Goal: Transaction & Acquisition: Purchase product/service

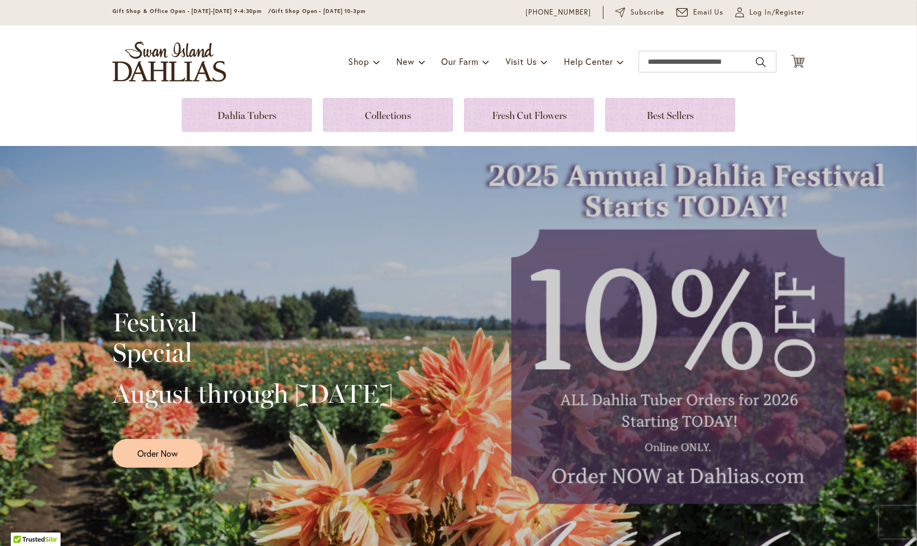
scroll to position [64, 0]
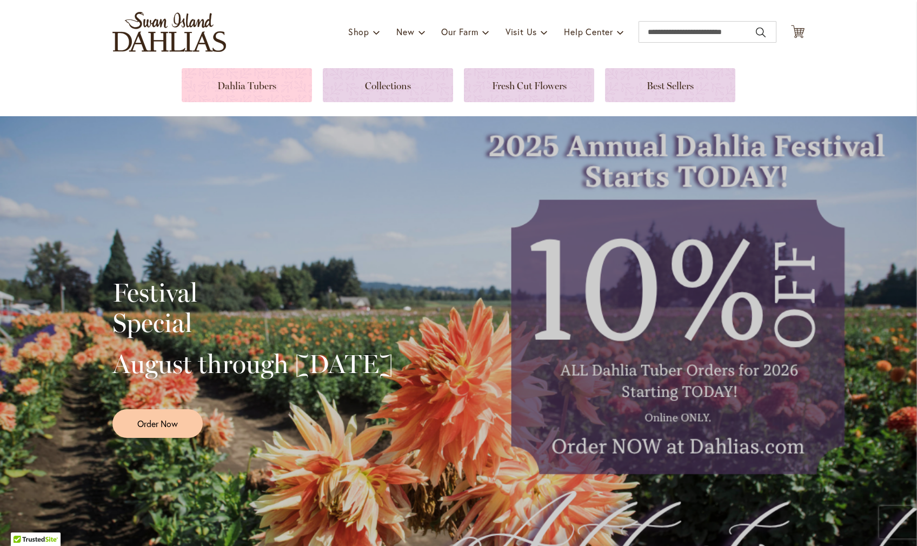
click at [267, 88] on link at bounding box center [247, 85] width 130 height 34
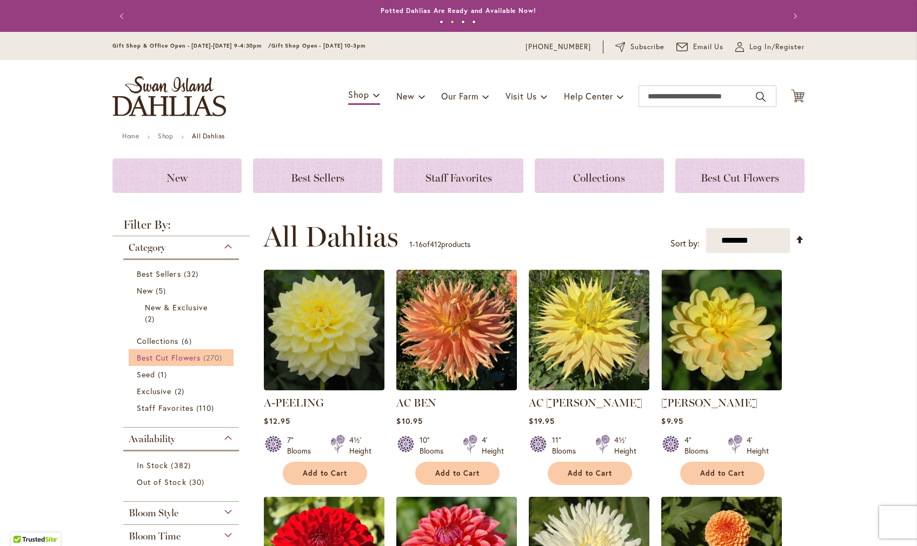
scroll to position [1, 0]
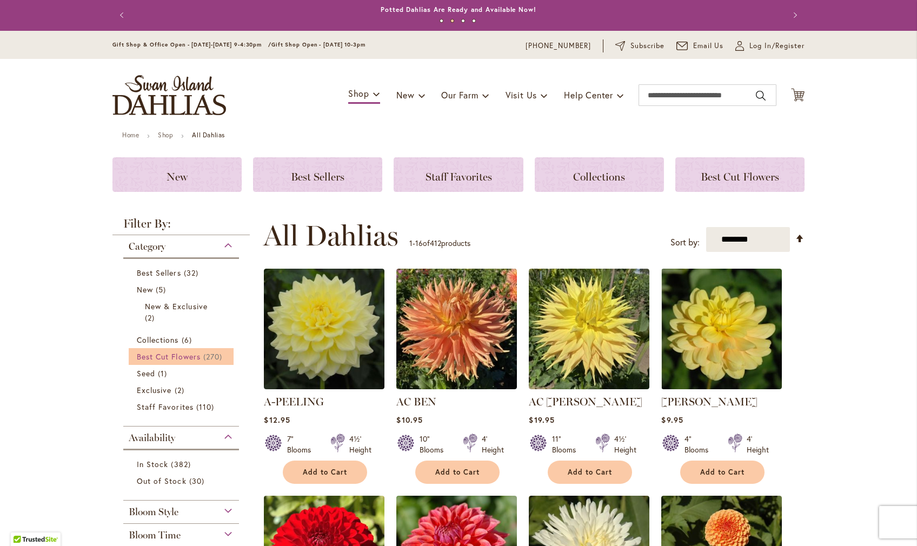
click at [202, 362] on link "Best Cut Flowers 270 items" at bounding box center [182, 356] width 91 height 11
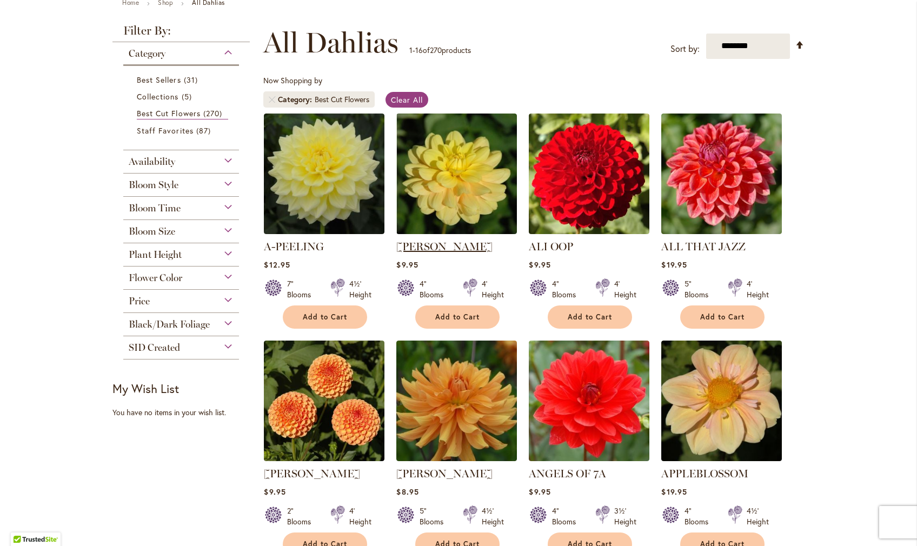
scroll to position [135, 0]
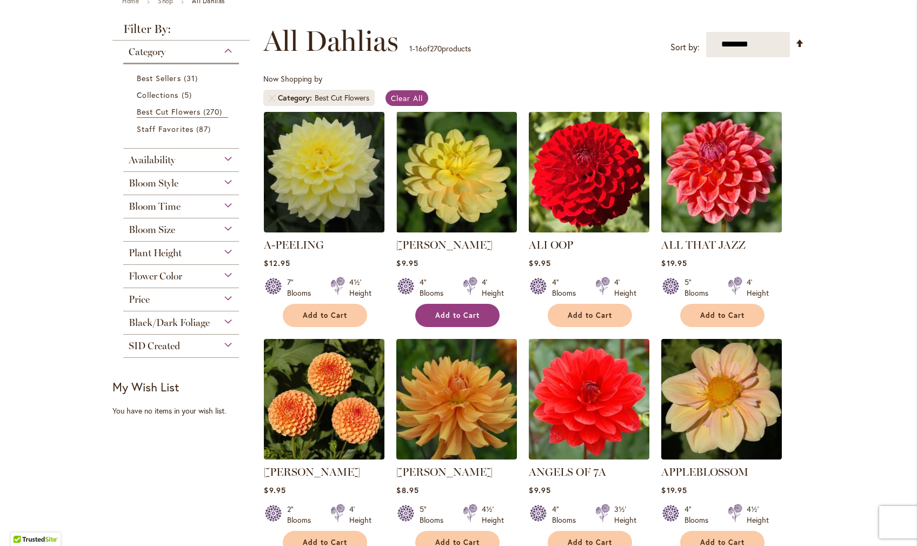
click at [448, 320] on span "Add to Cart" at bounding box center [457, 315] width 44 height 9
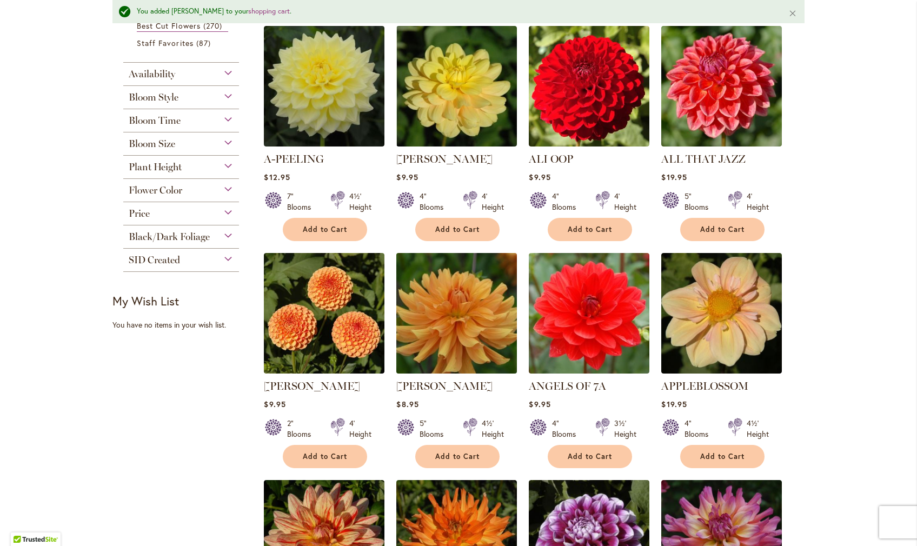
scroll to position [252, 0]
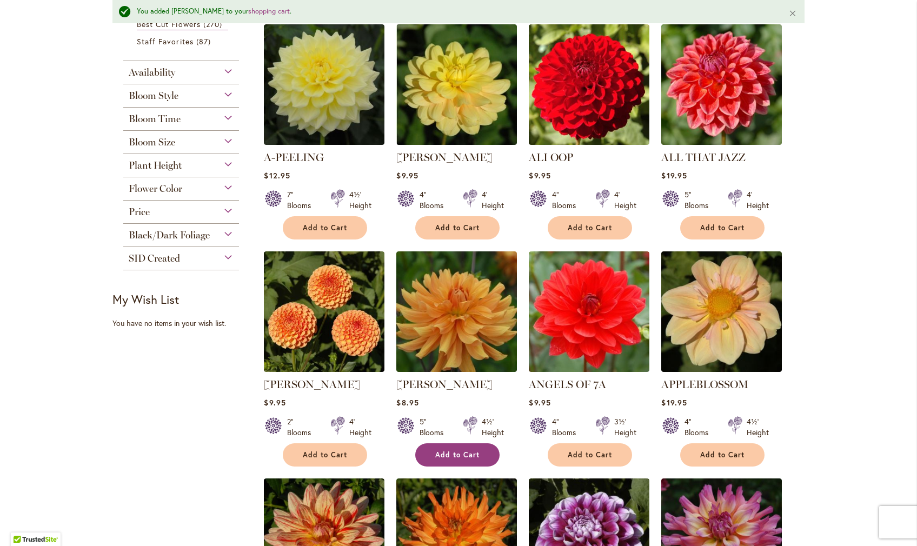
click at [451, 460] on span "Add to Cart" at bounding box center [457, 455] width 44 height 9
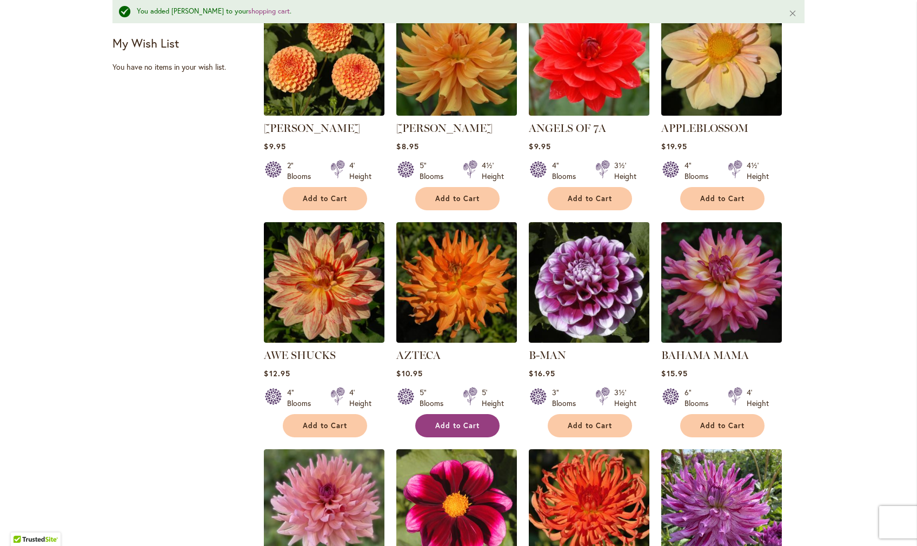
scroll to position [509, 0]
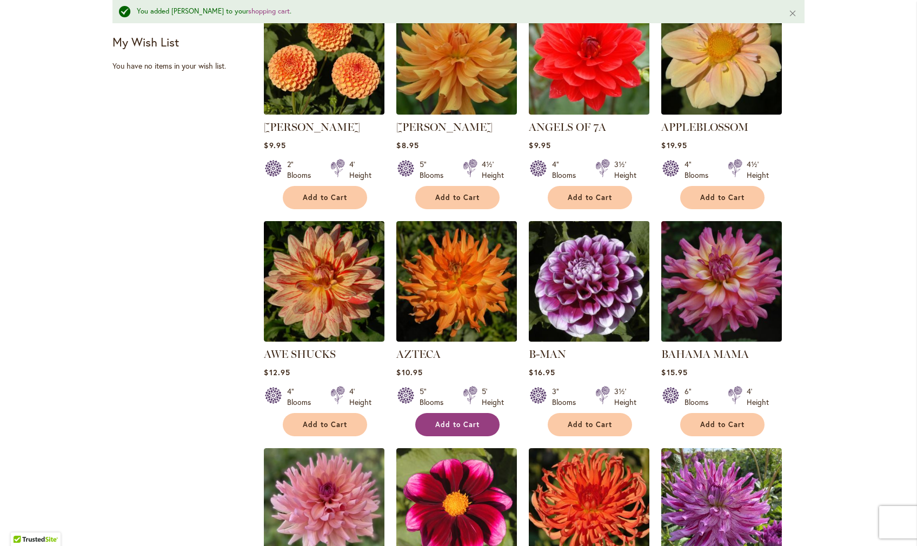
click at [458, 430] on span "Add to Cart" at bounding box center [457, 424] width 44 height 9
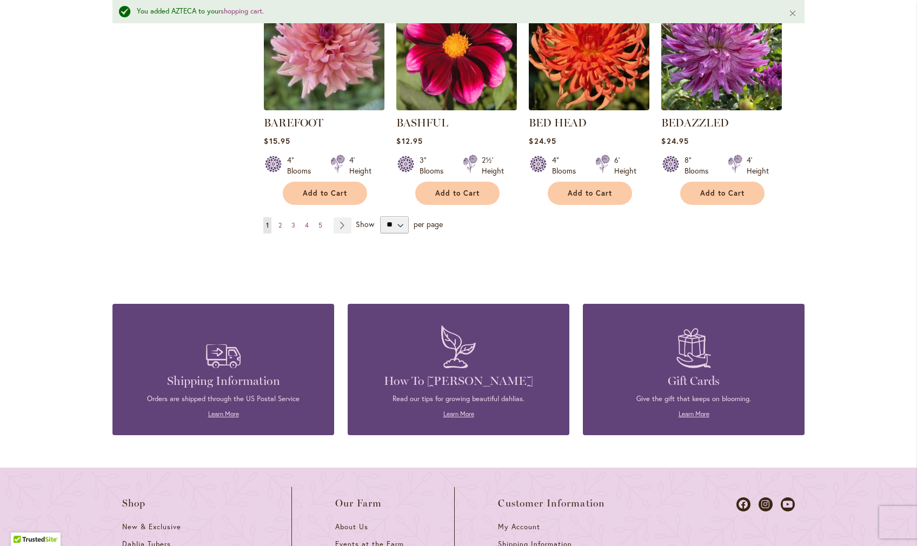
scroll to position [969, 0]
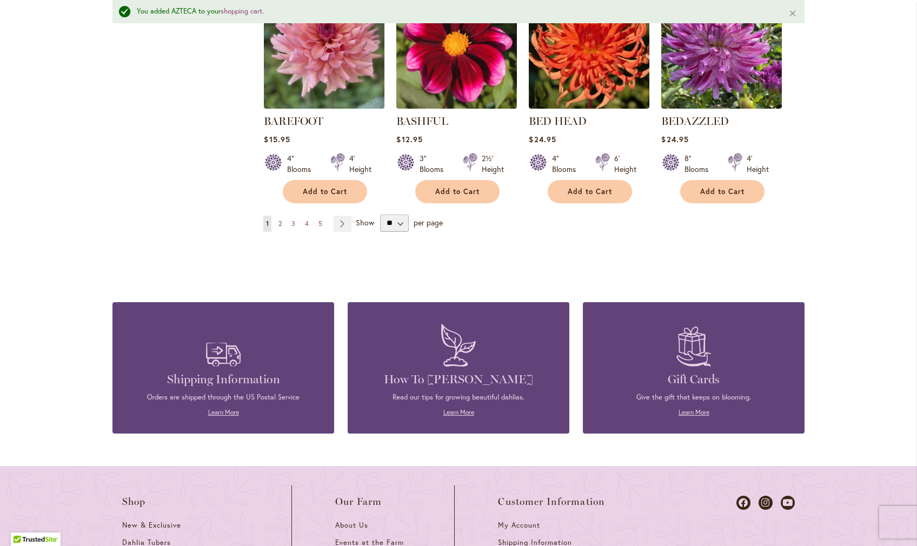
click at [281, 228] on span "2" at bounding box center [280, 224] width 3 height 8
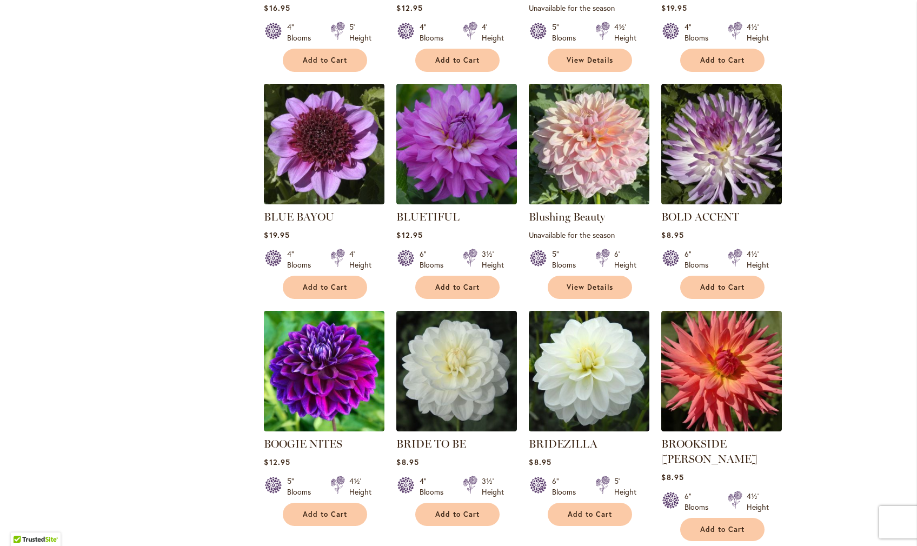
scroll to position [635, 0]
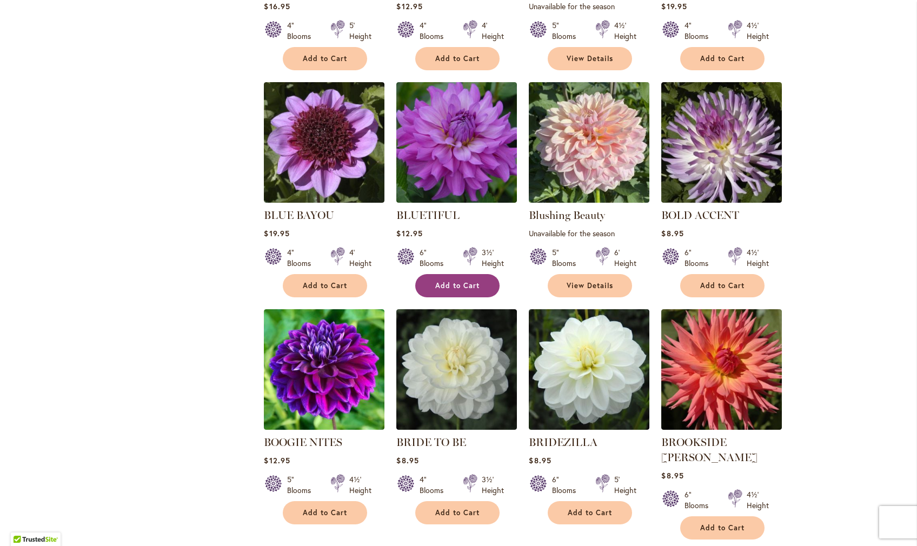
click at [444, 281] on span "Add to Cart" at bounding box center [457, 285] width 44 height 9
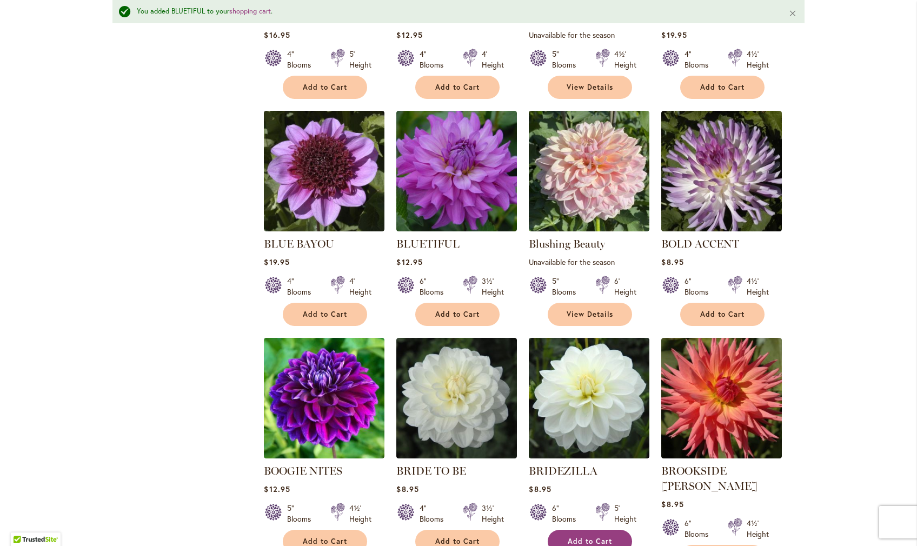
click at [583, 537] on span "Add to Cart" at bounding box center [590, 541] width 44 height 9
click at [584, 537] on span "Add to Cart" at bounding box center [590, 541] width 44 height 9
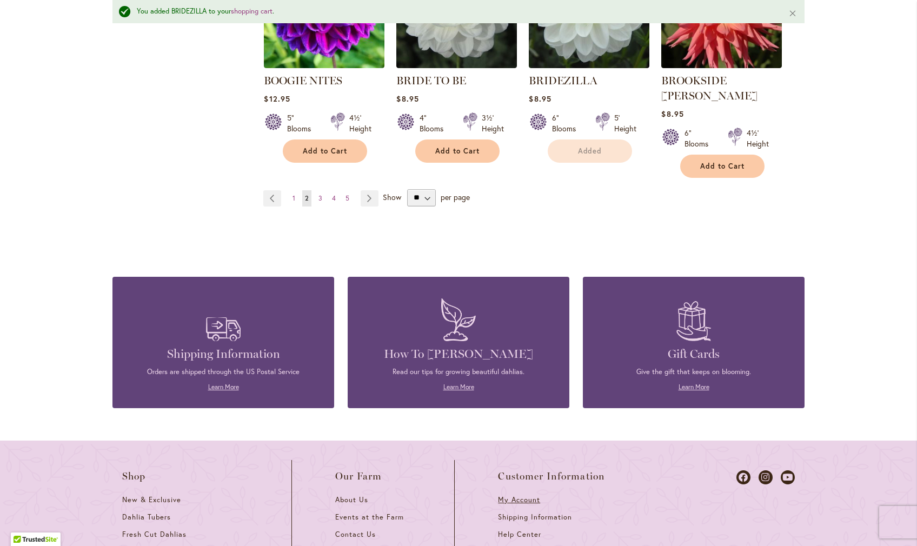
scroll to position [1026, 0]
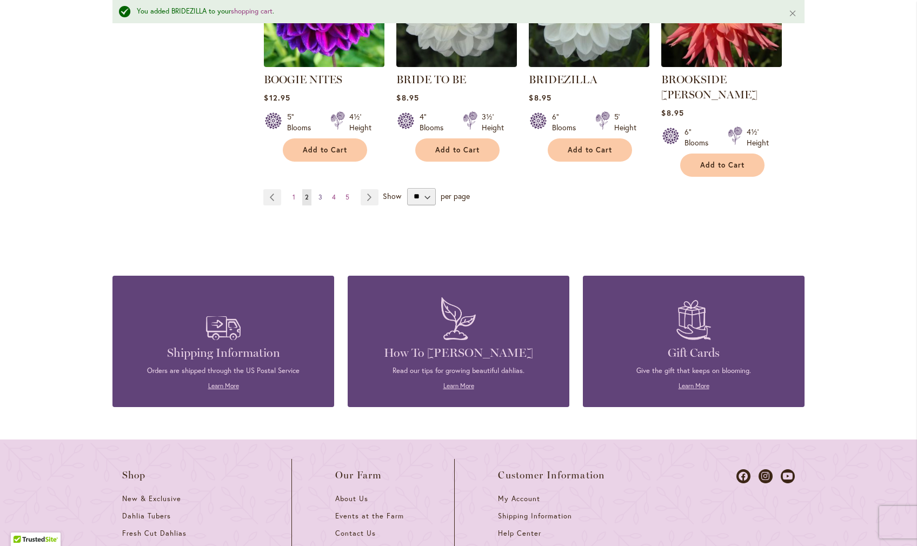
click at [319, 193] on span "3" at bounding box center [321, 197] width 4 height 8
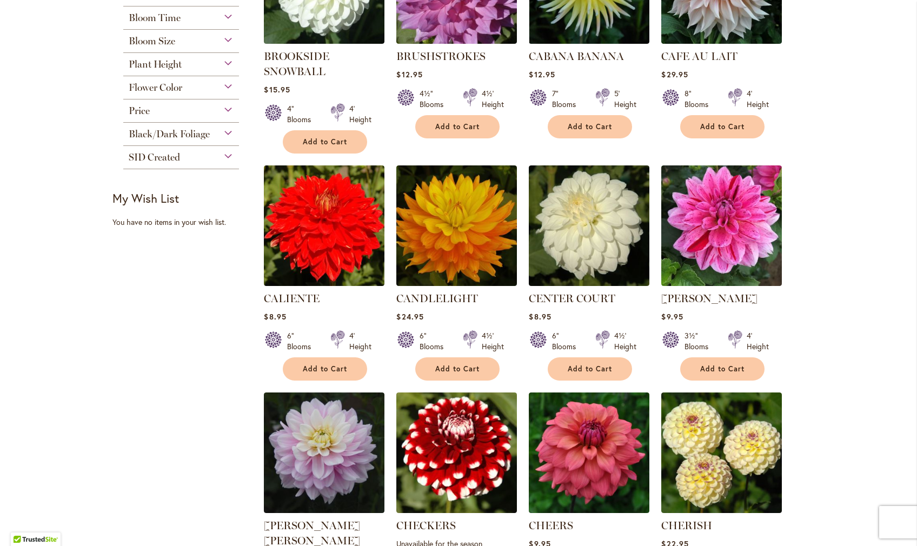
scroll to position [325, 0]
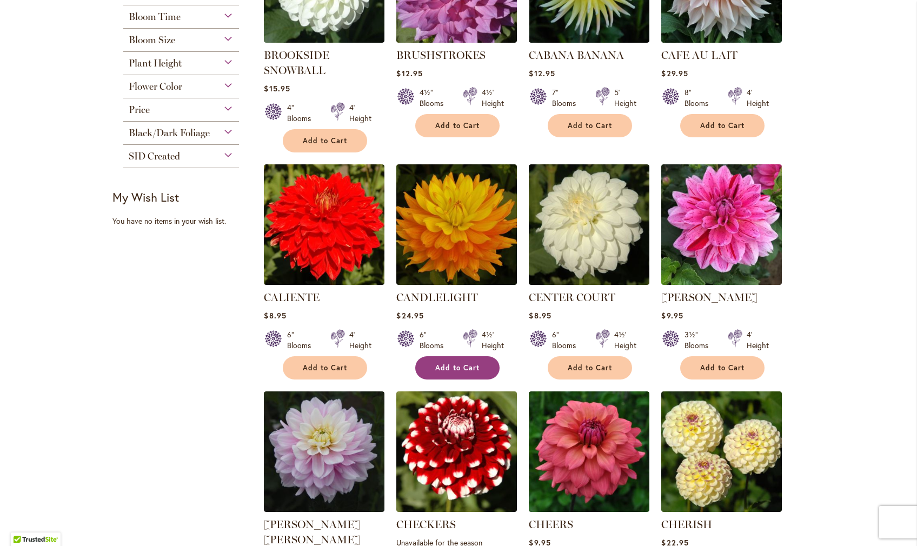
click at [451, 373] on span "Add to Cart" at bounding box center [457, 368] width 44 height 9
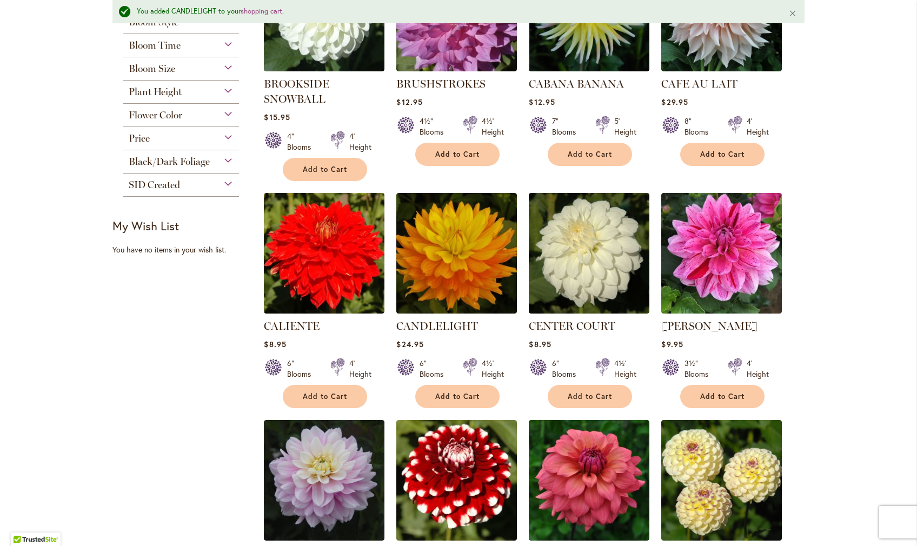
click at [584, 158] on span "Add to Cart" at bounding box center [590, 154] width 44 height 9
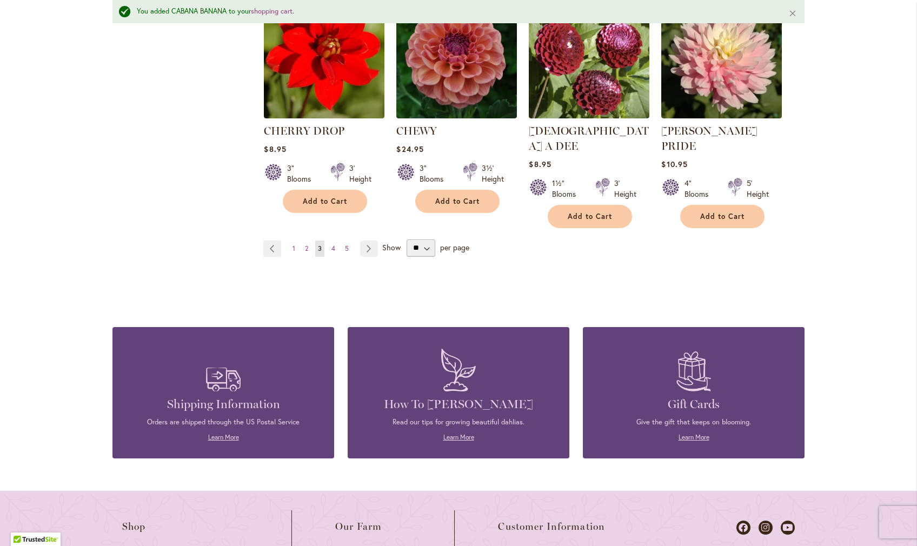
scroll to position [921, 0]
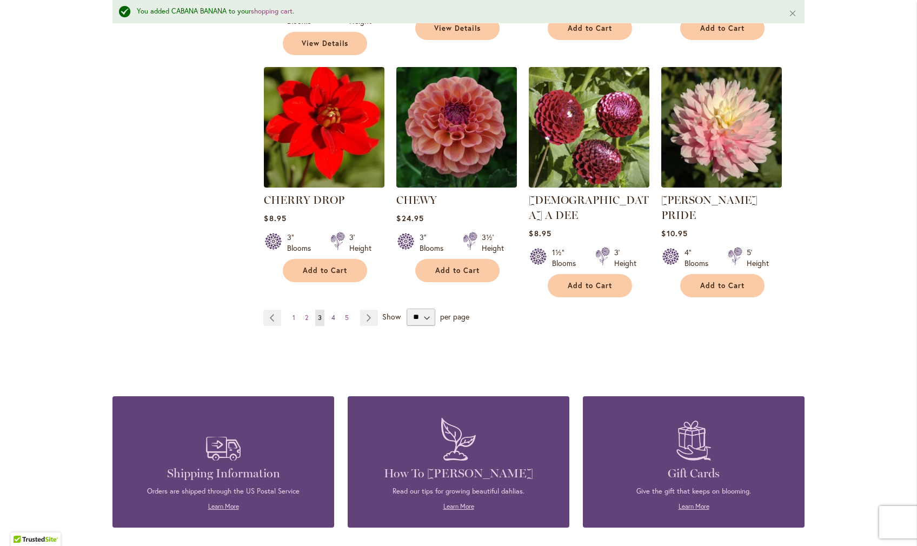
click at [331, 310] on link "Page 4" at bounding box center [333, 318] width 9 height 16
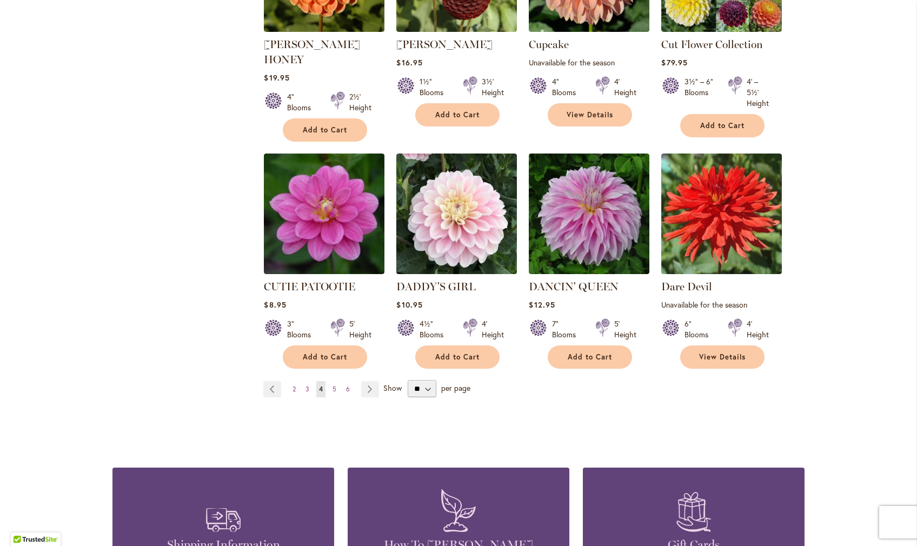
scroll to position [821, 0]
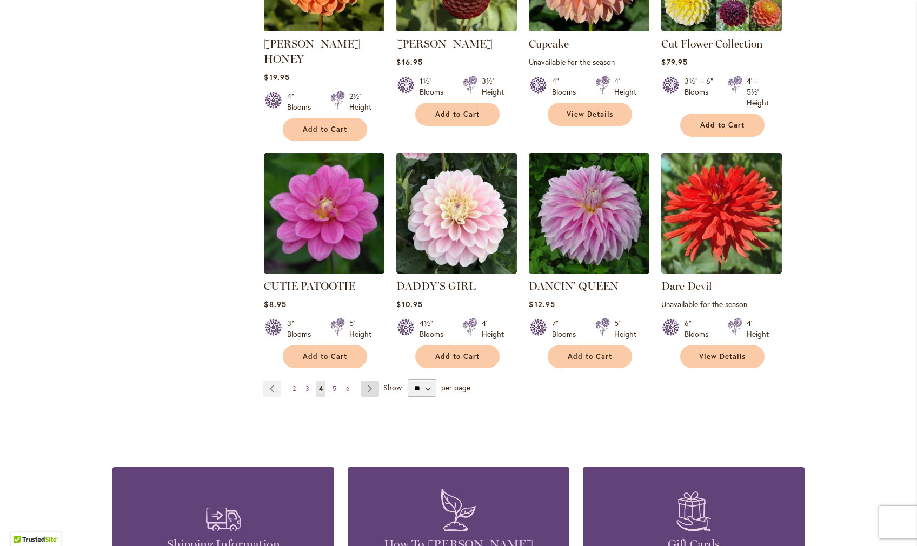
click at [372, 381] on link "Page Next" at bounding box center [370, 389] width 18 height 16
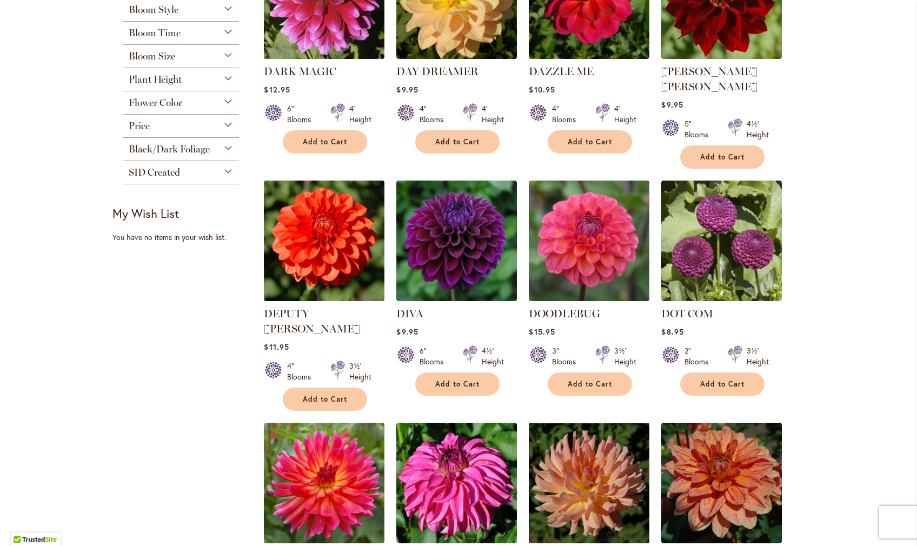
scroll to position [318, 0]
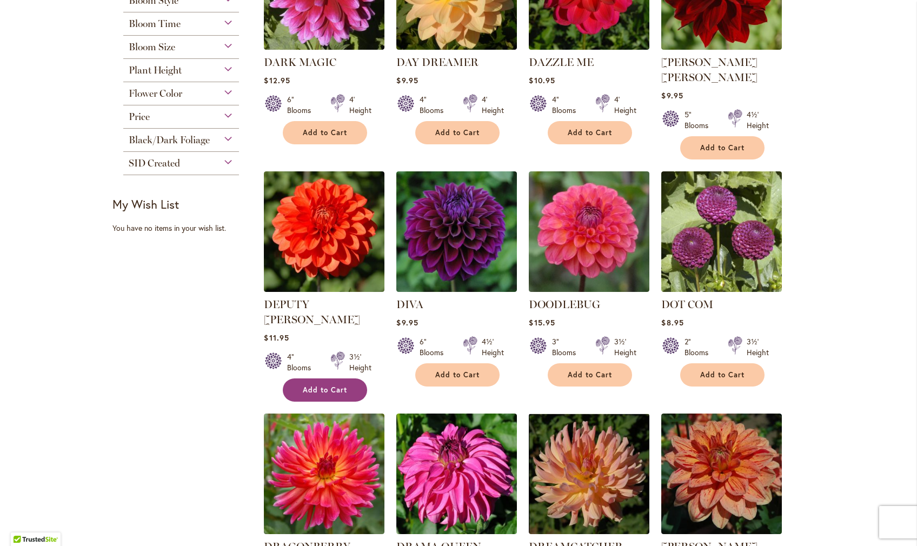
click at [322, 379] on button "Add to Cart" at bounding box center [325, 390] width 84 height 23
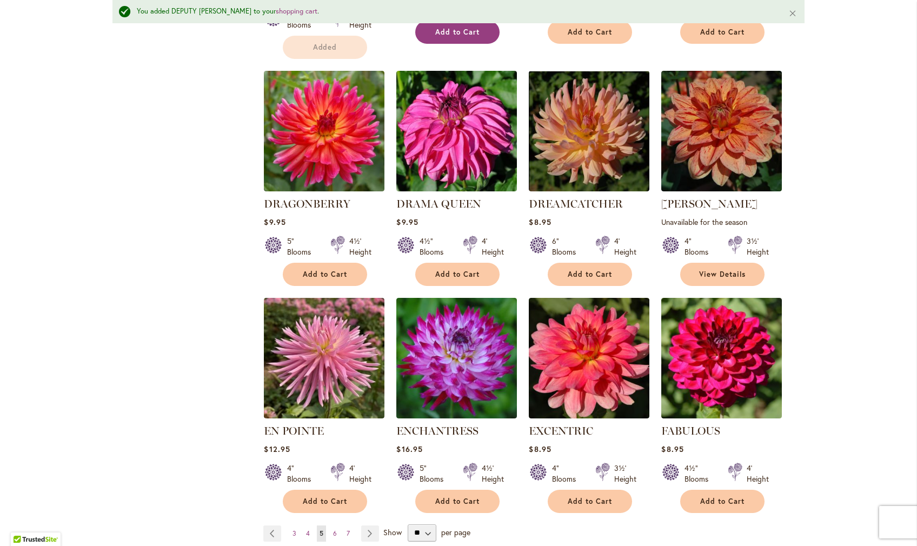
scroll to position [725, 0]
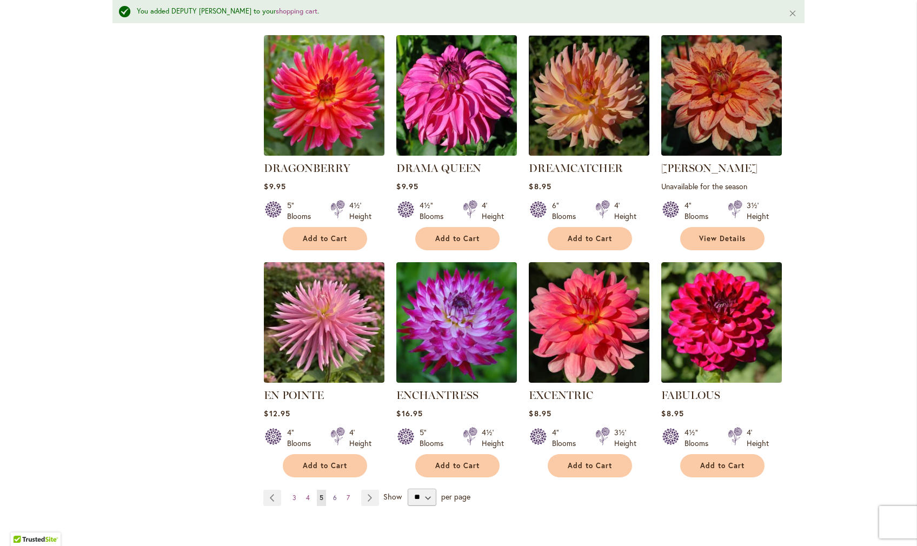
click at [331, 490] on link "Page 6" at bounding box center [335, 498] width 9 height 16
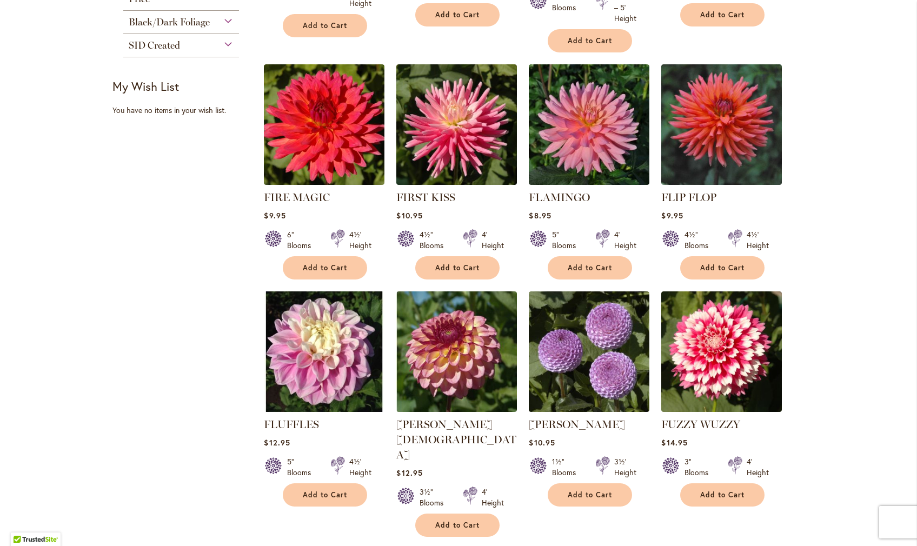
scroll to position [598, 0]
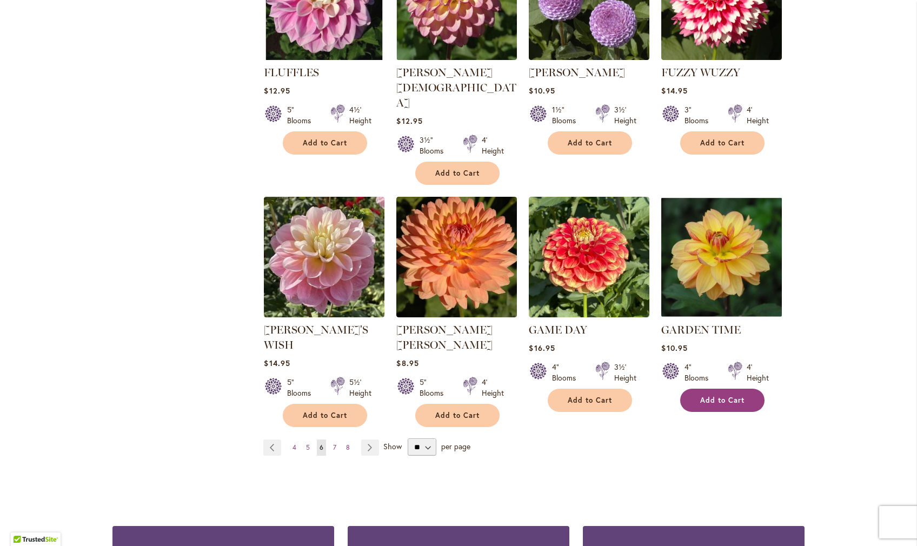
click at [714, 396] on span "Add to Cart" at bounding box center [723, 400] width 44 height 9
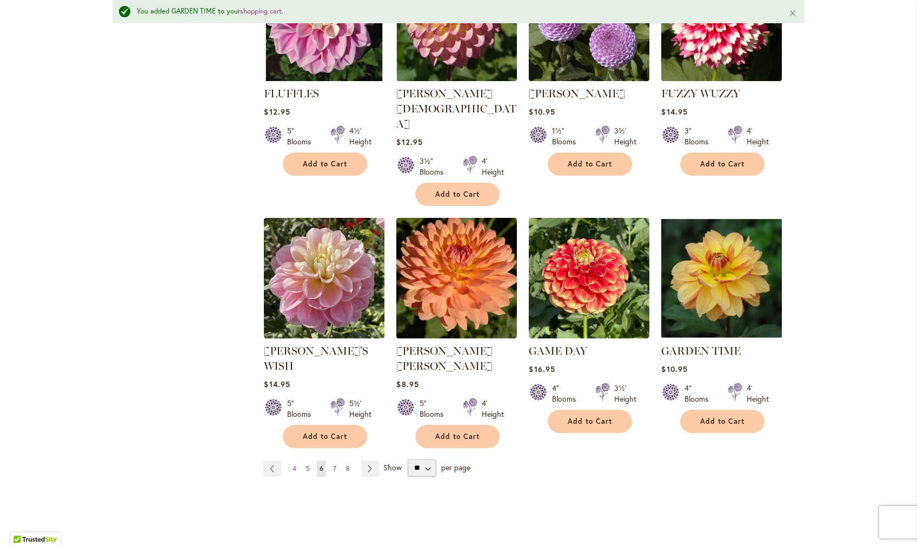
click at [334, 465] on span "7" at bounding box center [334, 469] width 3 height 8
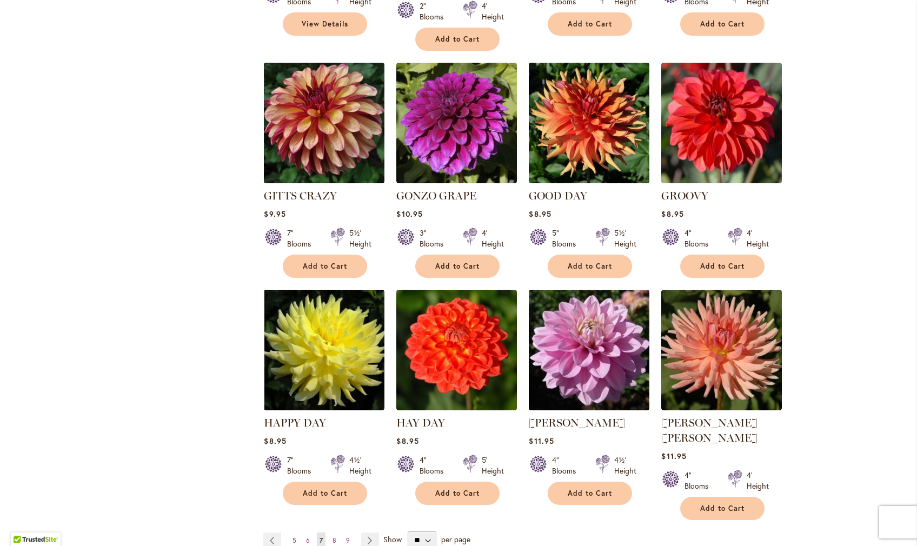
scroll to position [671, 0]
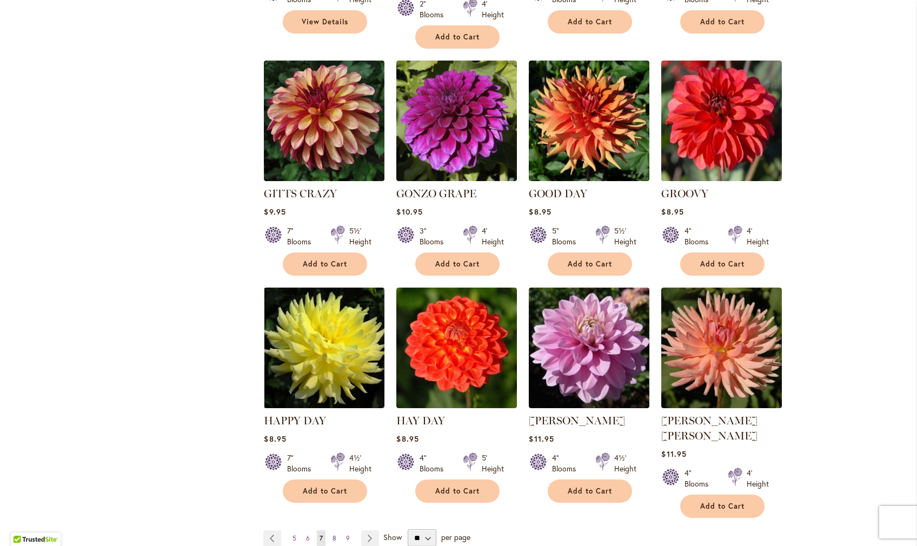
click at [334, 534] on span "8" at bounding box center [335, 538] width 4 height 8
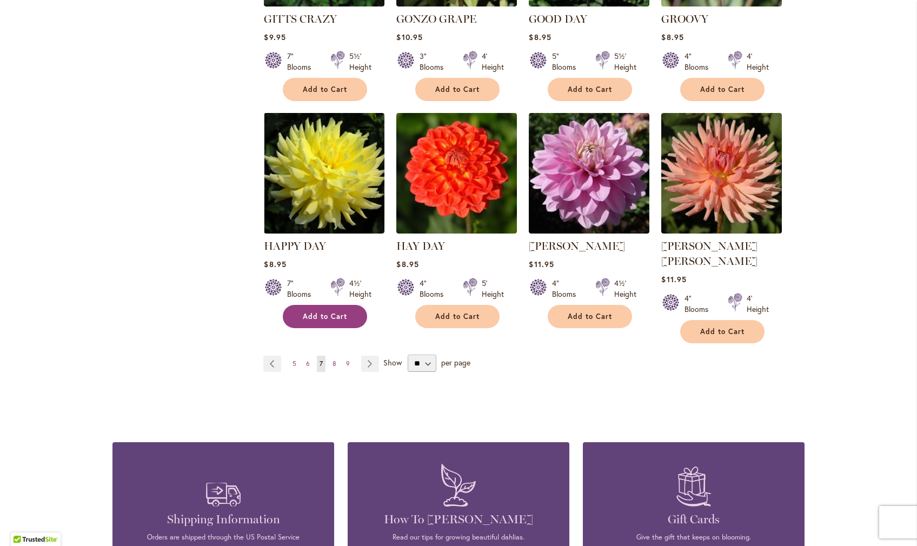
scroll to position [854, 0]
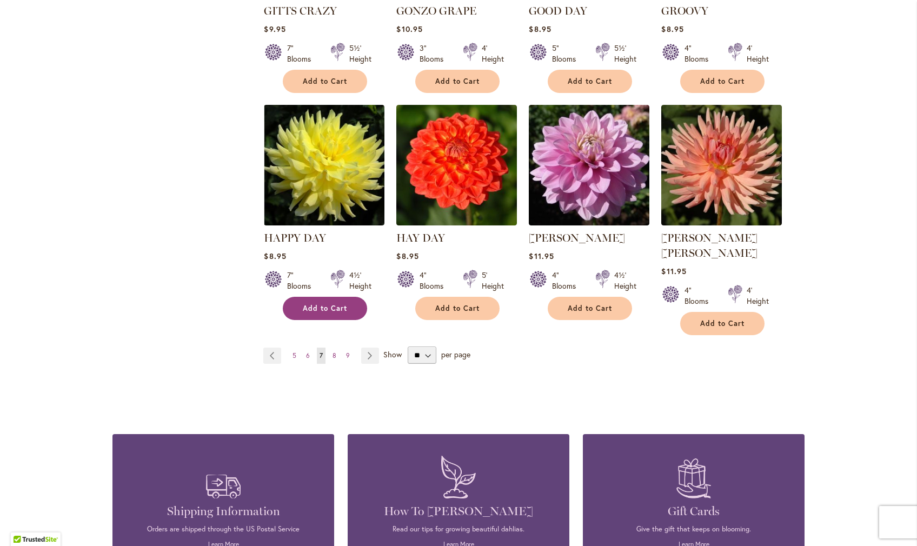
click at [317, 304] on span "Add to Cart" at bounding box center [325, 308] width 44 height 9
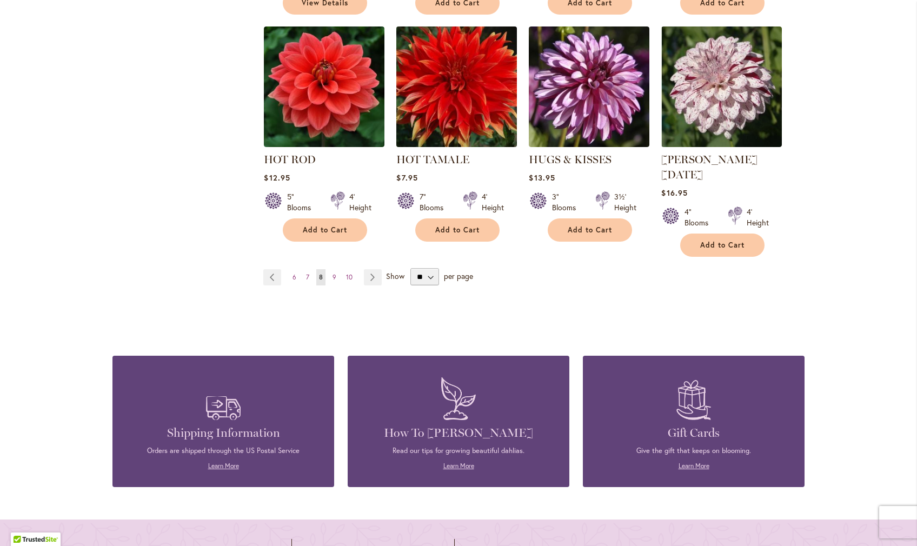
scroll to position [947, 0]
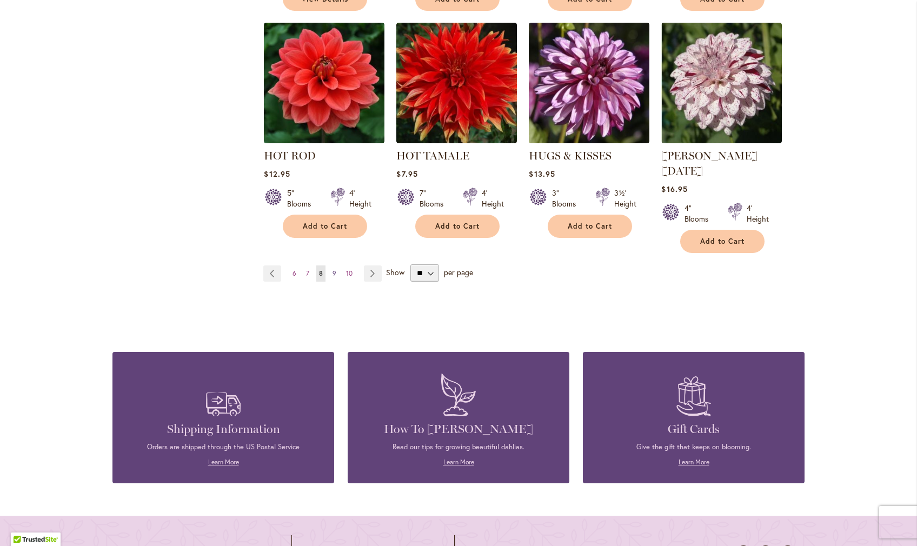
click at [333, 269] on span "9" at bounding box center [335, 273] width 4 height 8
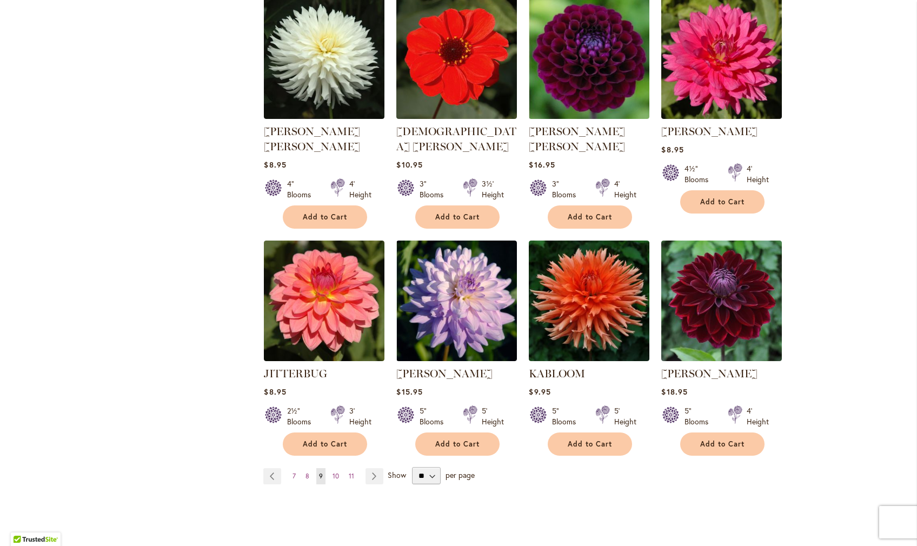
scroll to position [706, 0]
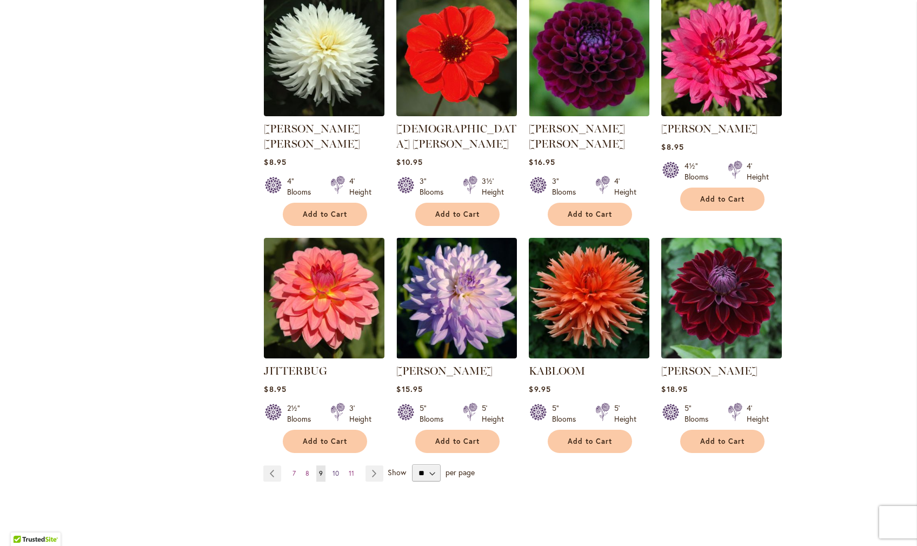
click at [333, 470] on span "10" at bounding box center [336, 474] width 6 height 8
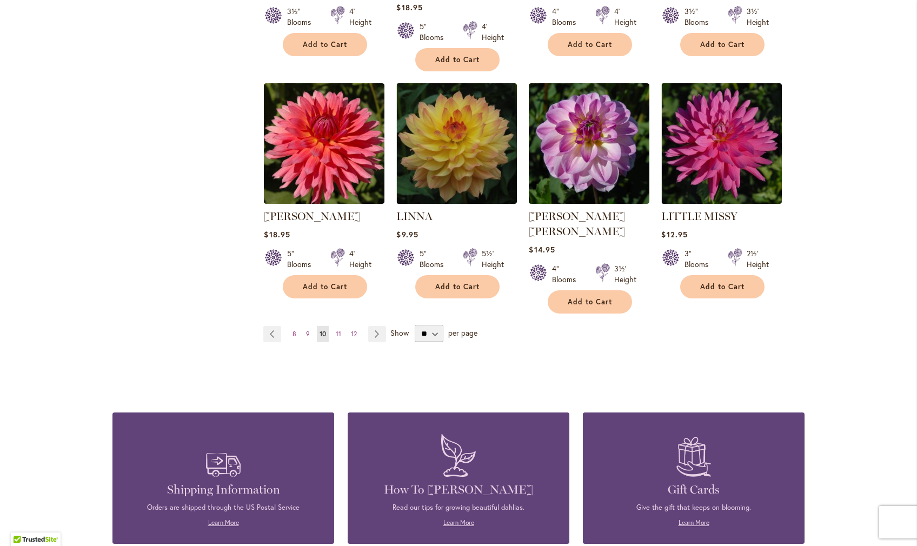
scroll to position [861, 0]
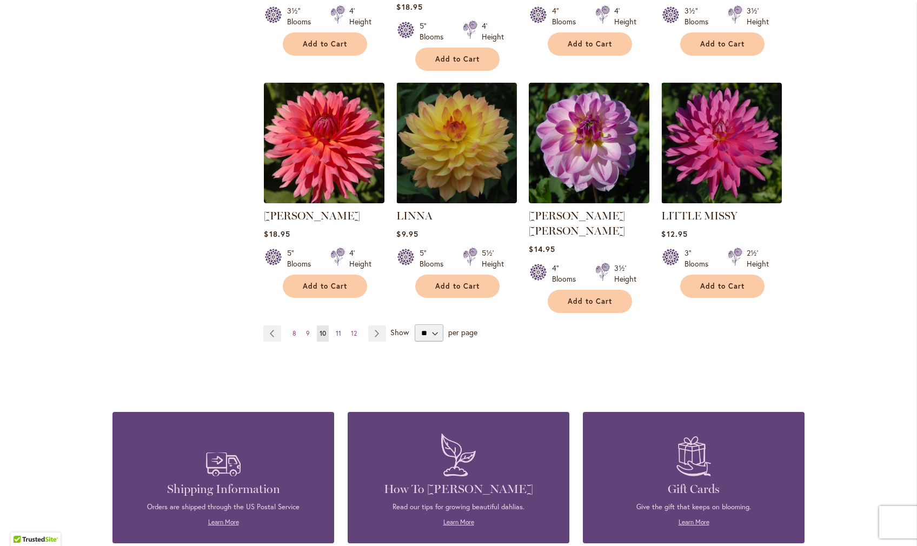
click at [337, 329] on span "11" at bounding box center [338, 333] width 5 height 8
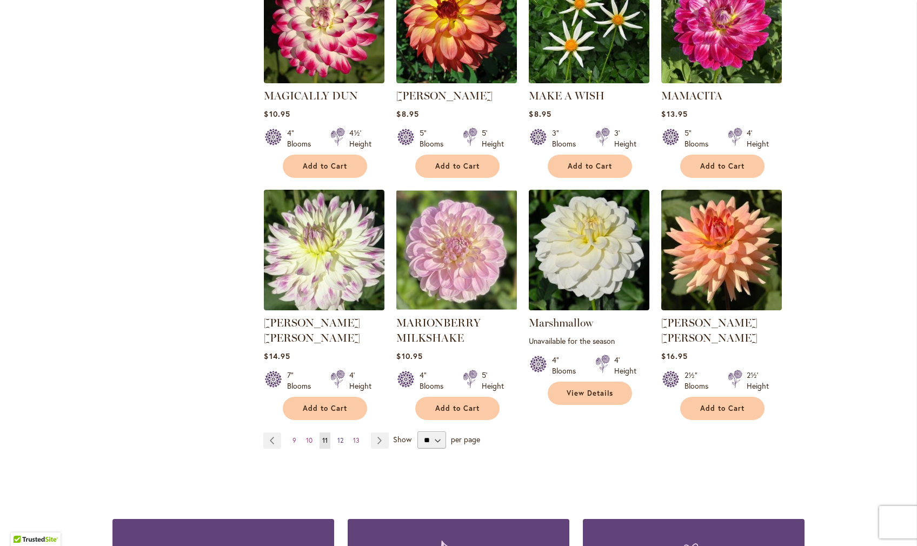
click at [340, 437] on span "12" at bounding box center [341, 441] width 6 height 8
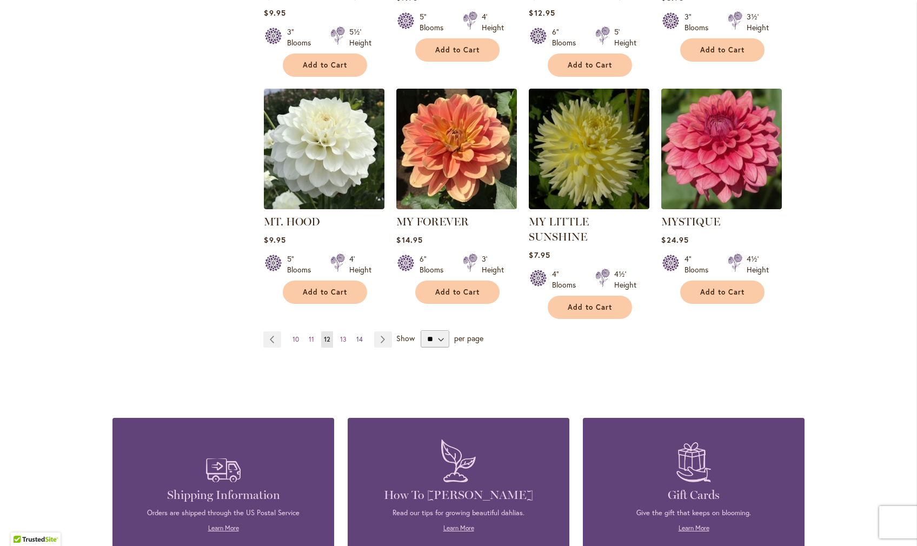
scroll to position [872, 0]
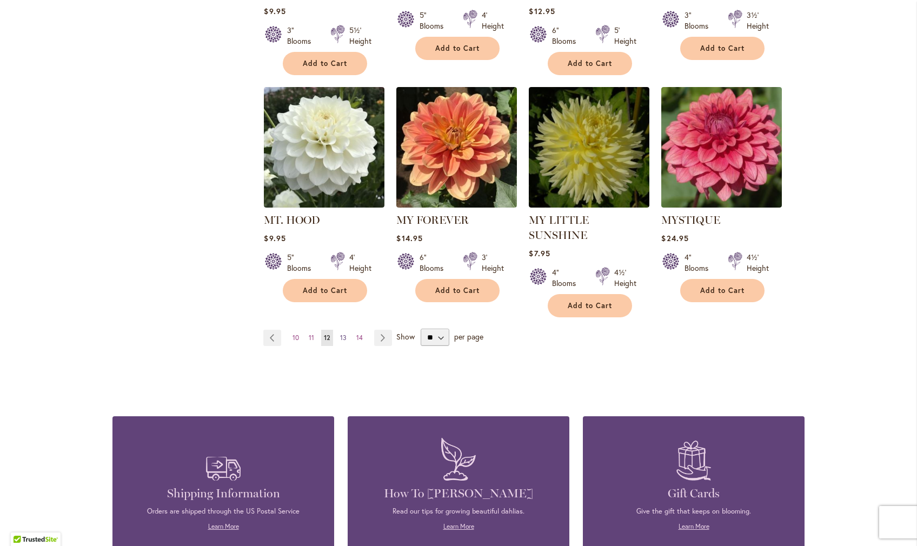
click at [343, 334] on span "13" at bounding box center [343, 338] width 6 height 8
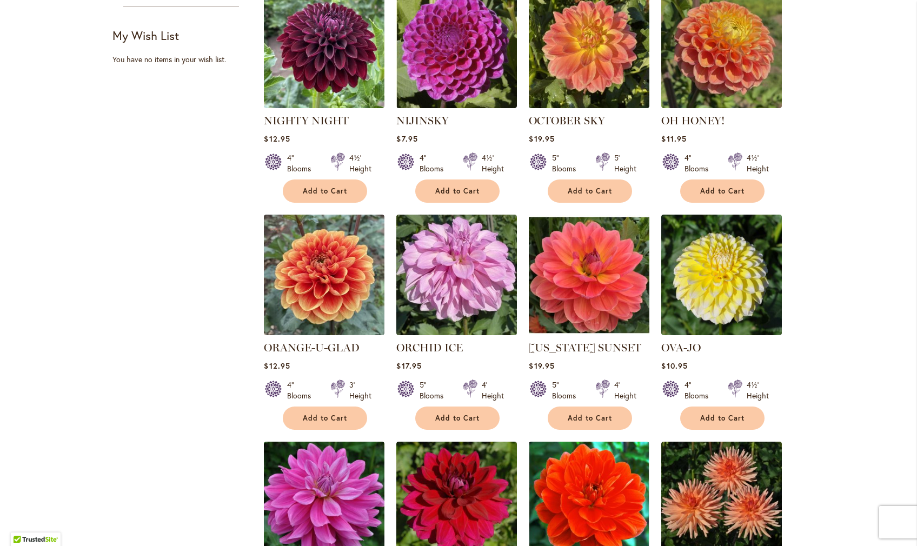
scroll to position [489, 0]
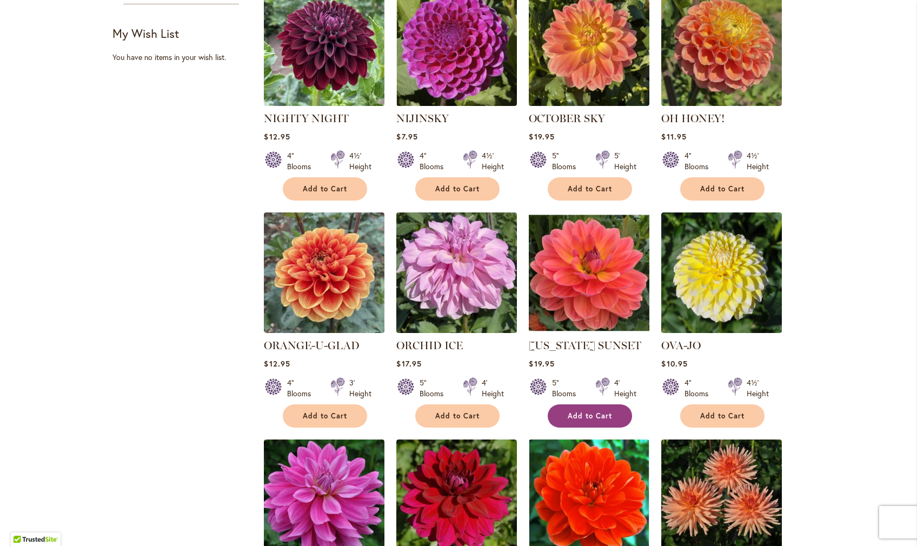
click at [572, 421] on span "Add to Cart" at bounding box center [590, 416] width 44 height 9
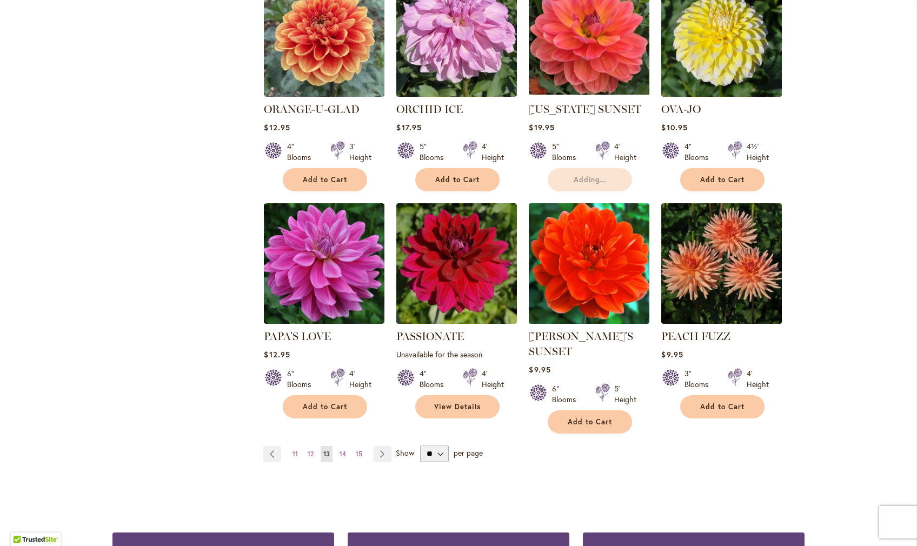
scroll to position [726, 0]
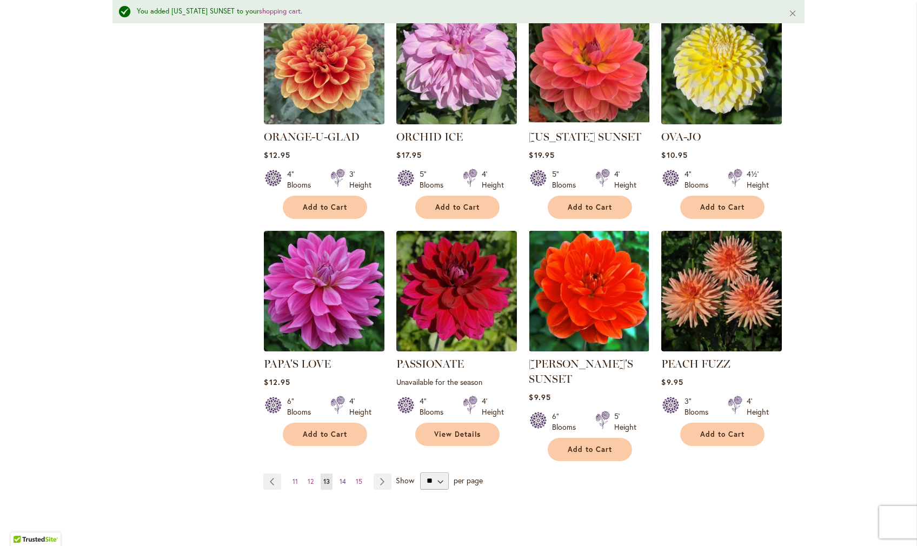
click at [341, 486] on span "14" at bounding box center [343, 482] width 6 height 8
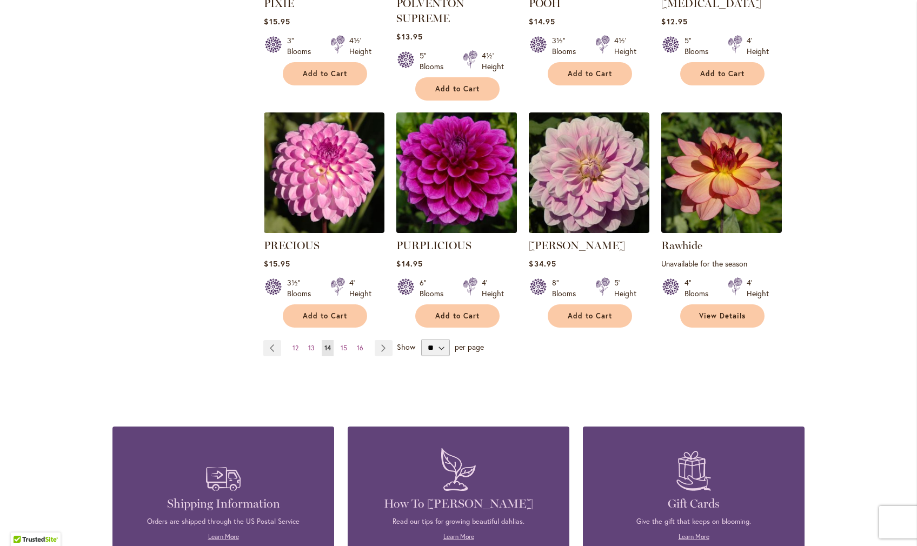
scroll to position [847, 0]
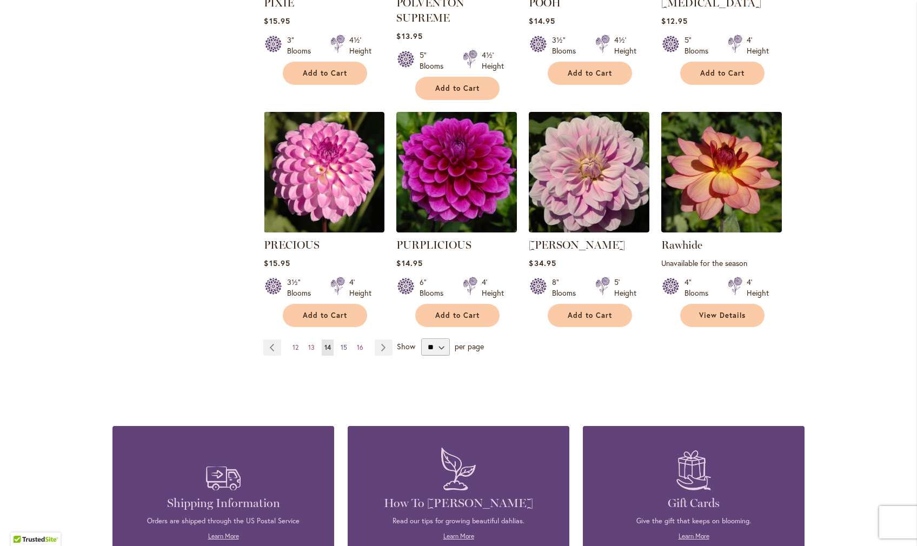
click at [342, 352] on span "15" at bounding box center [344, 347] width 6 height 8
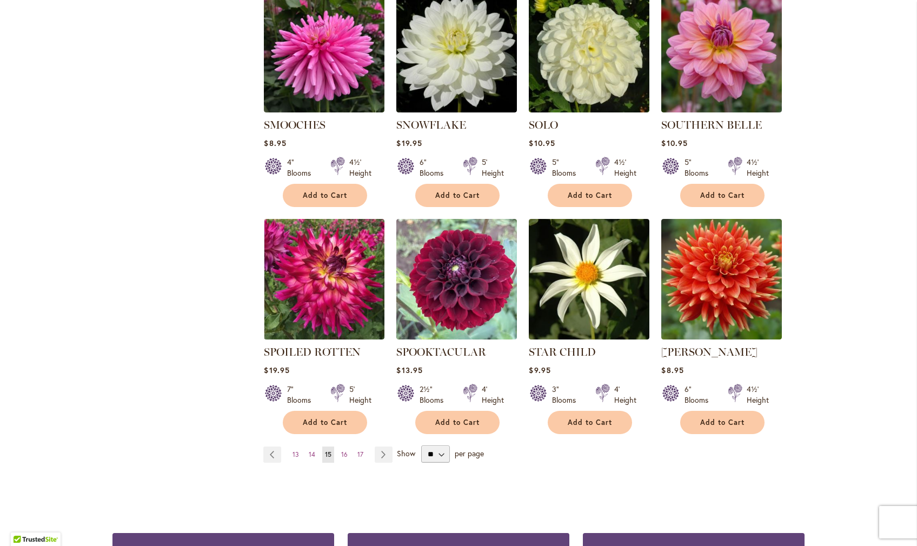
scroll to position [711, 0]
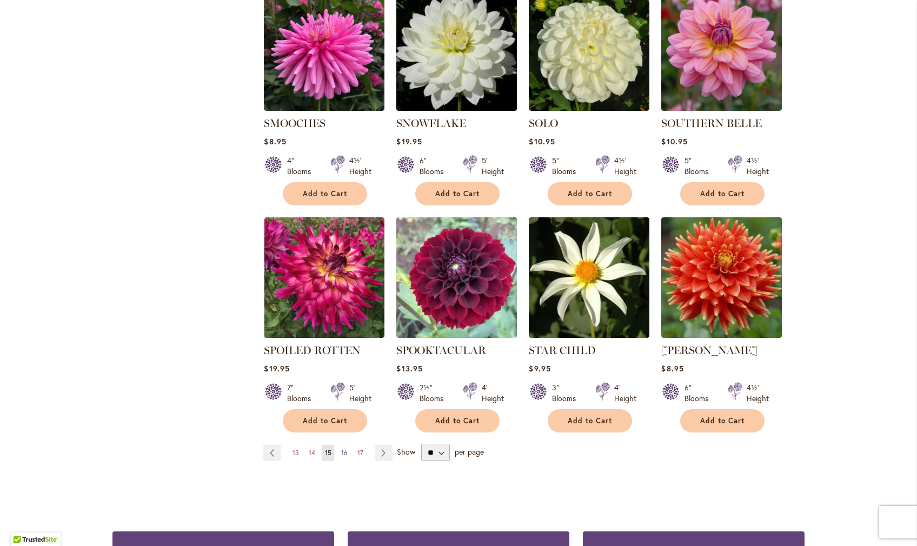
click at [341, 457] on span "16" at bounding box center [344, 453] width 6 height 8
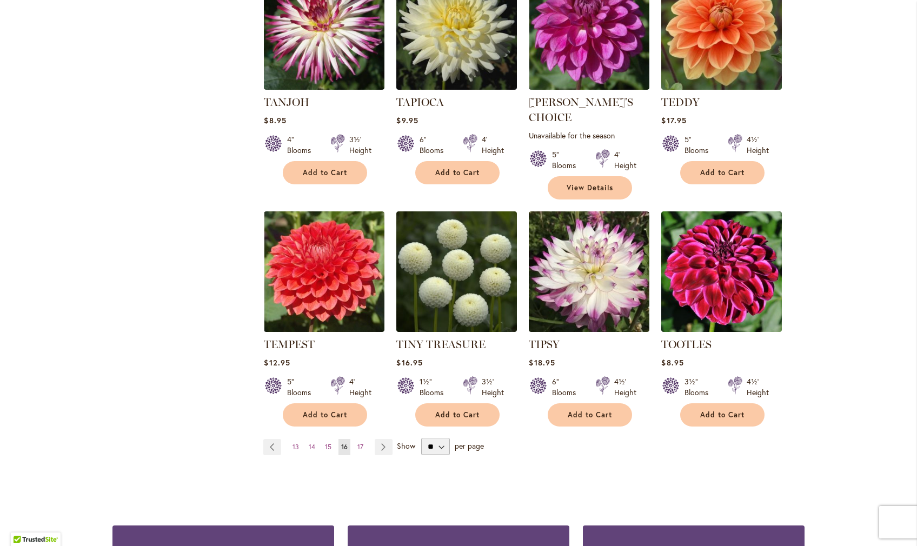
scroll to position [751, 0]
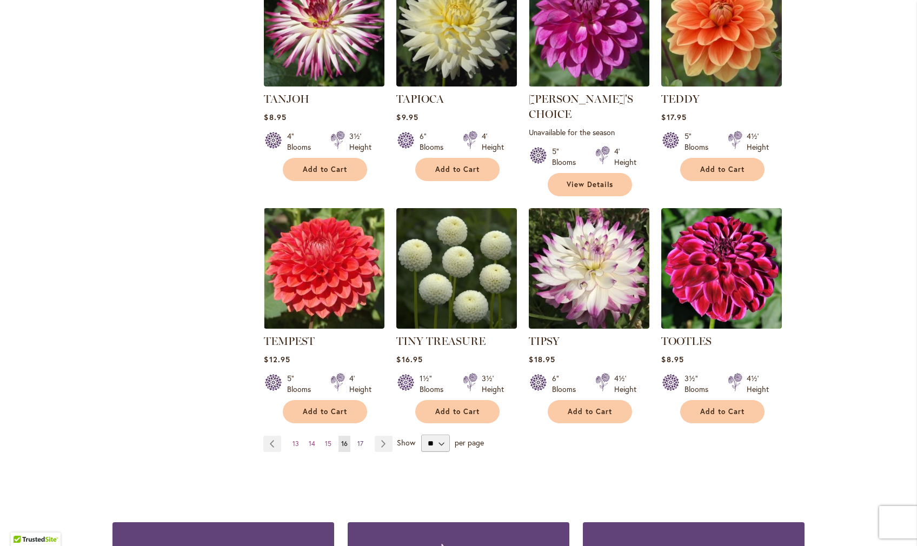
click at [359, 440] on span "17" at bounding box center [361, 444] width 6 height 8
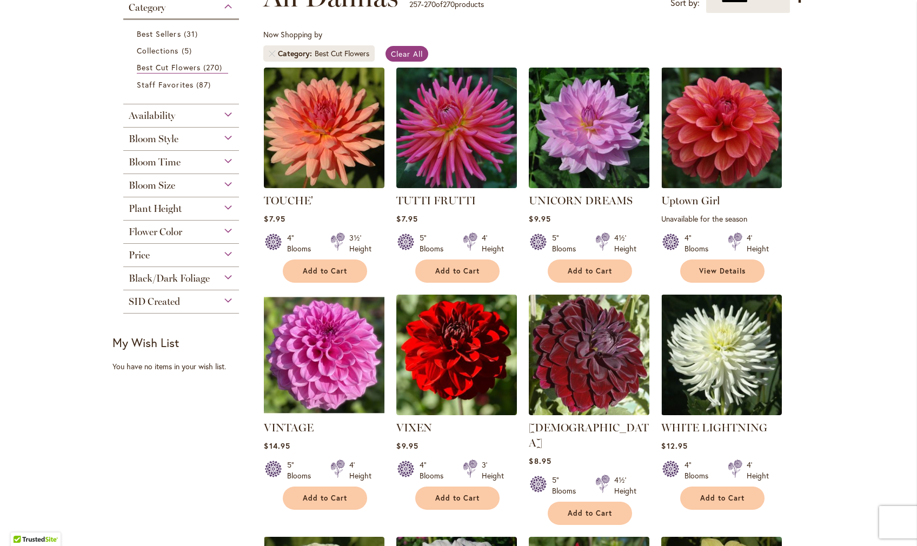
scroll to position [181, 0]
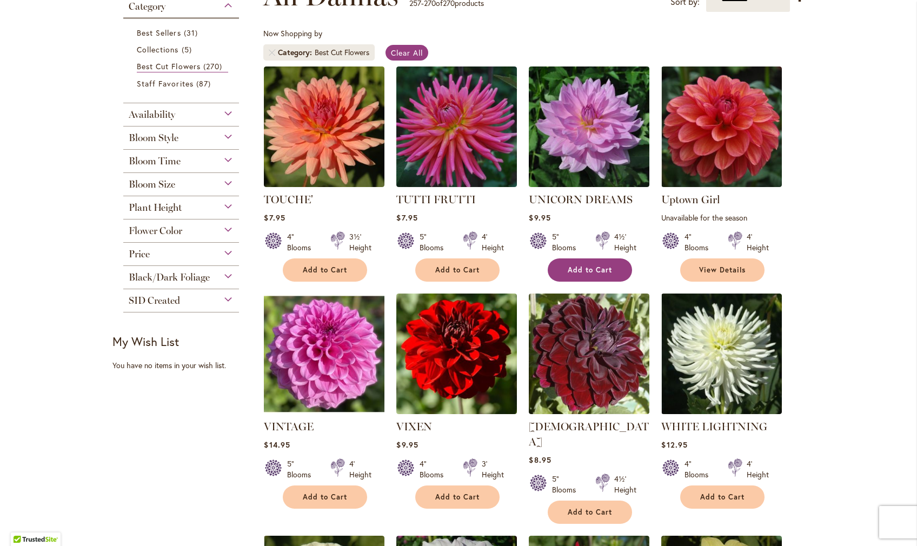
click at [578, 275] on span "Add to Cart" at bounding box center [590, 270] width 44 height 9
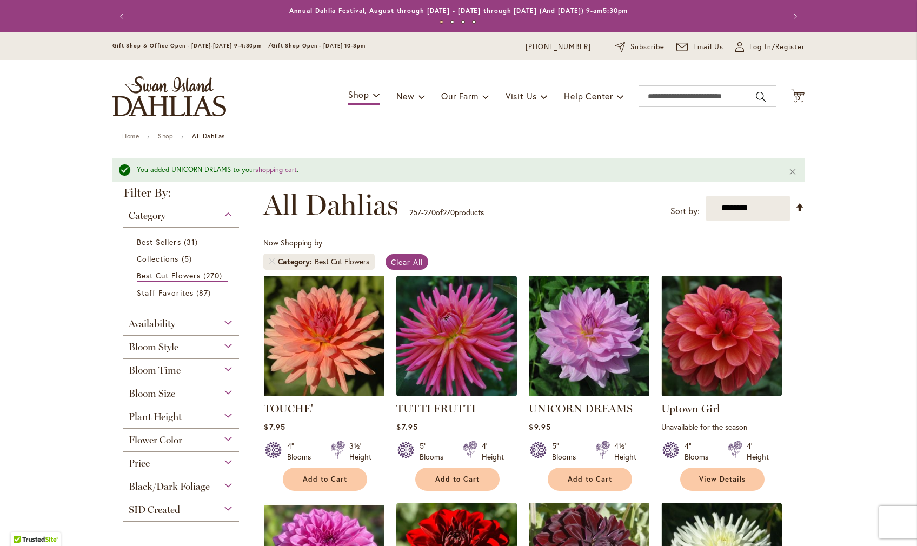
scroll to position [0, 0]
click at [802, 97] on span "13" at bounding box center [798, 98] width 6 height 7
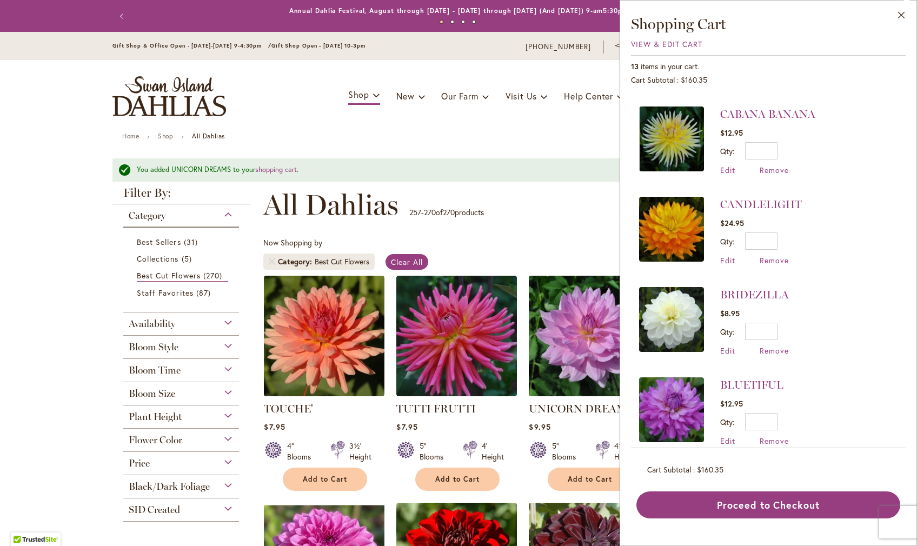
scroll to position [361, 0]
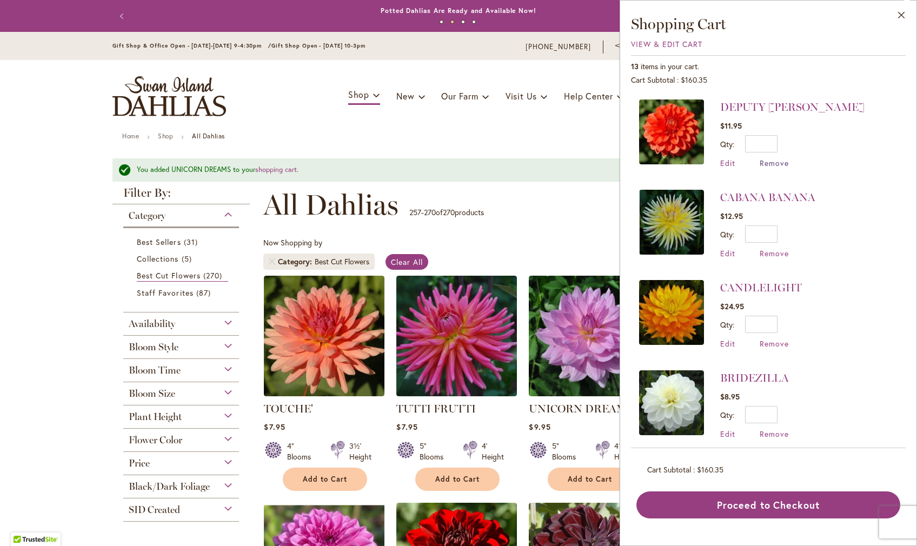
click at [760, 163] on span "Remove" at bounding box center [774, 163] width 29 height 10
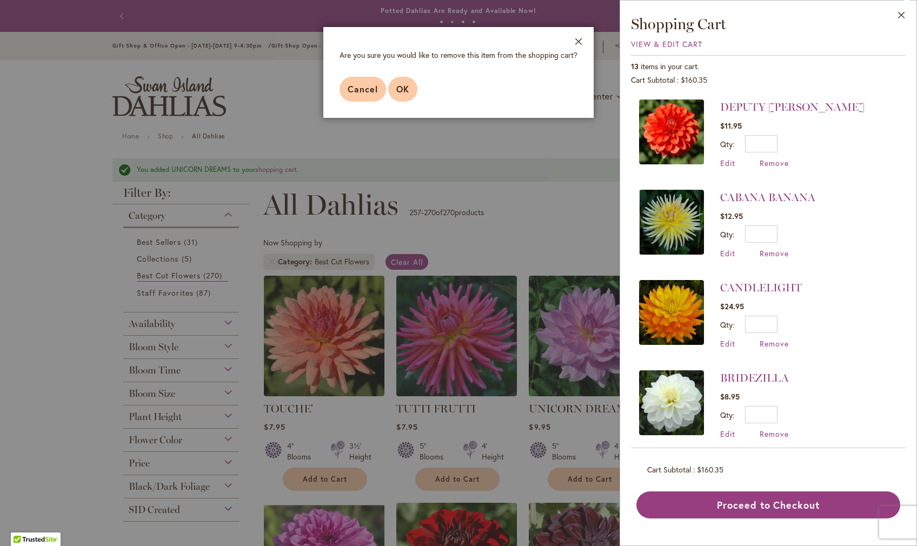
click at [397, 95] on span "OK" at bounding box center [403, 88] width 13 height 11
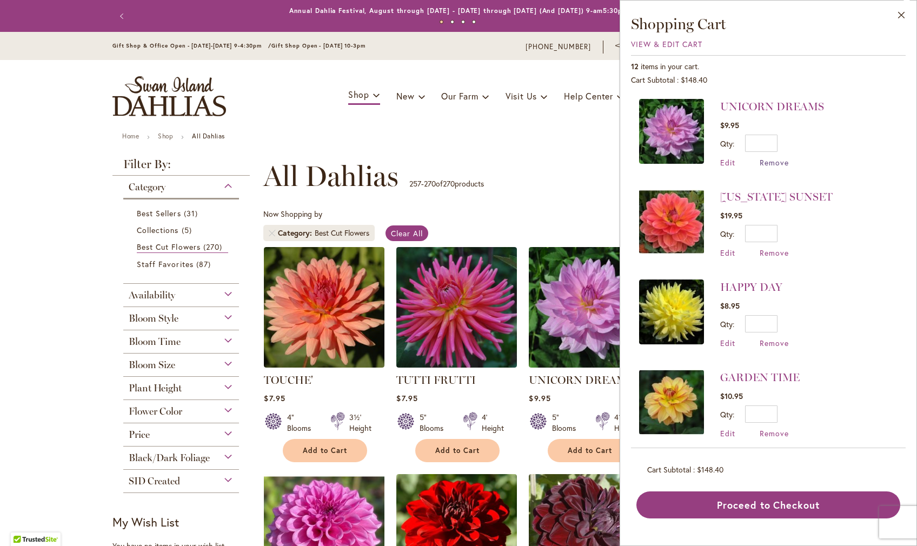
click at [760, 164] on span "Remove" at bounding box center [774, 162] width 29 height 10
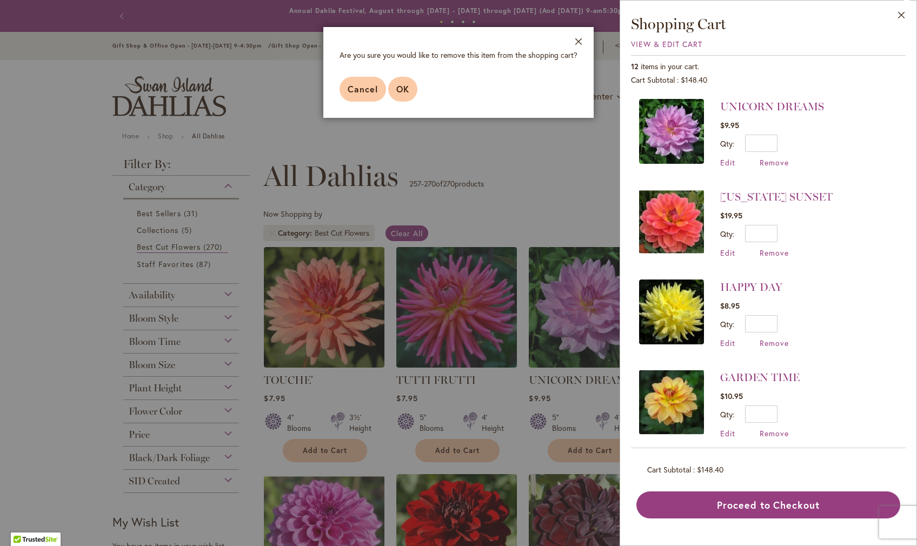
click at [397, 95] on span "OK" at bounding box center [403, 88] width 13 height 11
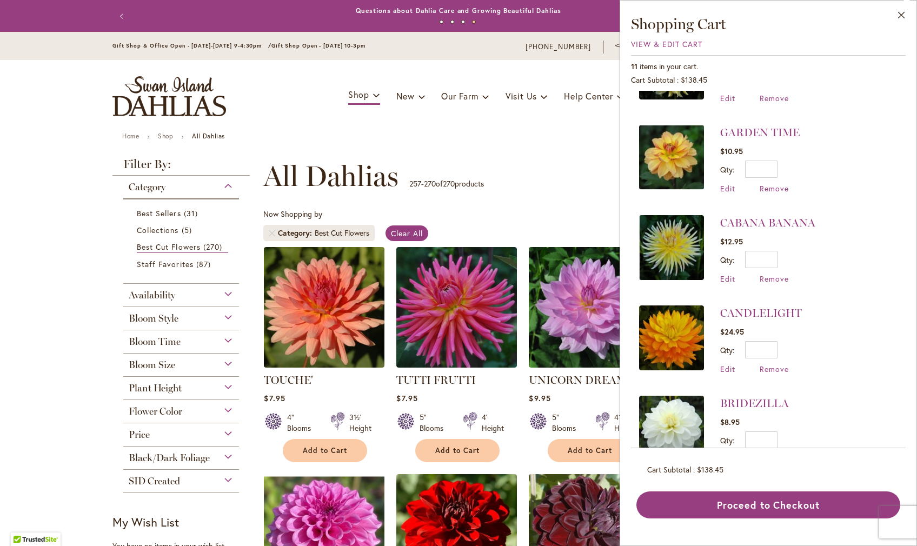
scroll to position [137, 0]
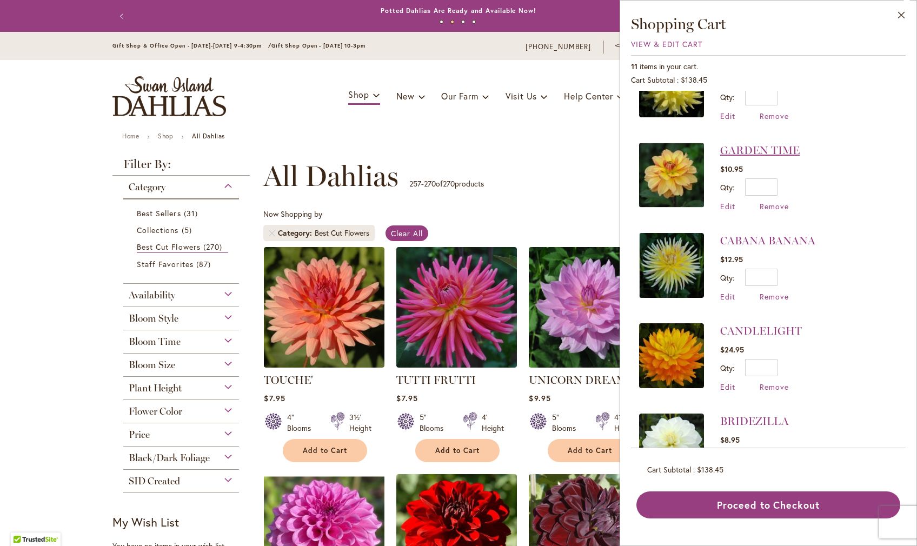
click at [721, 152] on link "GARDEN TIME" at bounding box center [761, 150] width 80 height 13
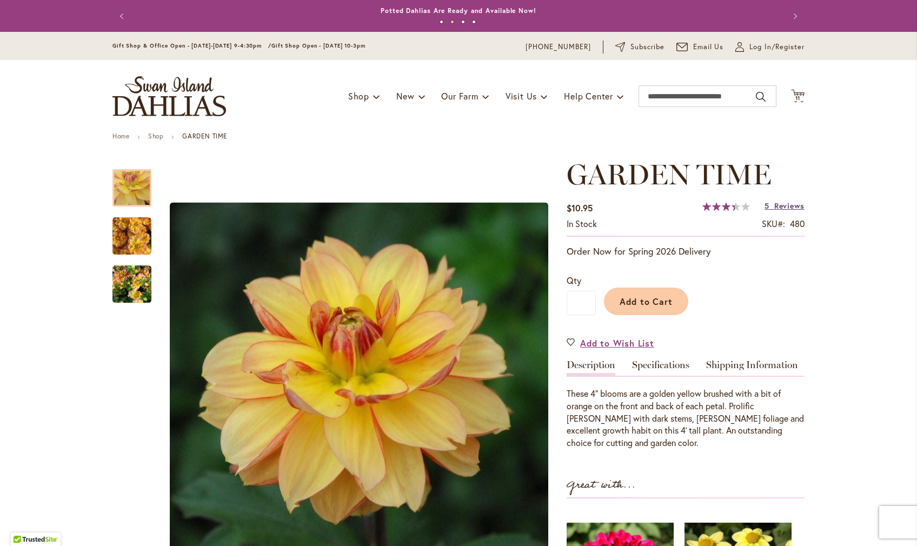
click at [784, 210] on span "Reviews" at bounding box center [790, 206] width 30 height 10
click at [799, 95] on span "11" at bounding box center [798, 98] width 5 height 7
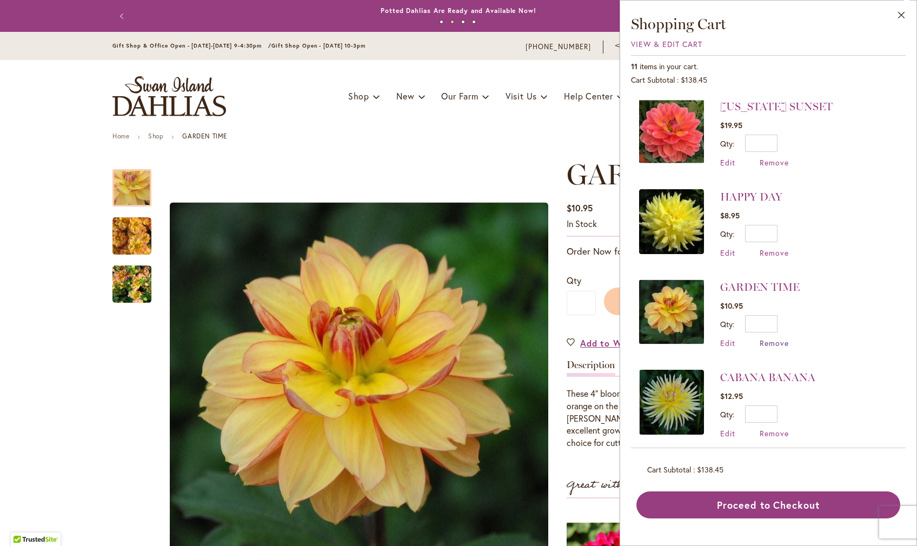
click at [760, 345] on span "Remove" at bounding box center [774, 343] width 29 height 10
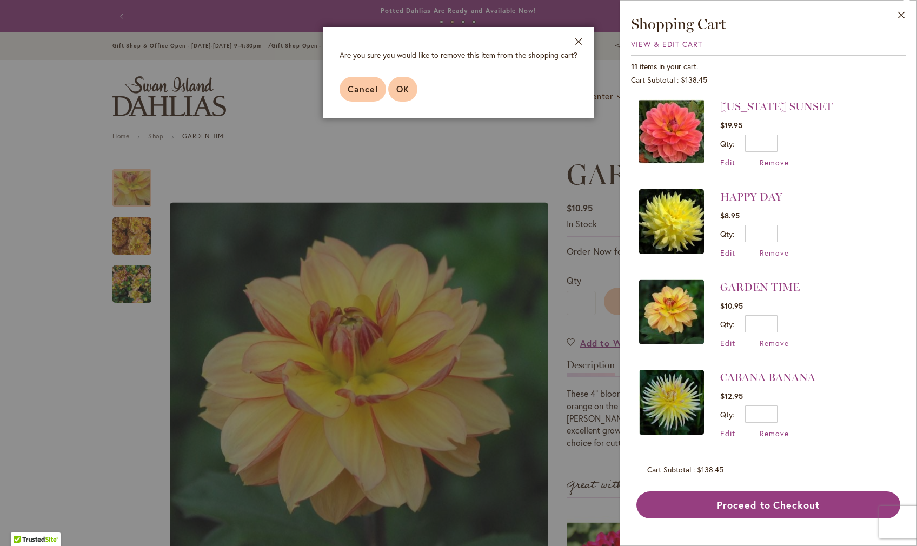
click at [397, 95] on span "OK" at bounding box center [403, 88] width 13 height 11
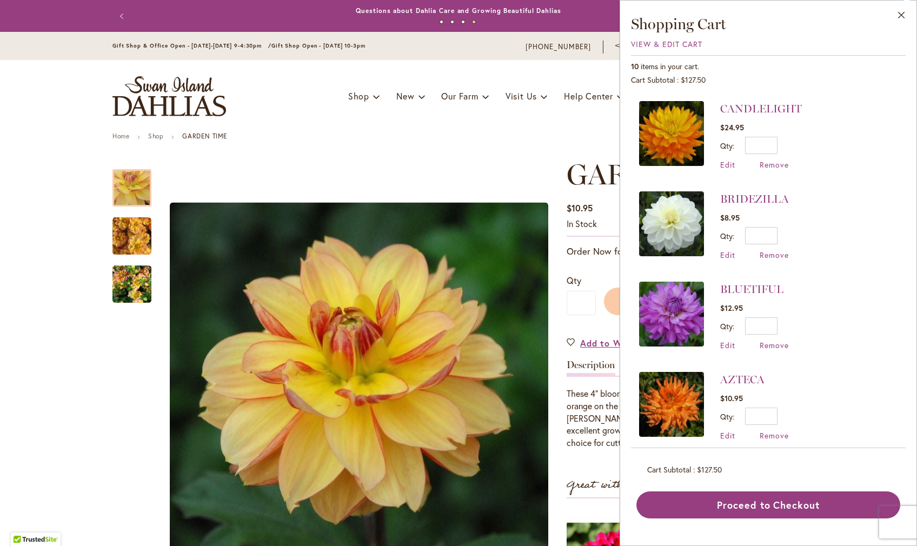
scroll to position [270, 0]
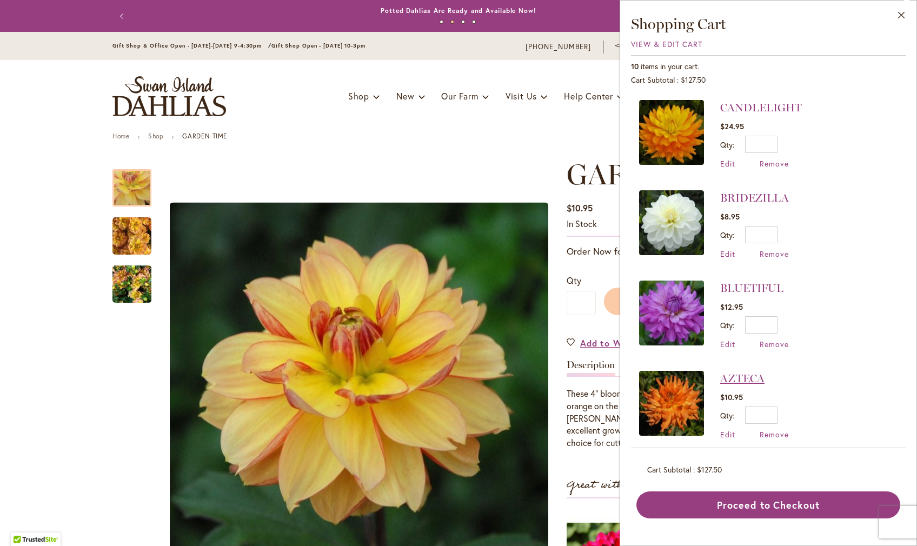
click at [721, 384] on link "AZTECA" at bounding box center [743, 378] width 44 height 13
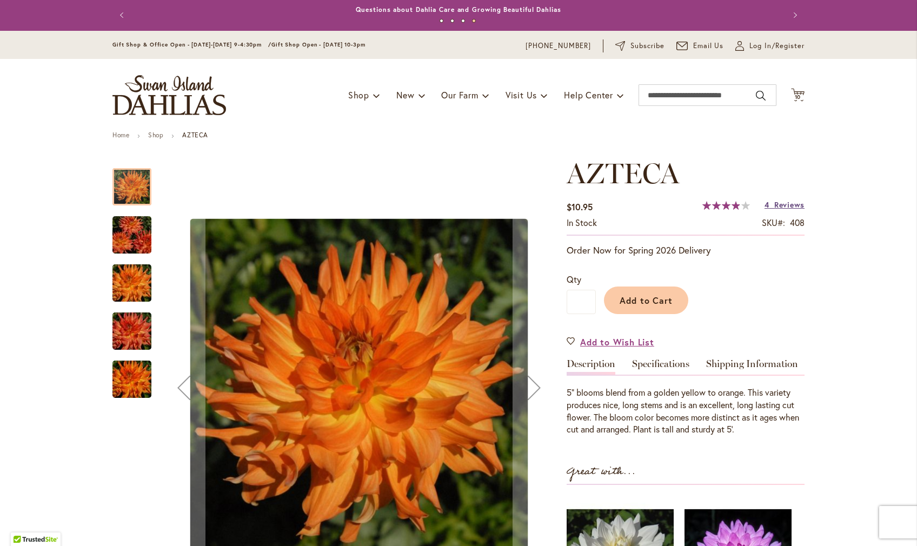
click at [792, 210] on span "Reviews" at bounding box center [790, 205] width 30 height 10
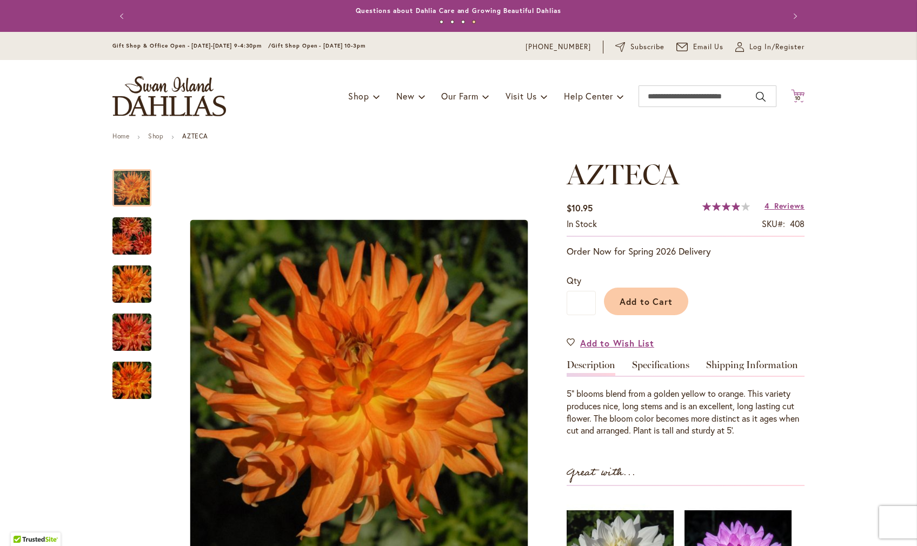
click at [800, 95] on span "10" at bounding box center [798, 98] width 6 height 7
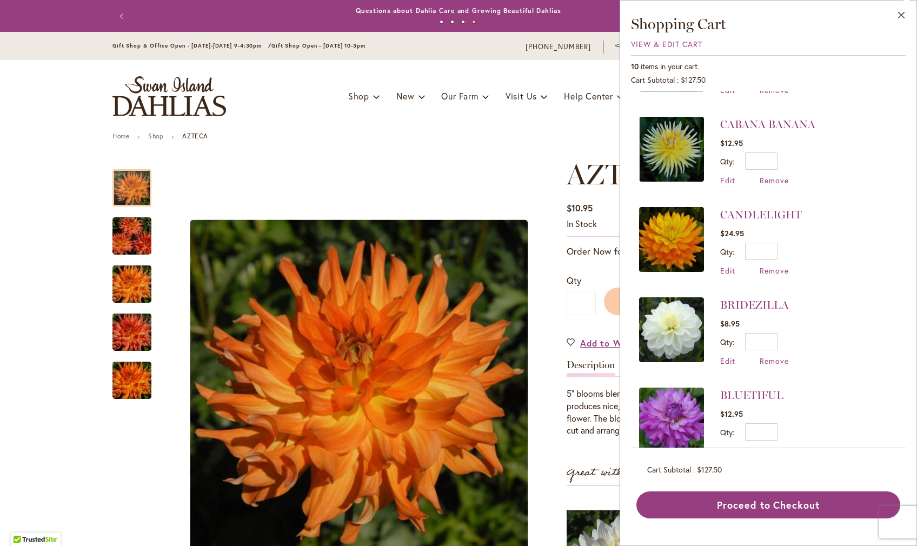
scroll to position [178, 0]
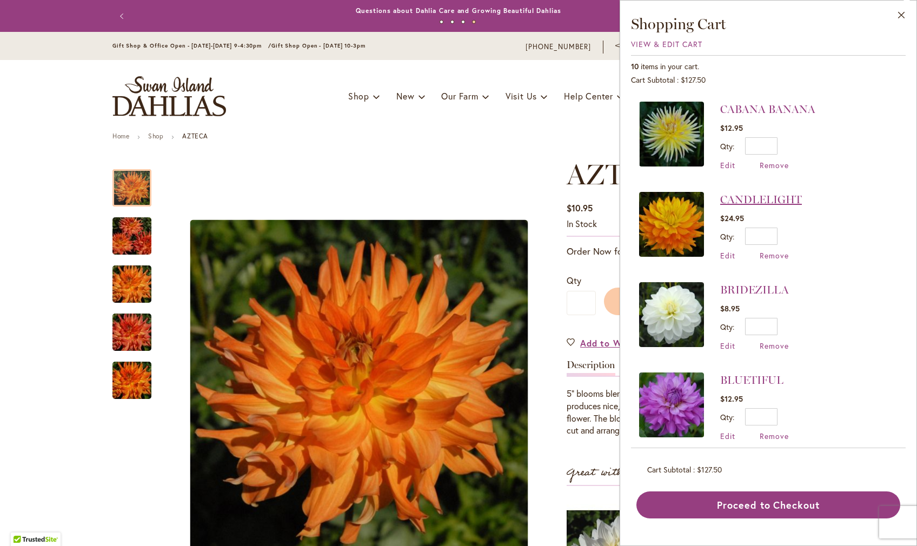
click at [721, 201] on link "CANDLELIGHT" at bounding box center [762, 199] width 82 height 13
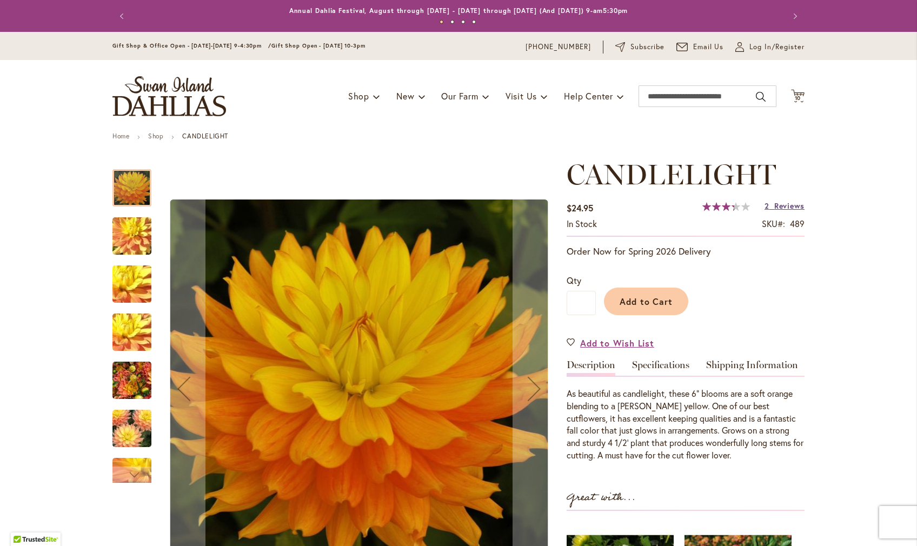
click at [787, 211] on span "Reviews" at bounding box center [790, 206] width 30 height 10
click at [793, 91] on icon "Cart .cls-1 { fill: #231f20; }" at bounding box center [798, 96] width 14 height 14
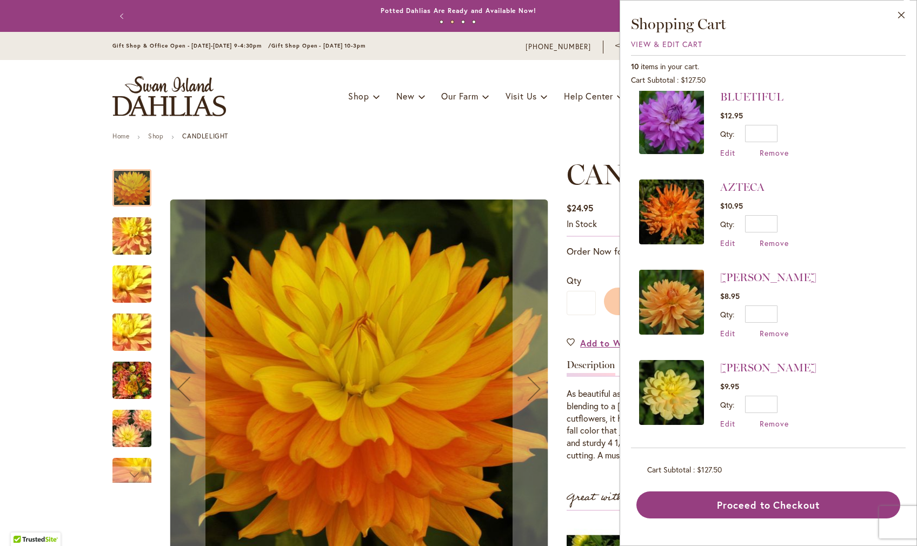
scroll to position [461, 0]
click at [721, 279] on link "[PERSON_NAME]" at bounding box center [769, 277] width 96 height 13
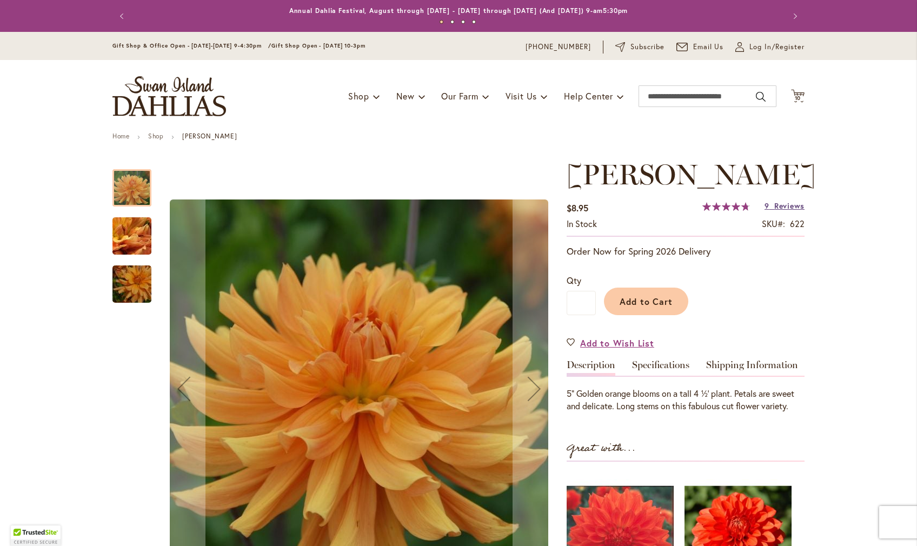
click at [778, 211] on span "Reviews" at bounding box center [790, 206] width 30 height 10
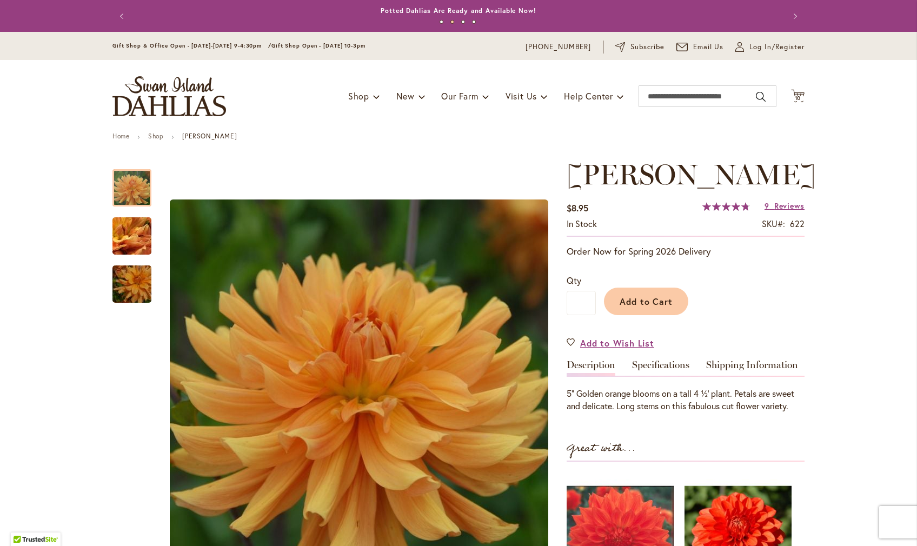
click at [806, 96] on div "Toggle Nav Shop Dahlia Tubers Collections Fresh Cut Dahlias Gardening Supplies …" at bounding box center [459, 96] width 714 height 72
click at [802, 98] on span "10" at bounding box center [798, 98] width 6 height 7
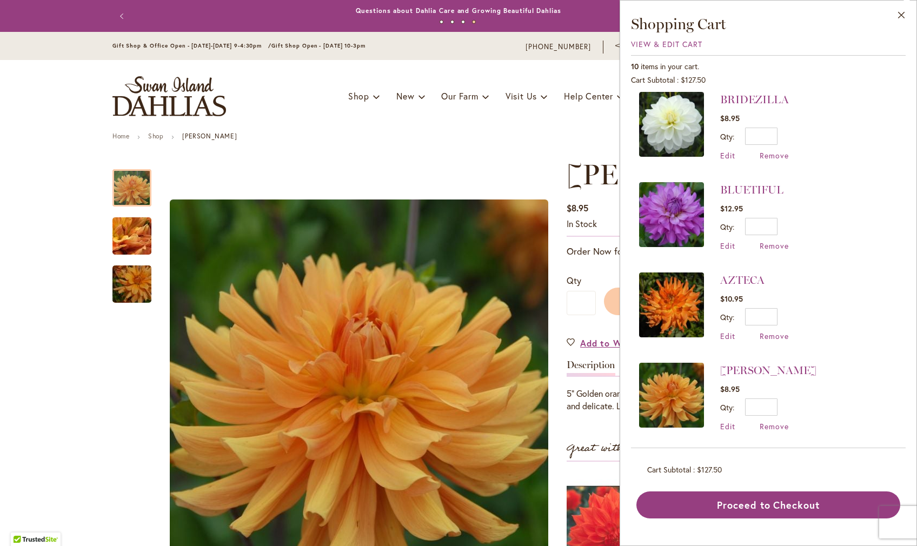
scroll to position [374, 0]
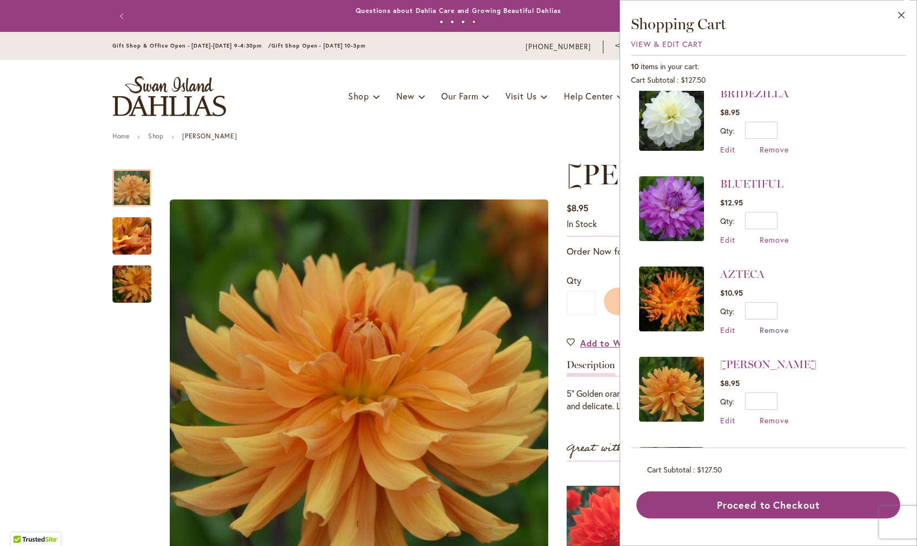
click at [760, 332] on span "Remove" at bounding box center [774, 330] width 29 height 10
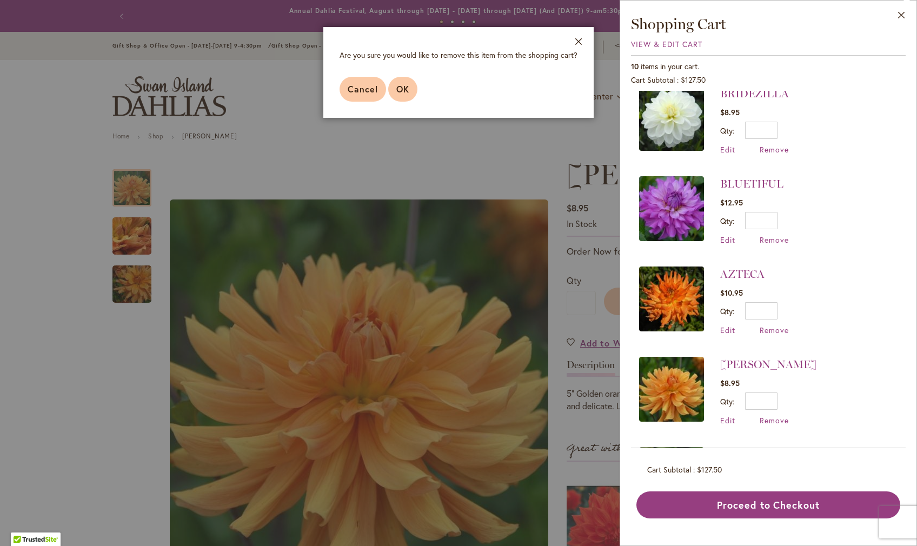
click at [388, 95] on button "OK" at bounding box center [402, 89] width 29 height 25
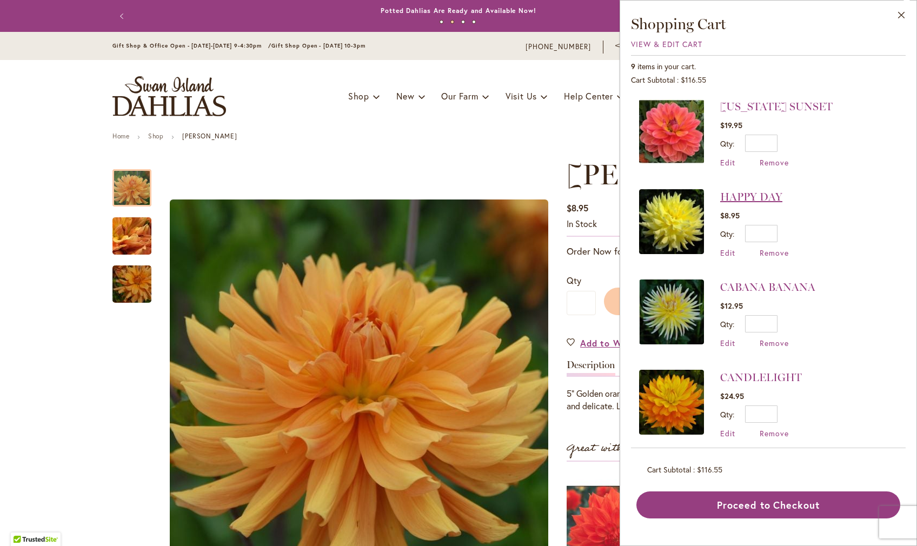
click at [721, 196] on link "HAPPY DAY" at bounding box center [752, 196] width 62 height 13
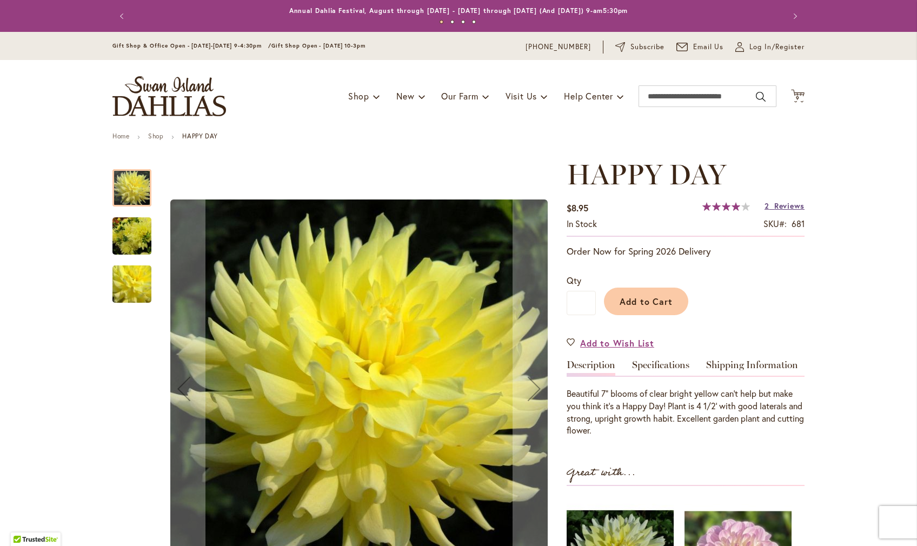
click at [782, 211] on span "Reviews" at bounding box center [790, 206] width 30 height 10
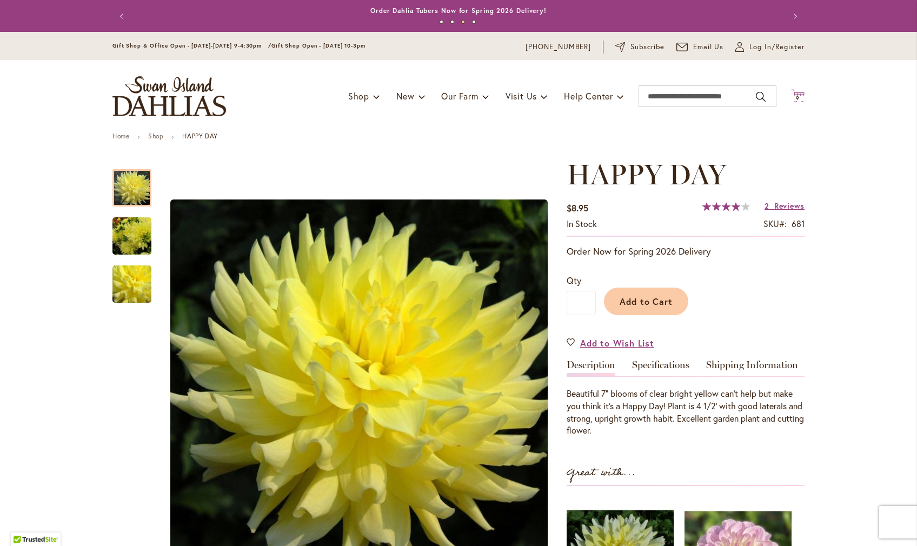
click at [799, 99] on span "9" at bounding box center [798, 98] width 4 height 7
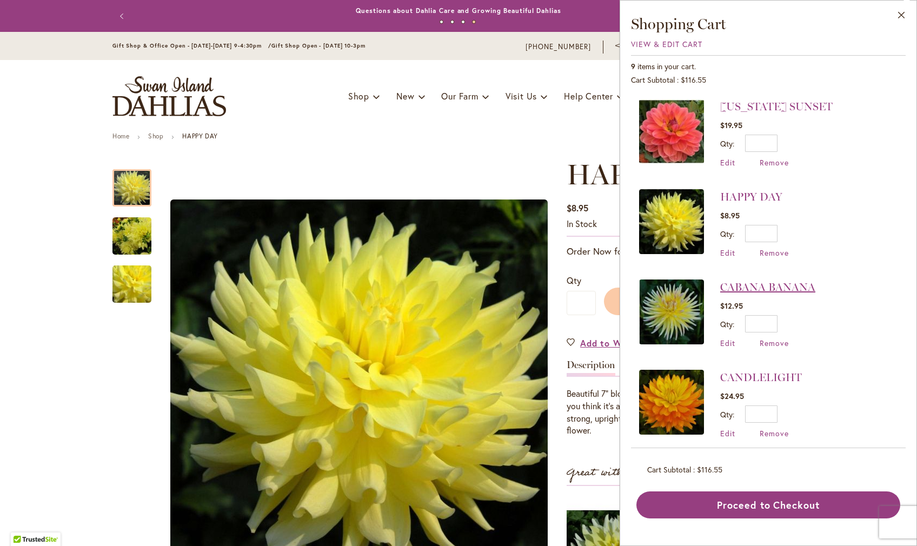
click at [721, 291] on link "CABANA BANANA" at bounding box center [768, 287] width 95 height 13
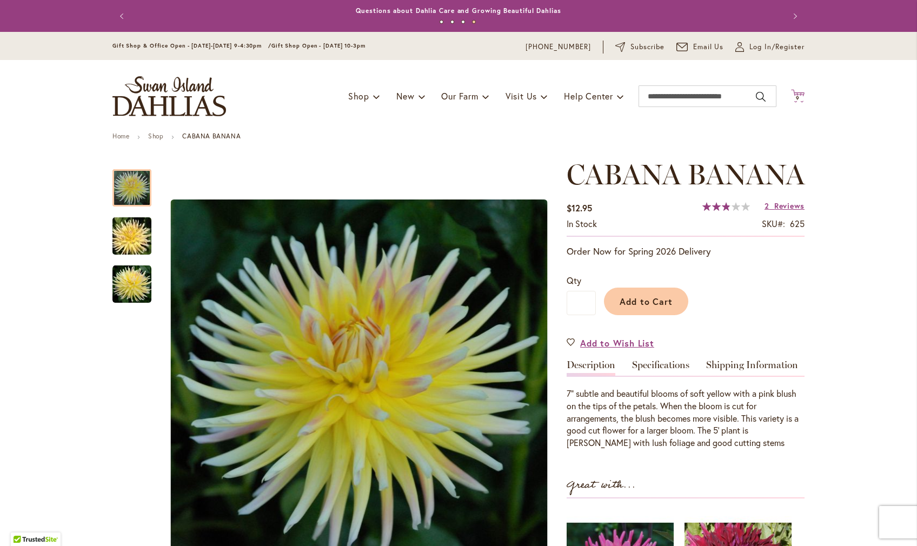
click at [795, 96] on span "9 9 items" at bounding box center [798, 98] width 11 height 5
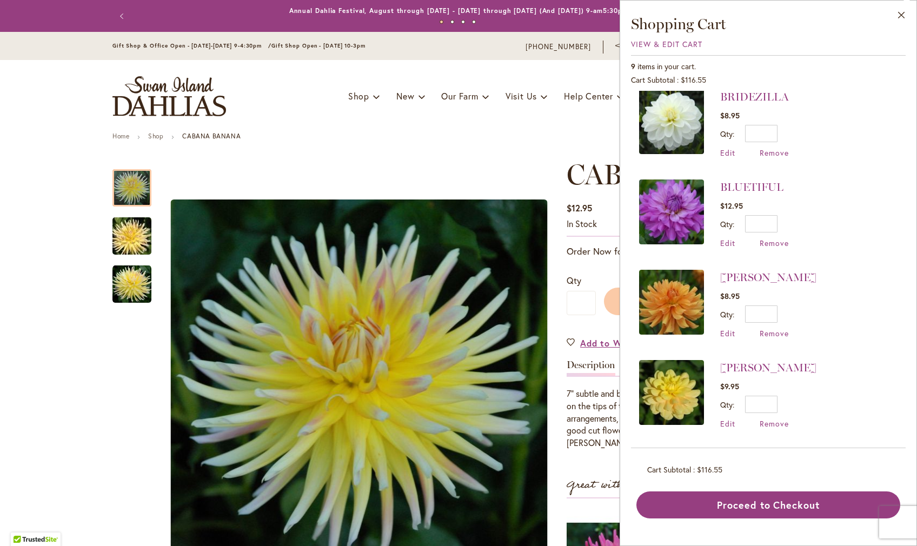
scroll to position [371, 0]
click at [721, 367] on link "[PERSON_NAME]" at bounding box center [769, 367] width 96 height 13
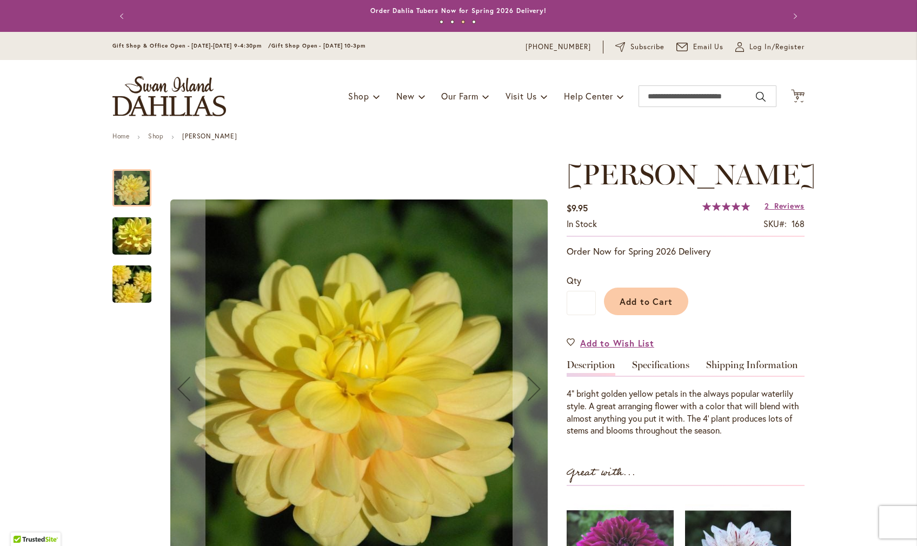
click at [784, 211] on span "Reviews" at bounding box center [790, 206] width 30 height 10
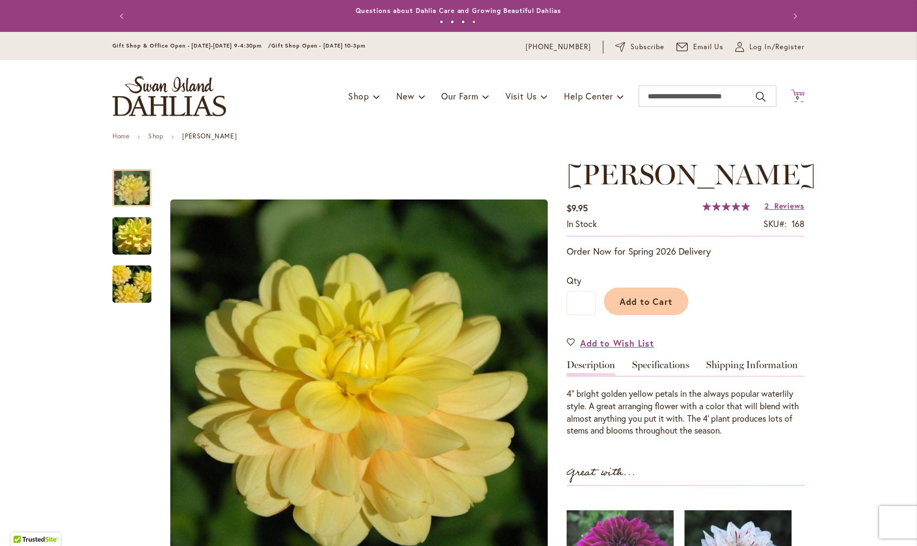
click at [796, 95] on span "9" at bounding box center [798, 98] width 4 height 7
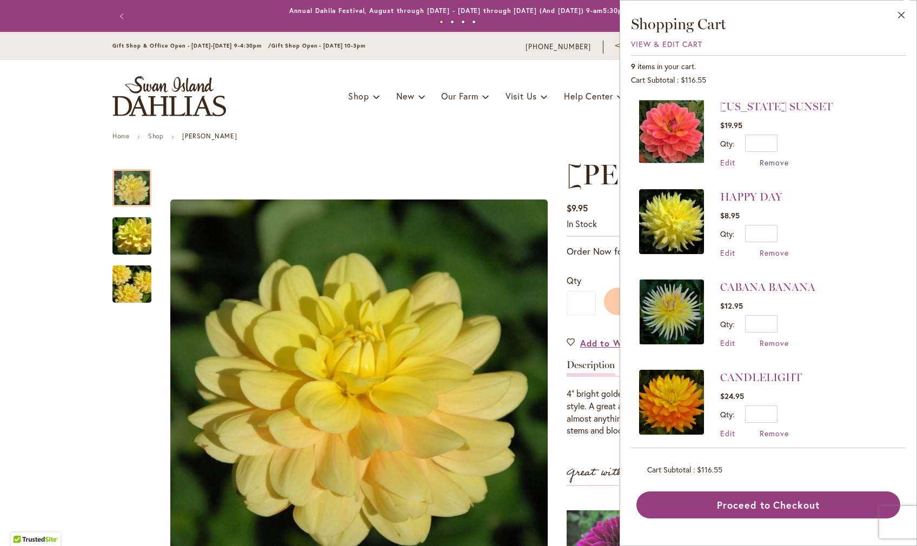
click at [760, 163] on span "Remove" at bounding box center [774, 162] width 29 height 10
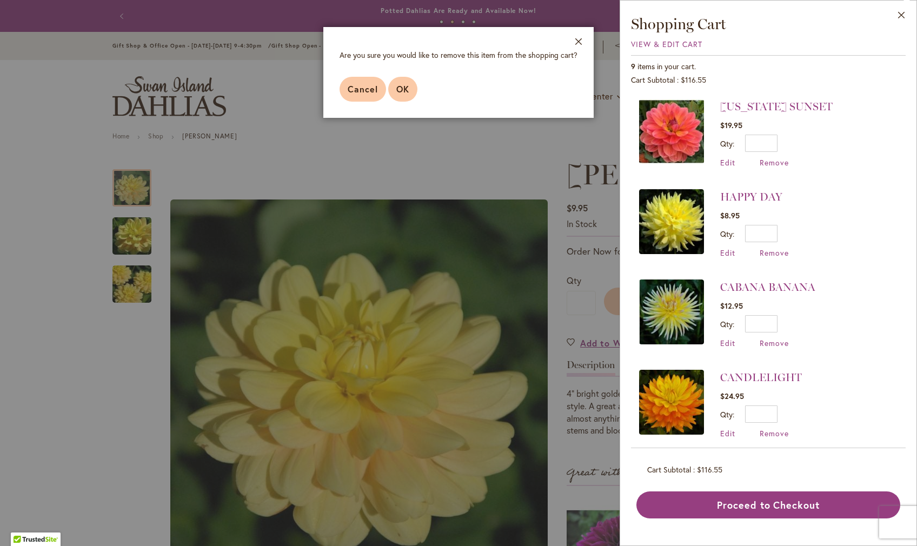
click at [397, 95] on span "OK" at bounding box center [403, 88] width 13 height 11
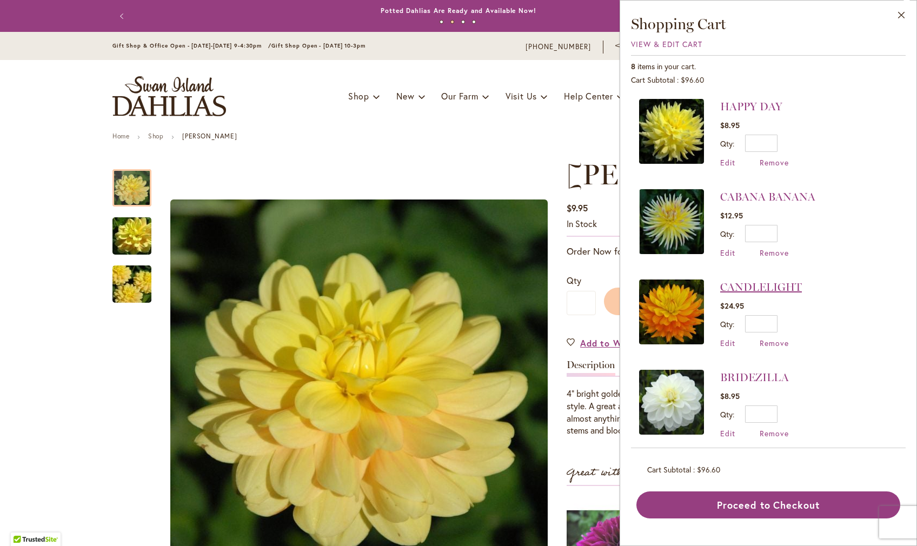
click at [721, 290] on link "CANDLELIGHT" at bounding box center [762, 287] width 82 height 13
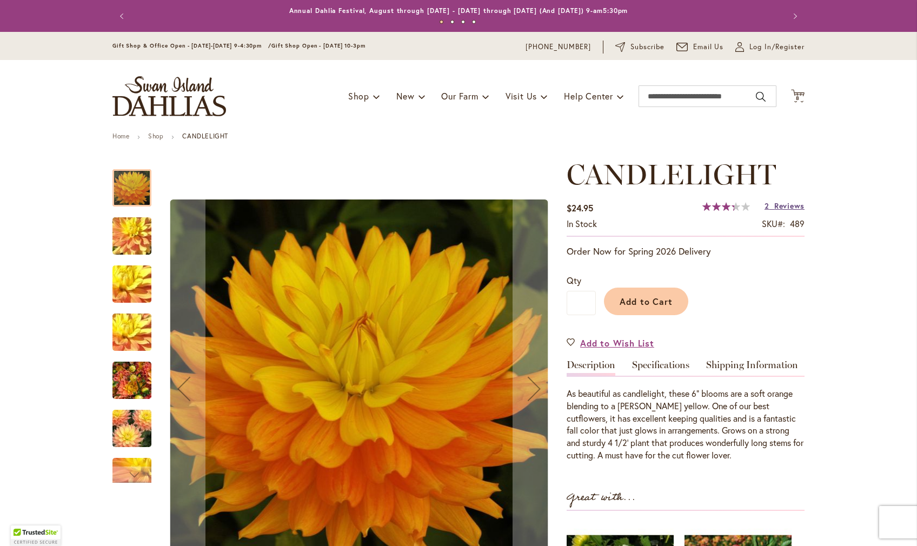
click at [784, 210] on span "Reviews" at bounding box center [790, 206] width 30 height 10
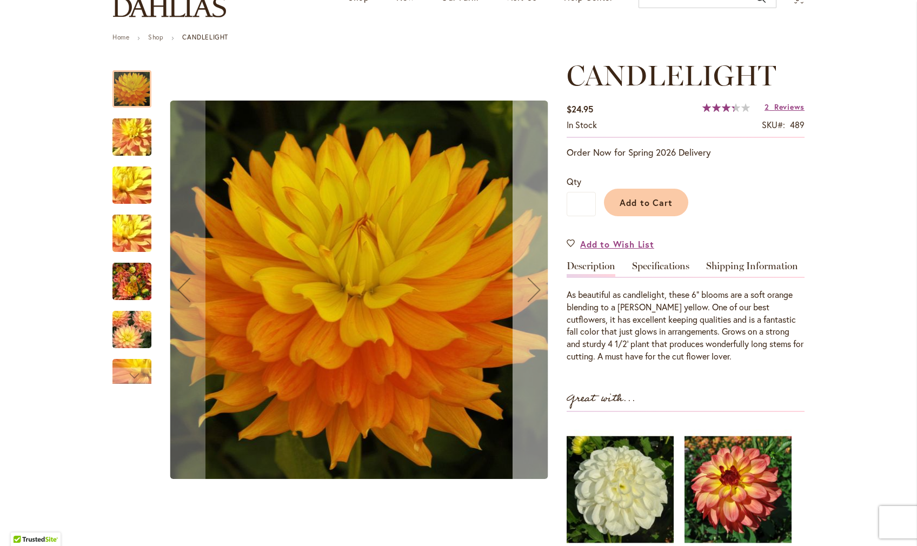
click at [538, 302] on div "Next" at bounding box center [534, 289] width 43 height 43
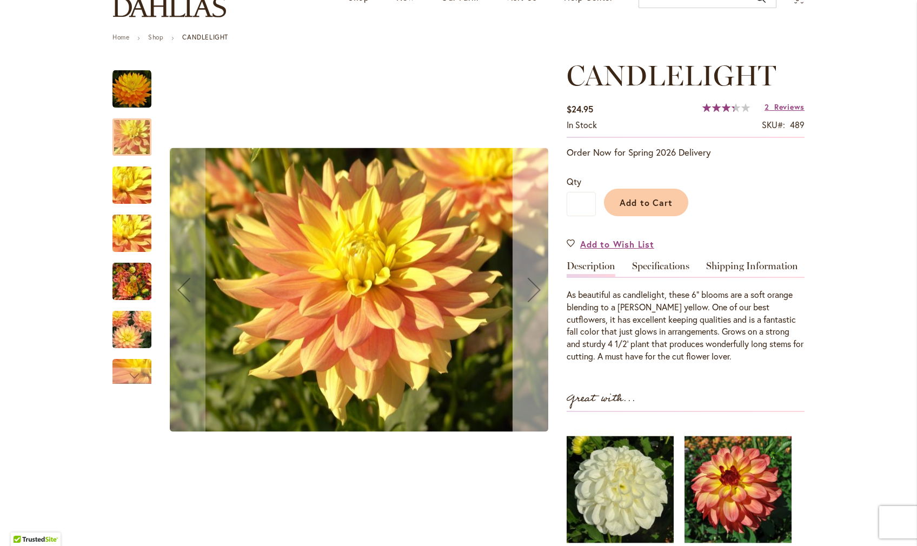
click at [534, 298] on div "Next" at bounding box center [534, 289] width 43 height 43
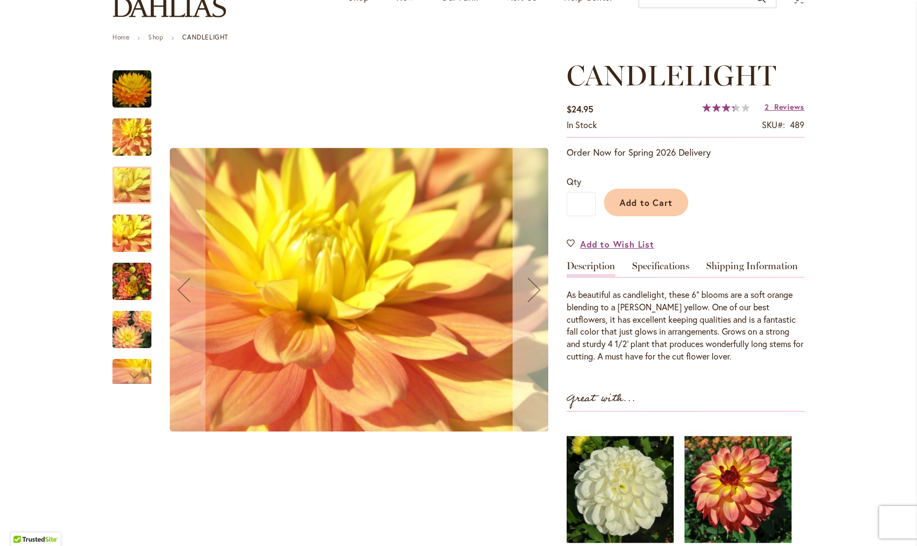
click at [534, 298] on div "Next" at bounding box center [534, 289] width 43 height 43
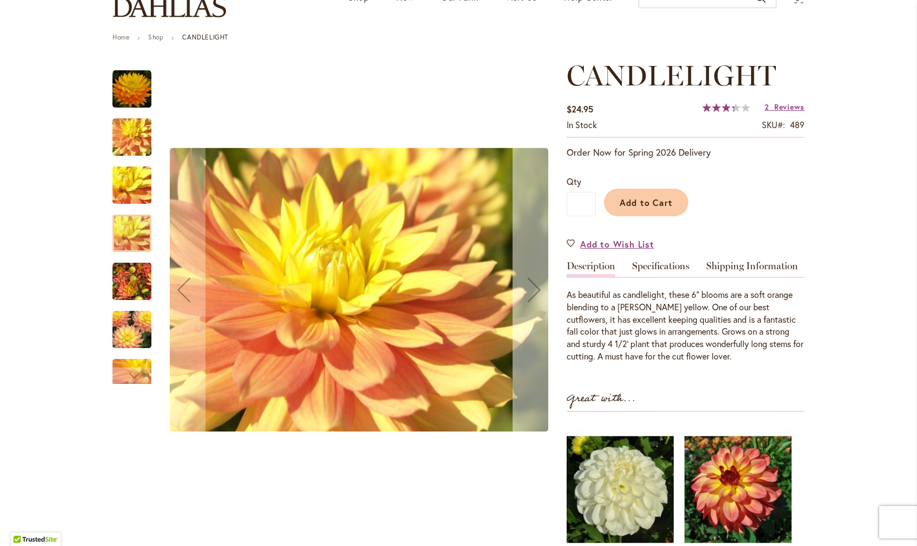
click at [534, 298] on div "Next" at bounding box center [534, 289] width 43 height 43
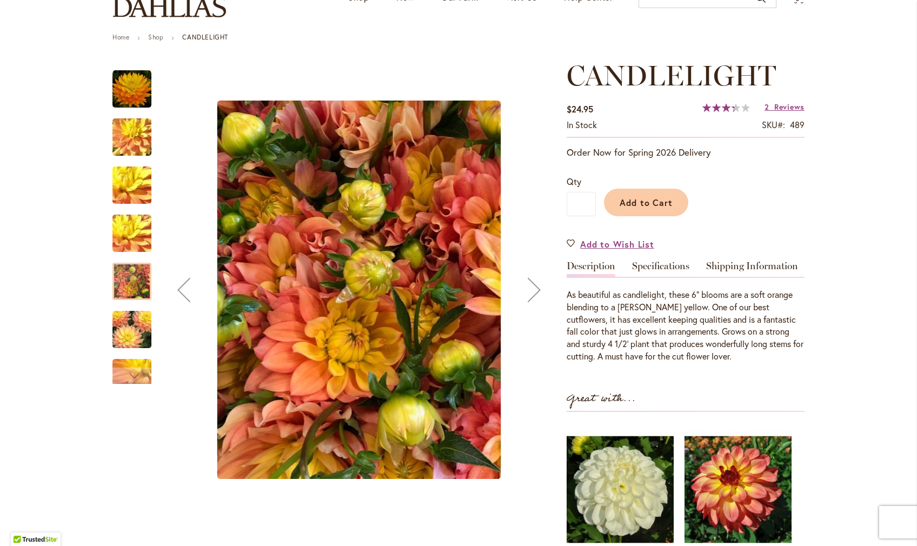
click at [534, 298] on div "Next" at bounding box center [534, 289] width 43 height 43
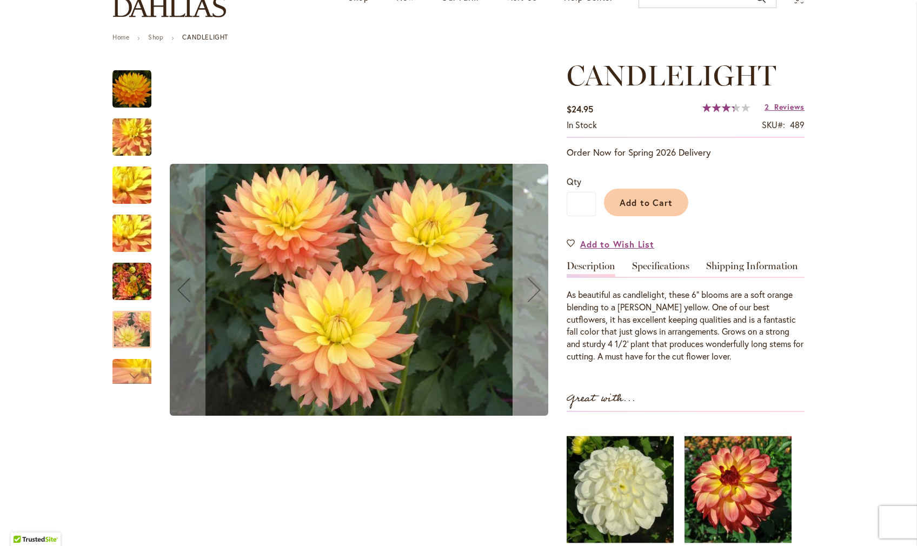
click at [534, 298] on div "Next" at bounding box center [534, 289] width 43 height 43
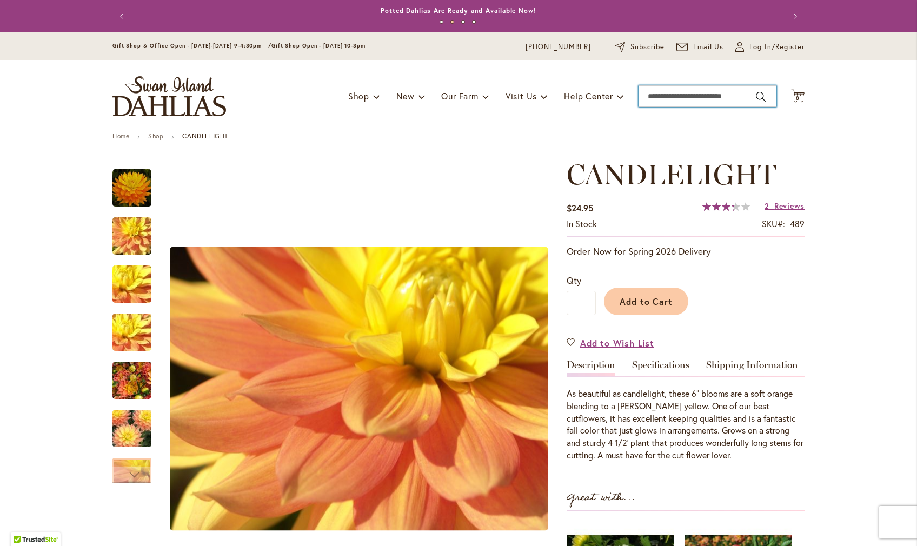
click at [669, 96] on input "Search" at bounding box center [708, 96] width 138 height 22
type input "******"
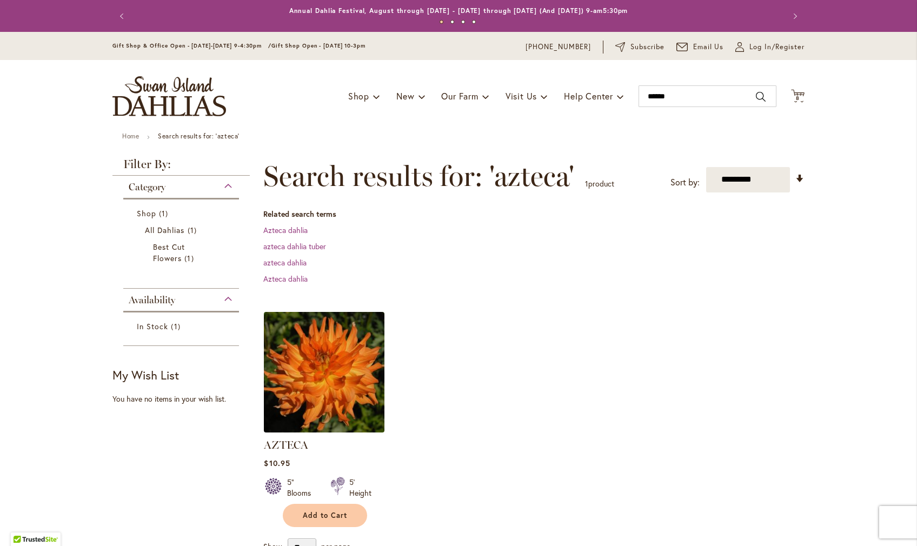
click at [349, 384] on img at bounding box center [324, 372] width 127 height 127
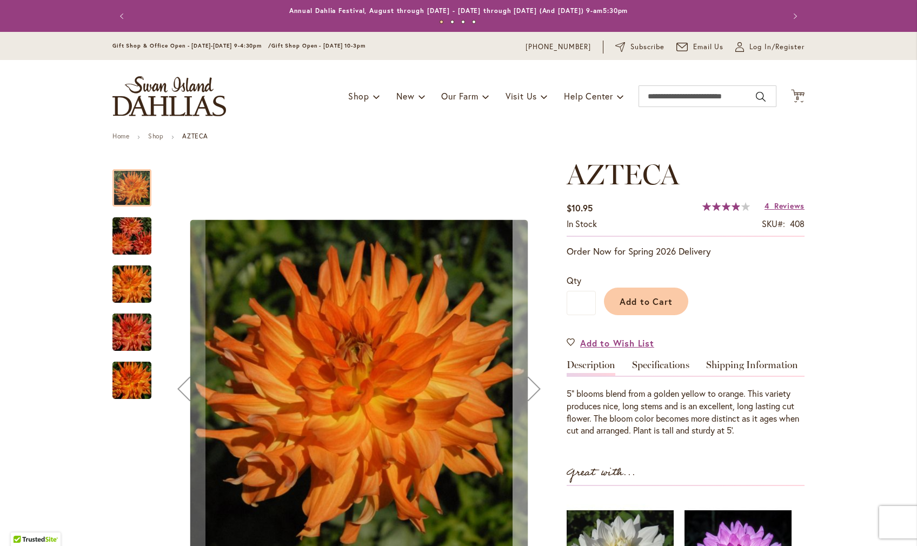
click at [532, 394] on div "Next" at bounding box center [534, 388] width 43 height 43
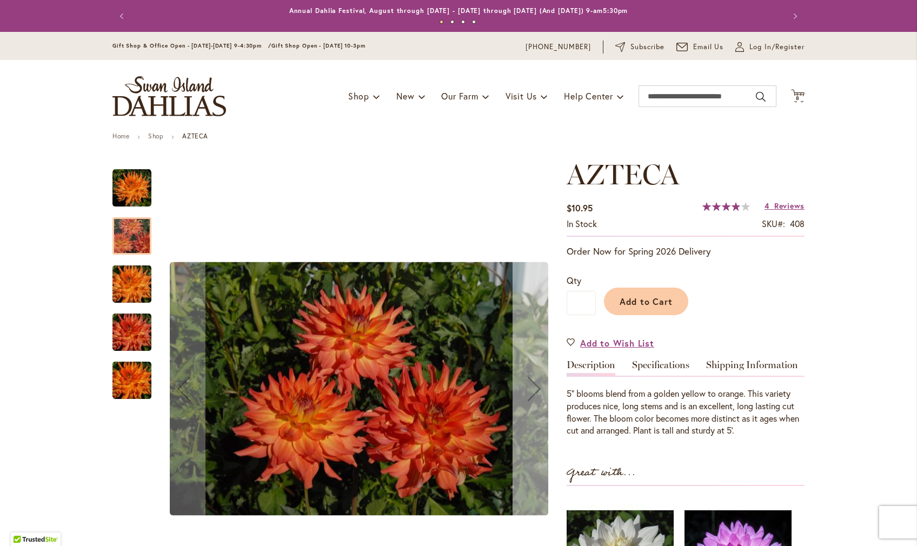
click at [532, 394] on div "Next" at bounding box center [534, 388] width 43 height 43
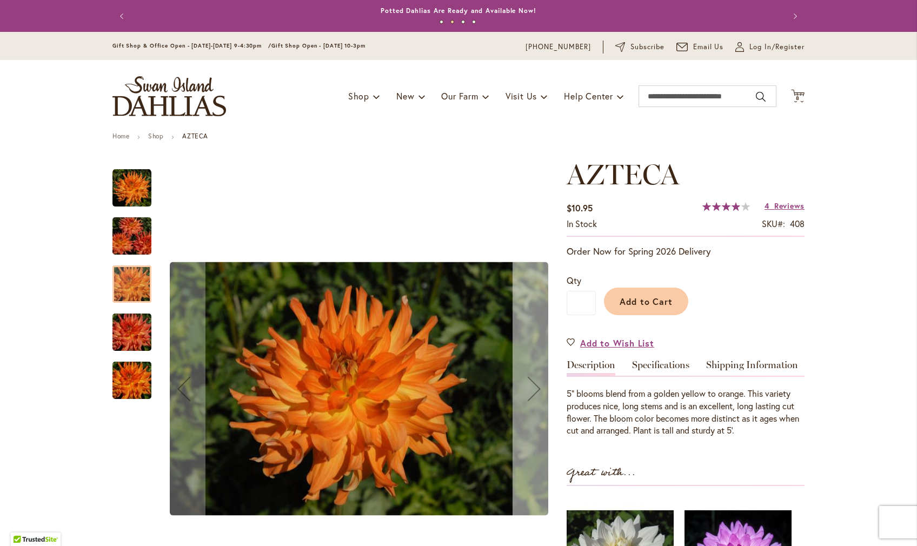
click at [532, 394] on div "Next" at bounding box center [534, 388] width 43 height 43
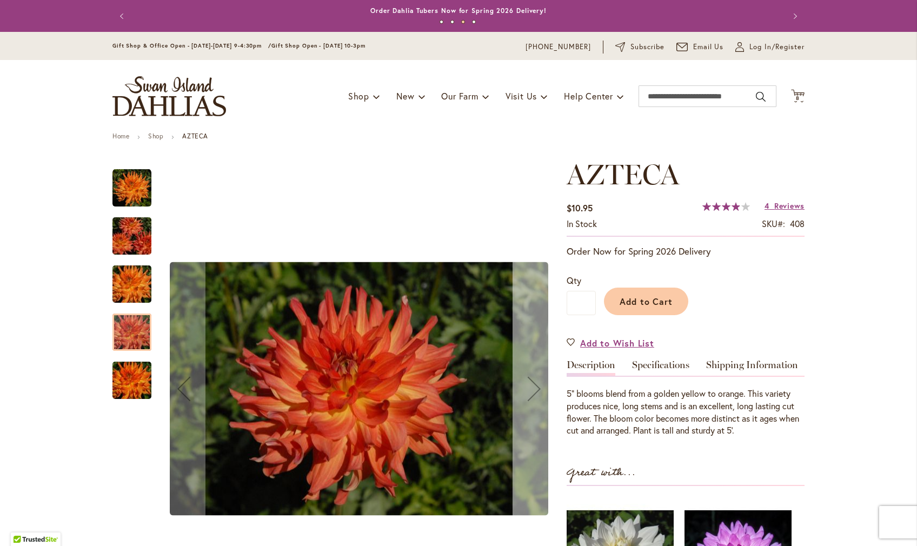
click at [532, 394] on div "Next" at bounding box center [534, 388] width 43 height 43
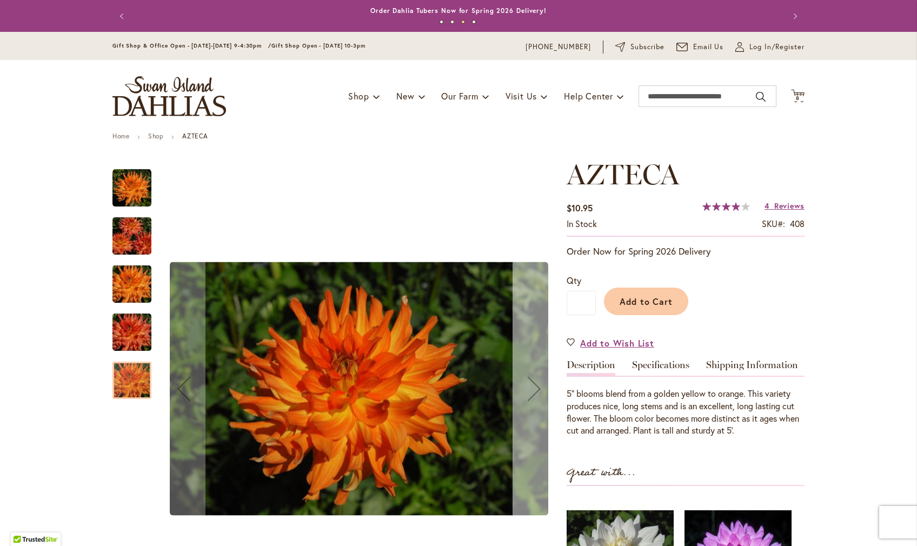
click at [532, 394] on div "Next" at bounding box center [534, 388] width 43 height 43
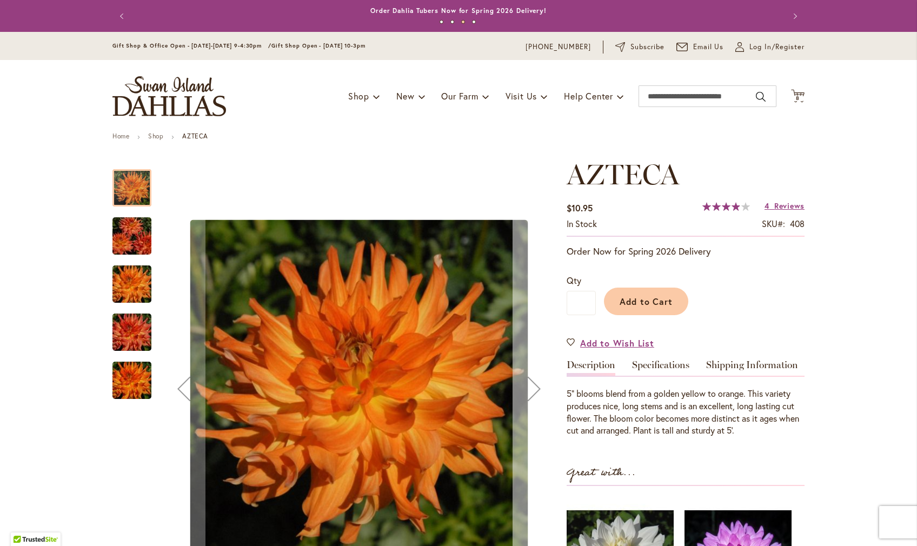
click at [532, 394] on div "Next" at bounding box center [534, 388] width 43 height 43
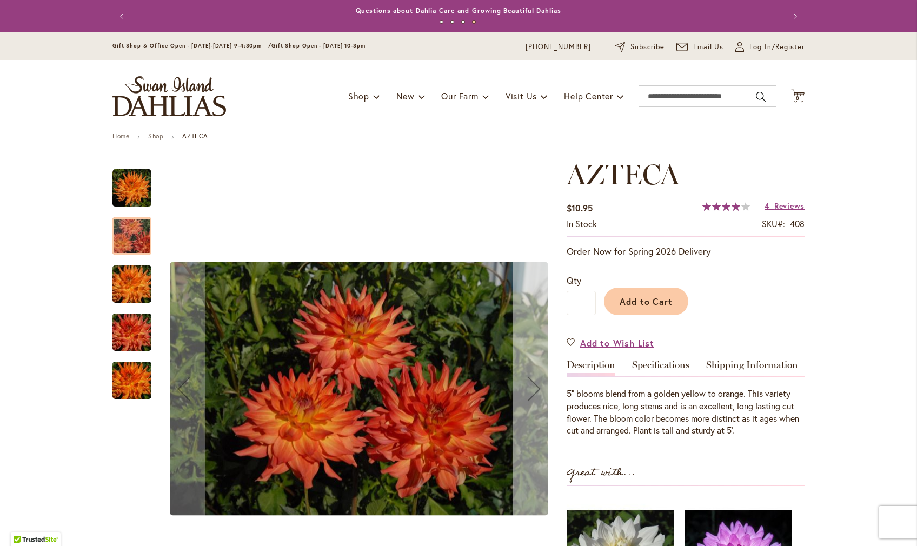
click at [532, 394] on div "Next" at bounding box center [534, 388] width 43 height 43
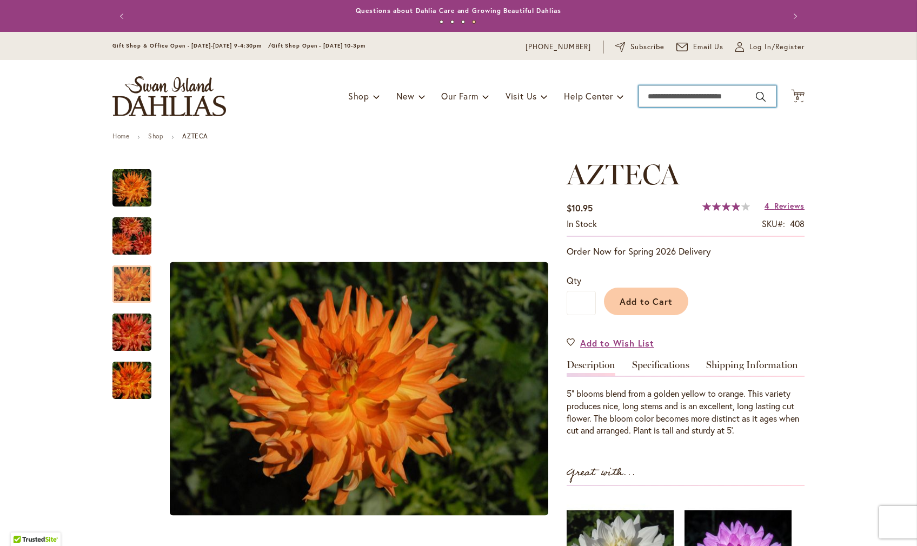
click at [696, 97] on input "Search" at bounding box center [708, 96] width 138 height 22
type input "******"
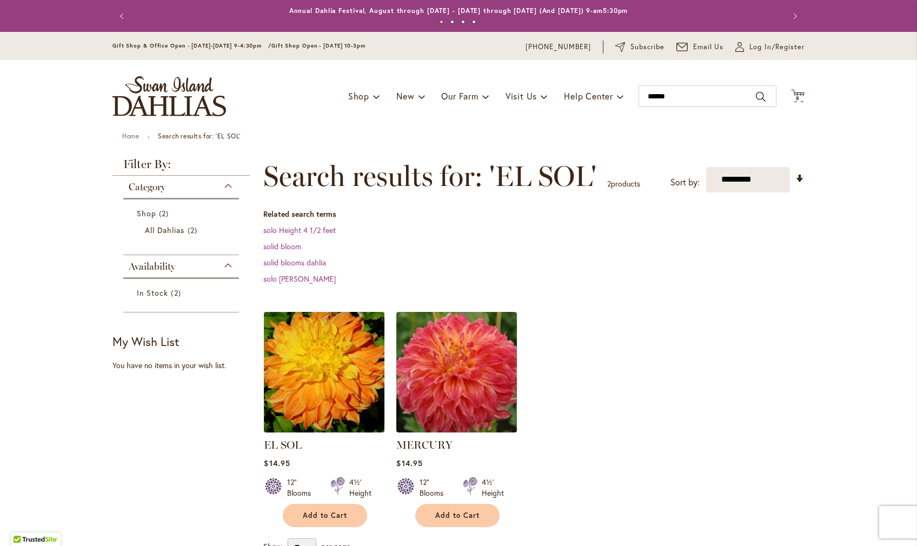
click at [314, 414] on img at bounding box center [324, 372] width 127 height 127
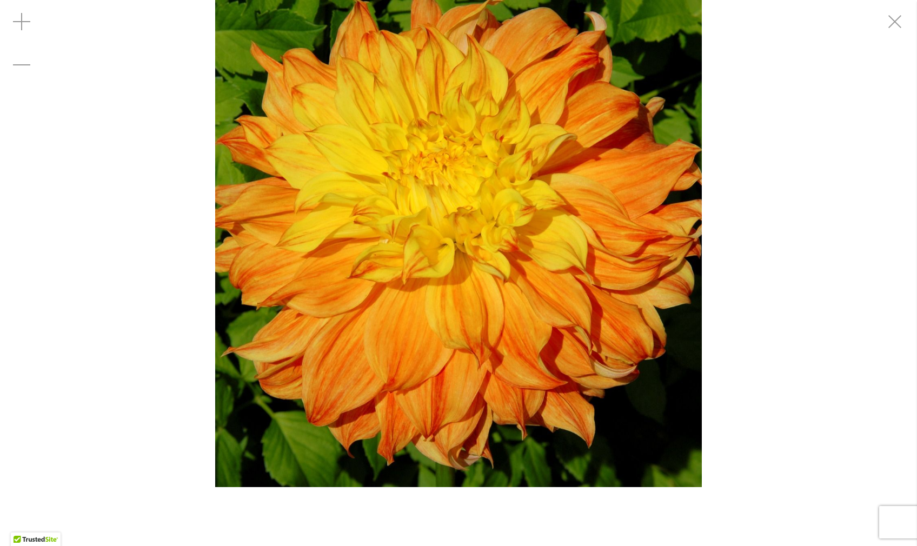
click at [653, 212] on img "EL SOL" at bounding box center [458, 243] width 487 height 487
click at [660, 252] on img "EL SOL" at bounding box center [458, 243] width 487 height 487
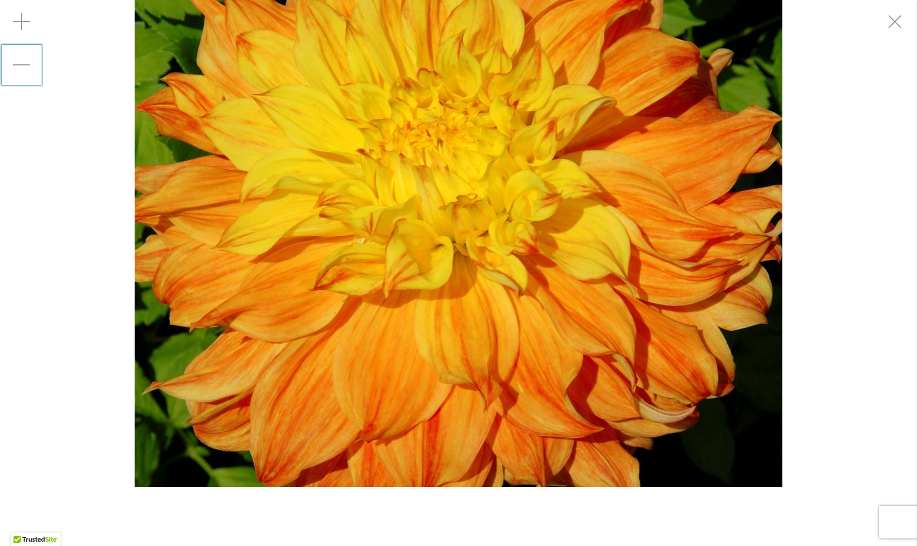
click at [23, 55] on div "Zoom out" at bounding box center [21, 64] width 43 height 43
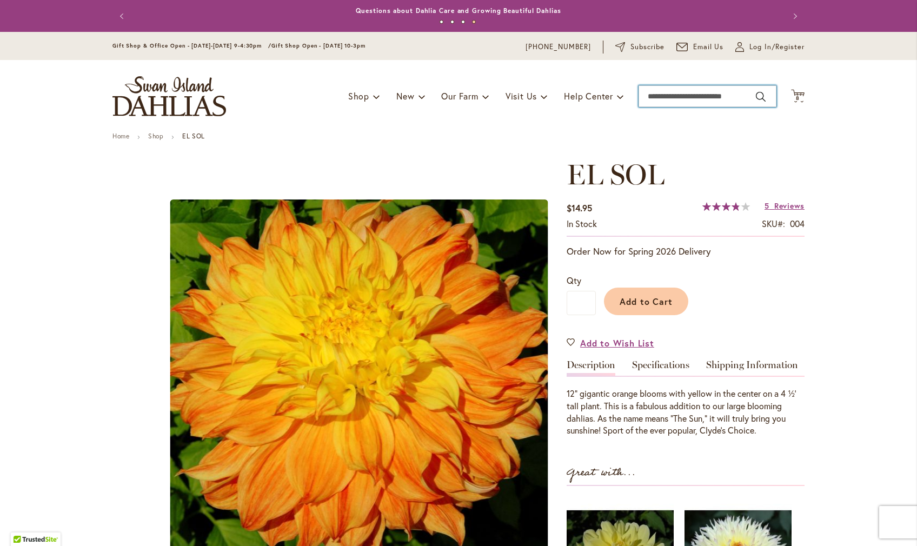
click at [705, 101] on input "Search" at bounding box center [708, 96] width 138 height 22
type input "******"
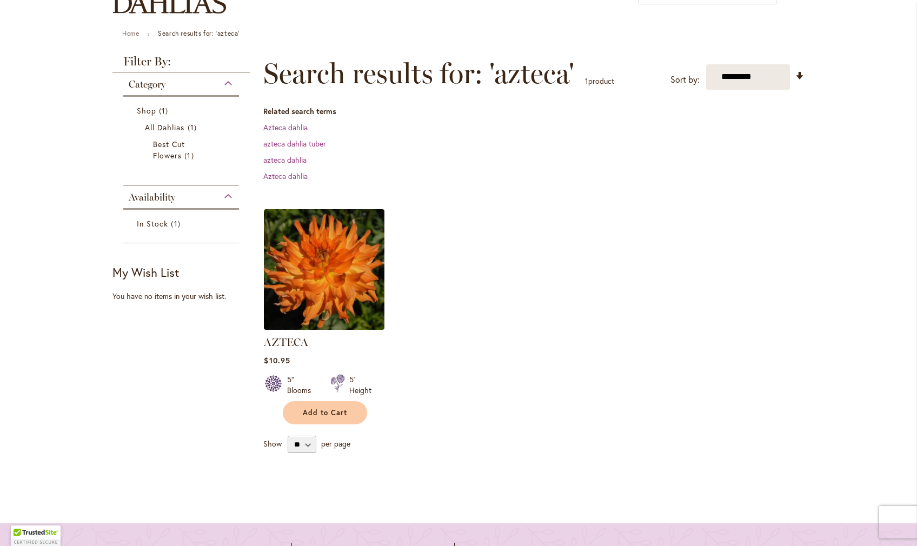
scroll to position [105, 0]
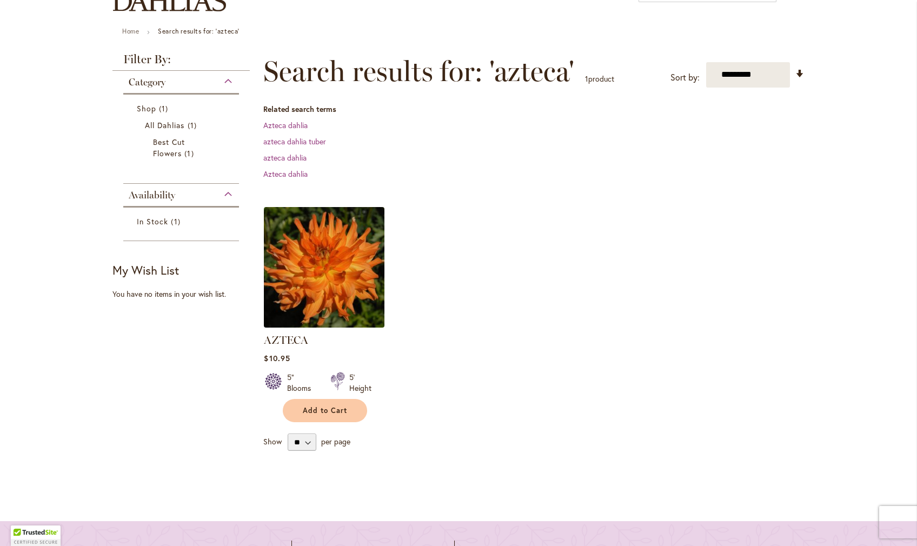
click at [350, 291] on img at bounding box center [324, 267] width 127 height 127
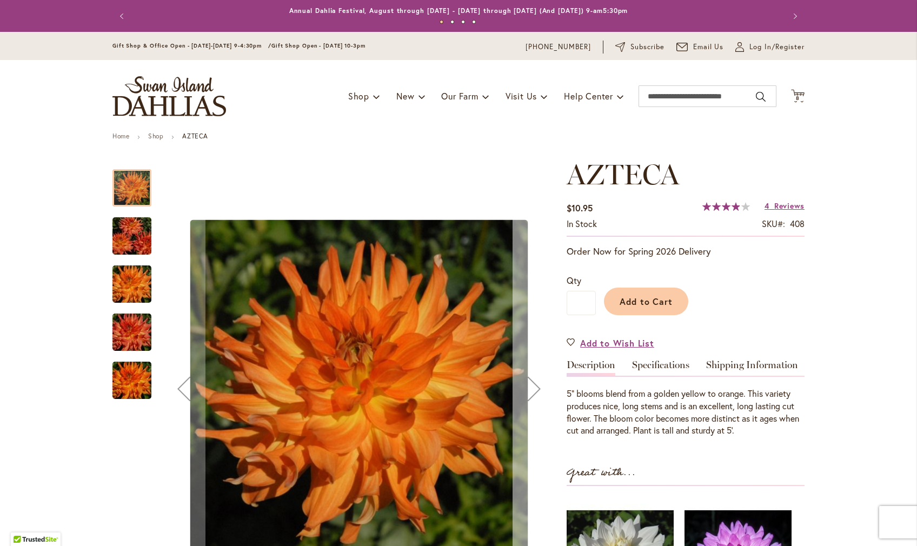
click at [537, 398] on div "Next" at bounding box center [534, 388] width 43 height 43
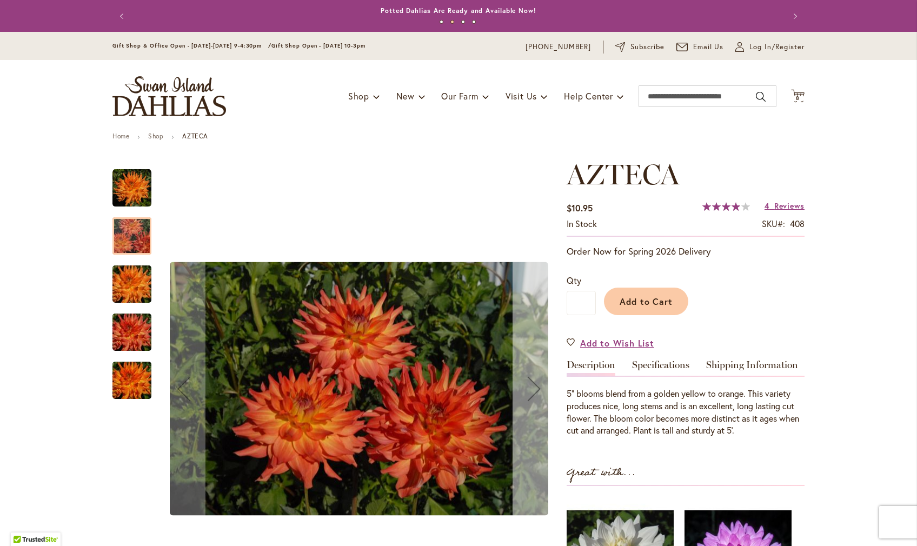
click at [537, 398] on div "Next" at bounding box center [534, 388] width 43 height 43
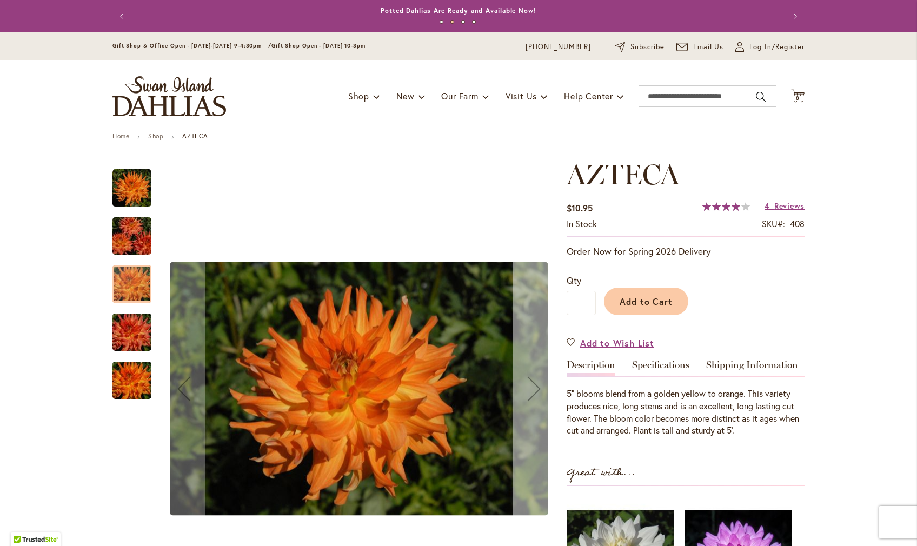
click at [537, 398] on div "Next" at bounding box center [534, 388] width 43 height 43
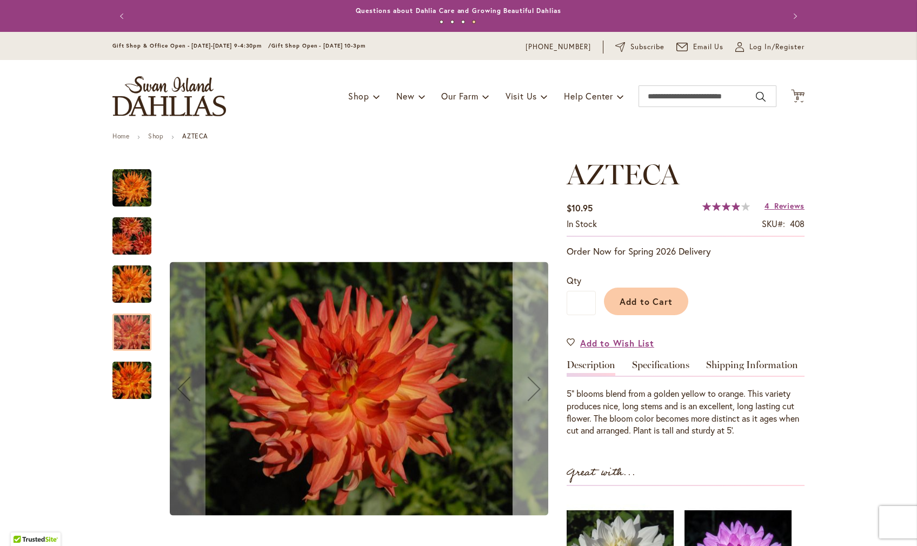
click at [537, 398] on div "Next" at bounding box center [534, 388] width 43 height 43
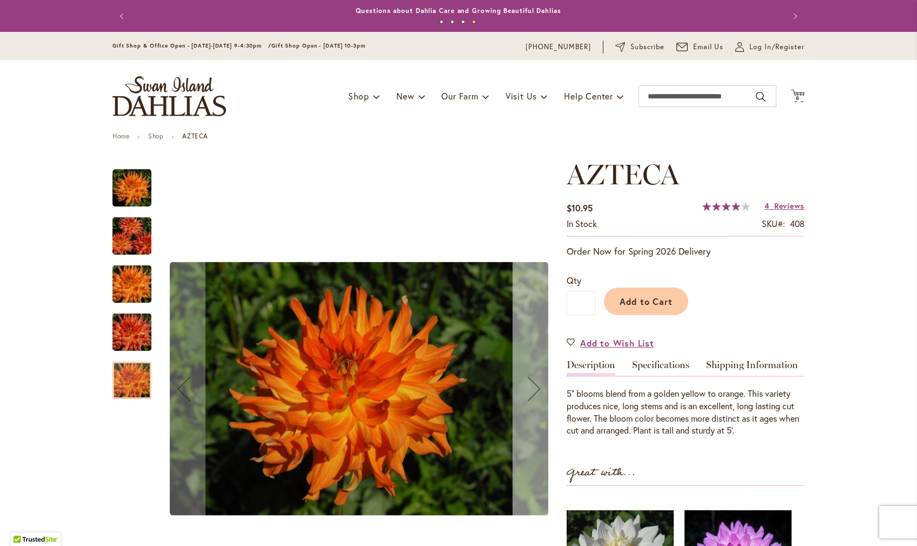
click at [537, 398] on div "Next" at bounding box center [534, 388] width 43 height 43
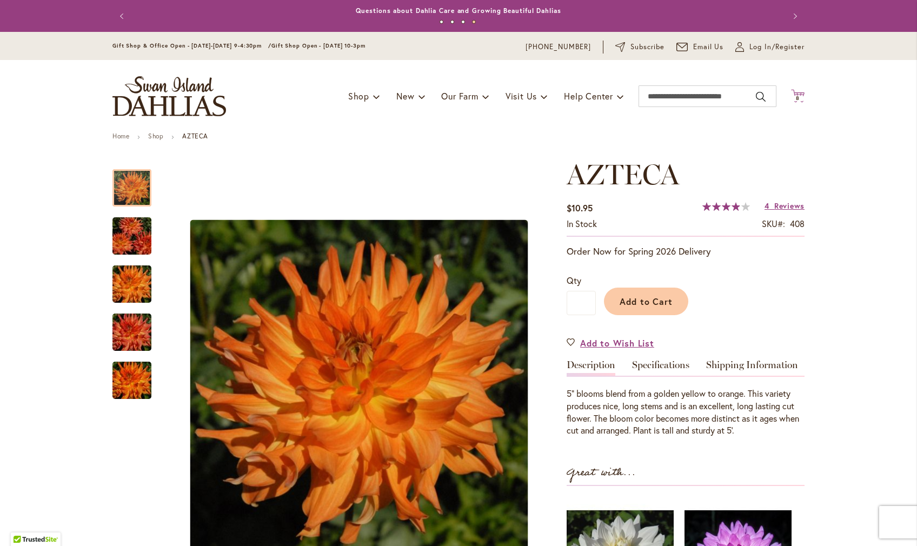
click at [801, 94] on button "Cart .cls-1 { fill: #231f20; } 8 8 items" at bounding box center [798, 96] width 14 height 15
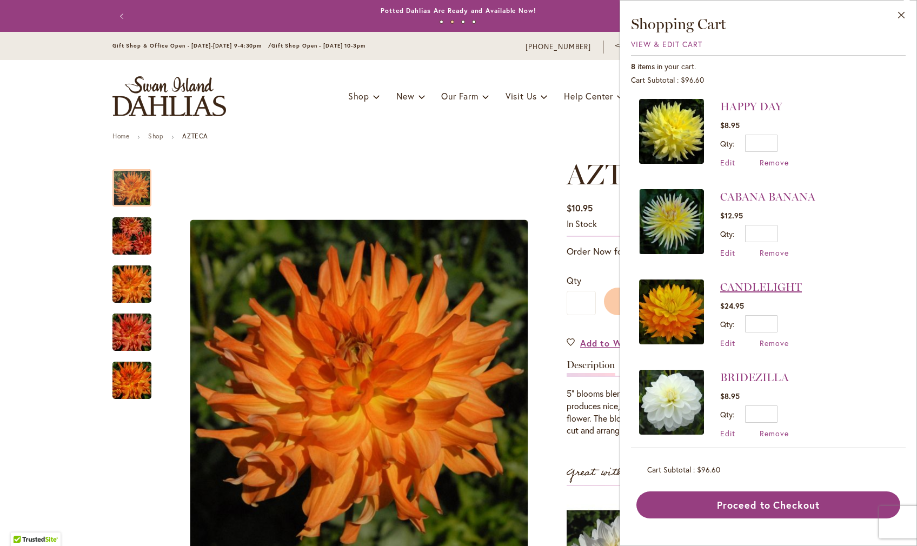
click at [721, 289] on link "CANDLELIGHT" at bounding box center [762, 287] width 82 height 13
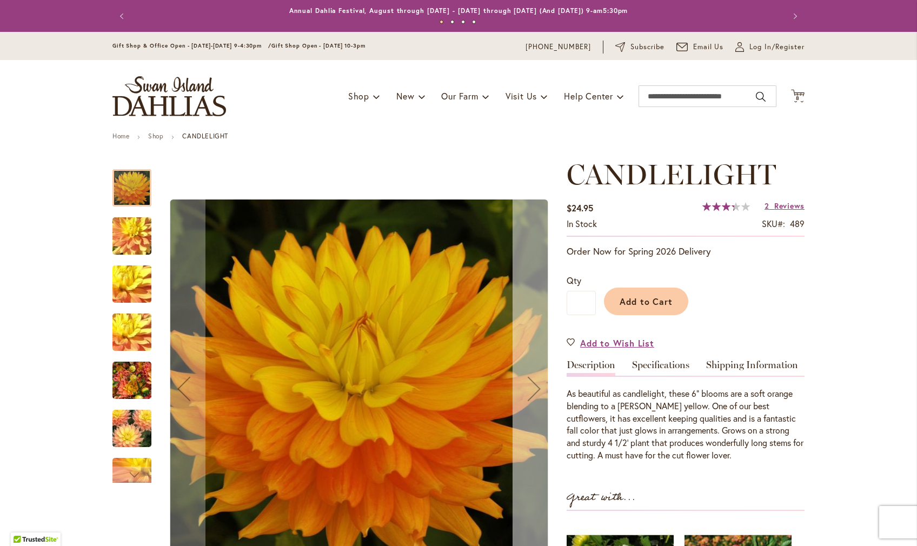
click at [537, 399] on div "Next" at bounding box center [534, 388] width 43 height 43
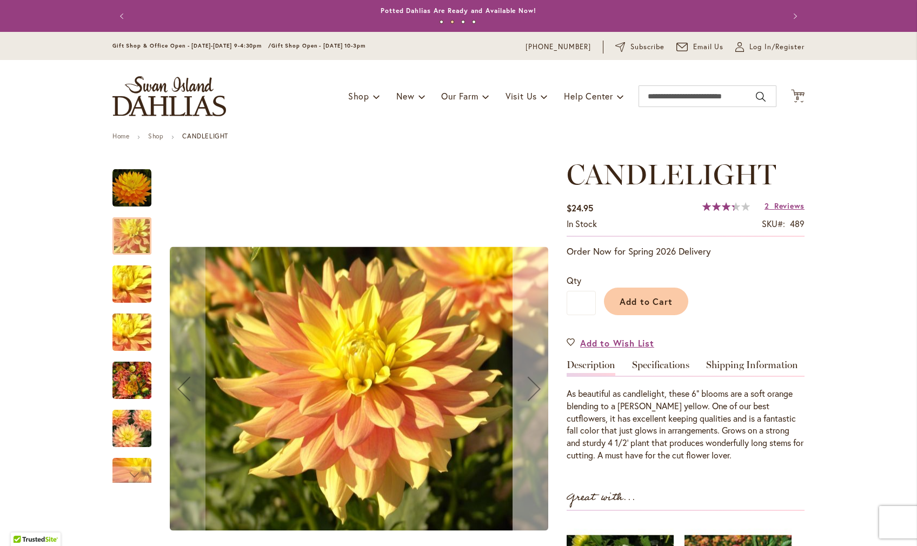
click at [537, 399] on div "Next" at bounding box center [534, 388] width 43 height 43
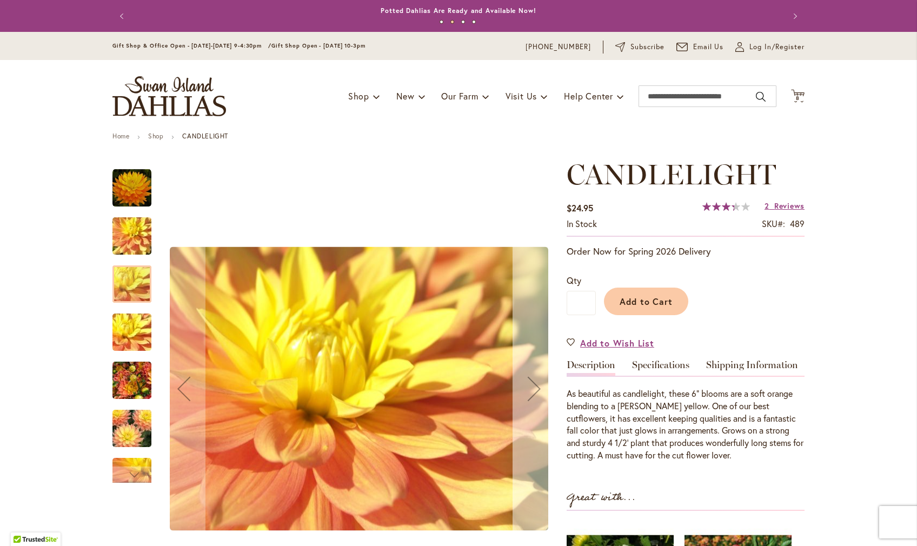
click at [537, 399] on div "Next" at bounding box center [534, 388] width 43 height 43
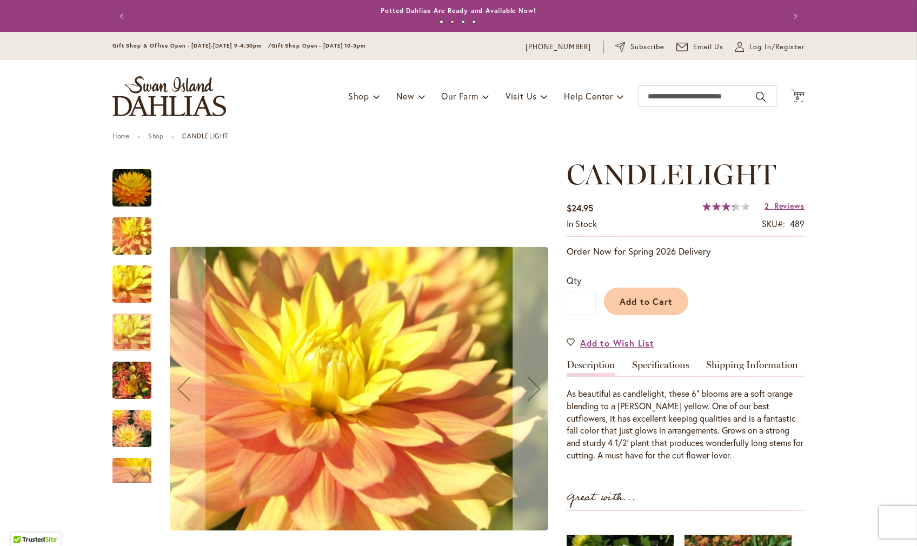
click at [537, 399] on div "Next" at bounding box center [534, 388] width 43 height 43
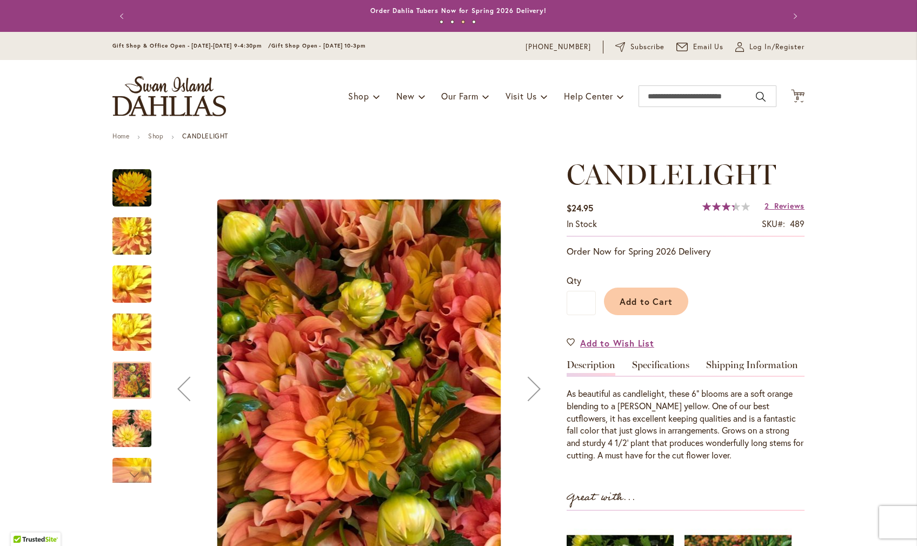
click at [537, 399] on div "Next" at bounding box center [534, 388] width 43 height 43
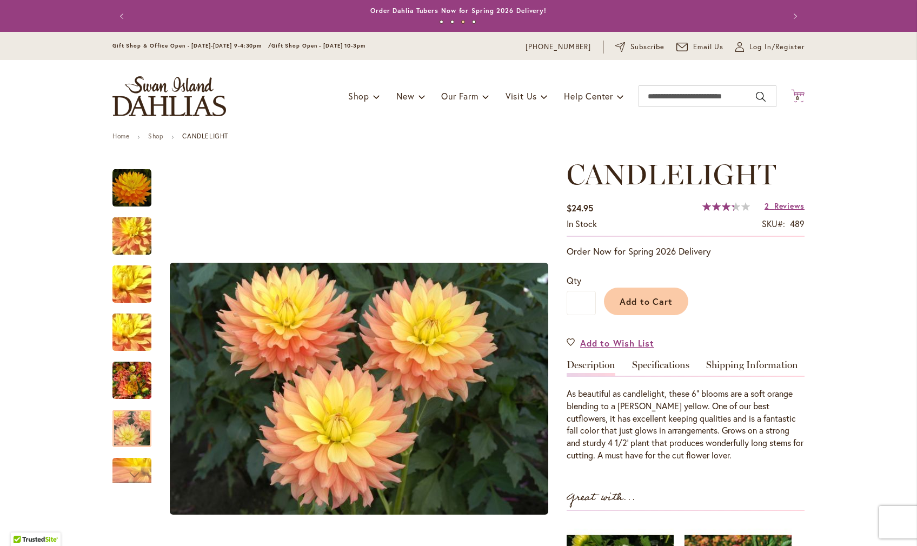
click at [794, 96] on span "8 8 items" at bounding box center [798, 98] width 11 height 5
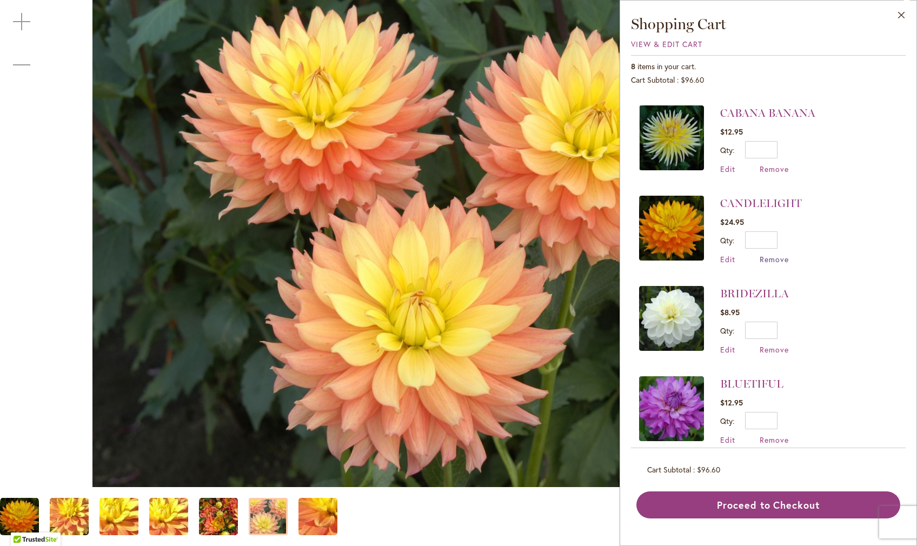
click at [760, 258] on span "Remove" at bounding box center [774, 259] width 29 height 10
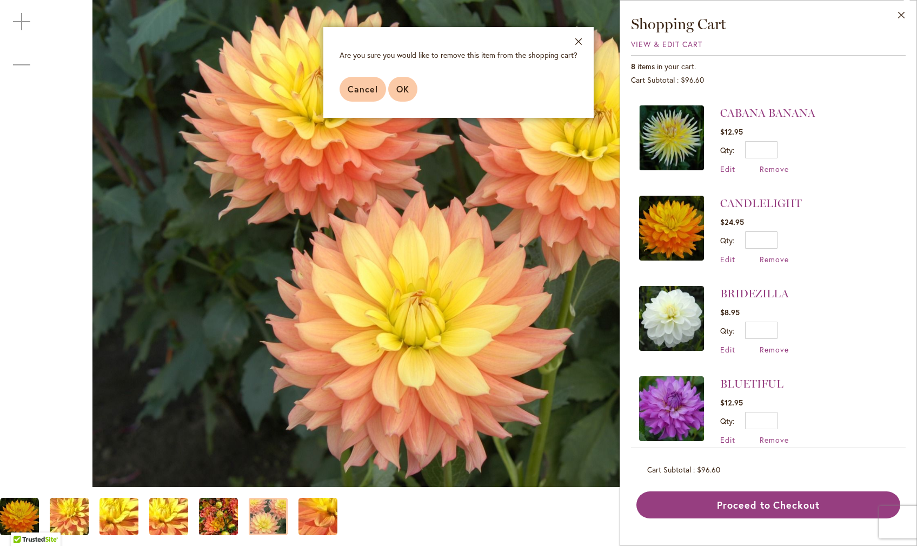
click at [397, 95] on span "OK" at bounding box center [403, 88] width 13 height 11
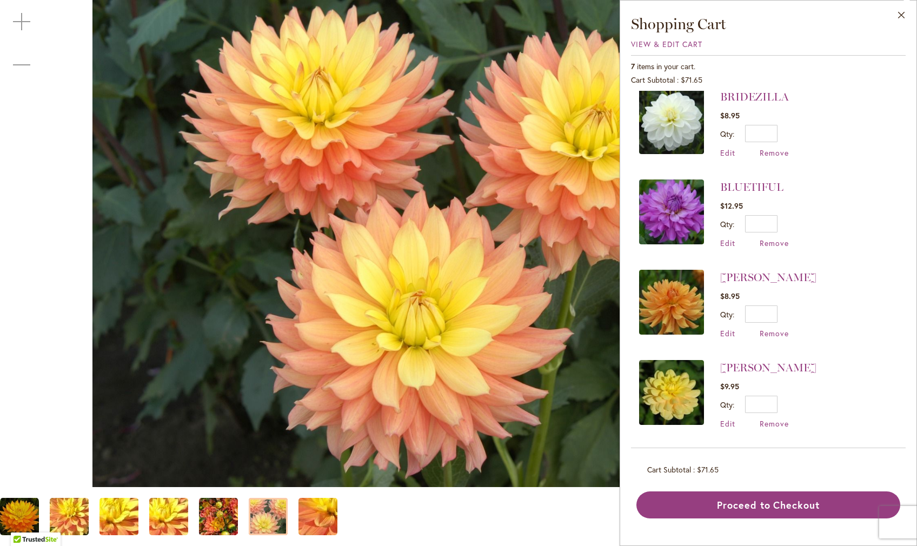
scroll to position [190, 0]
click at [760, 427] on span "Remove" at bounding box center [774, 424] width 29 height 10
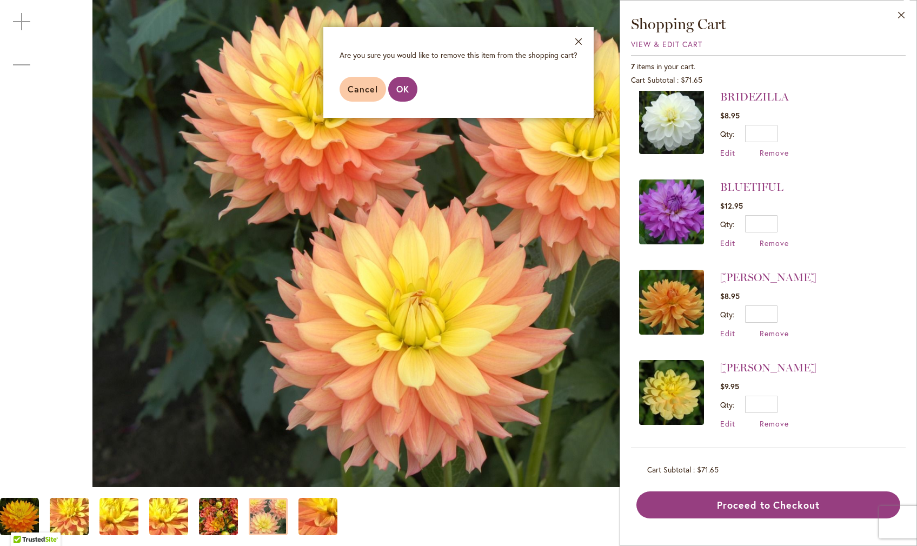
click at [388, 102] on button "OK" at bounding box center [402, 89] width 29 height 25
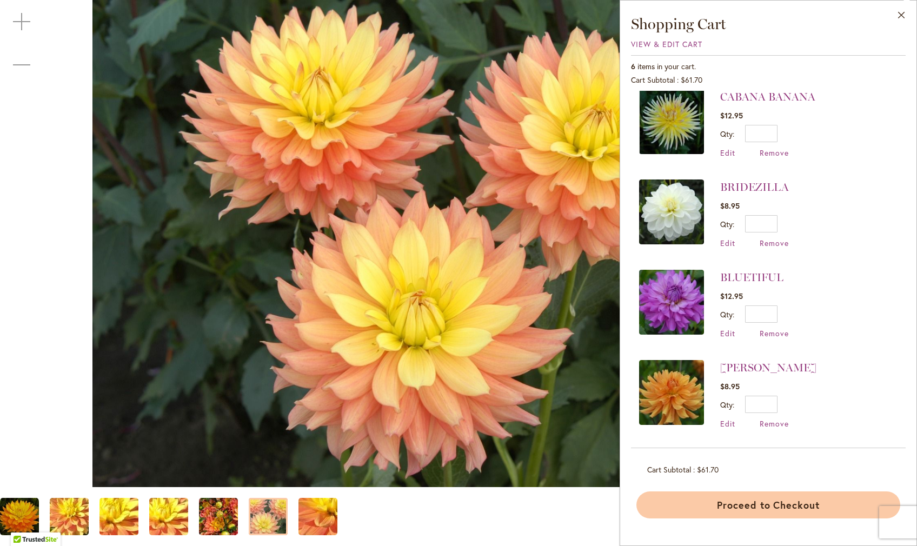
scroll to position [0, 0]
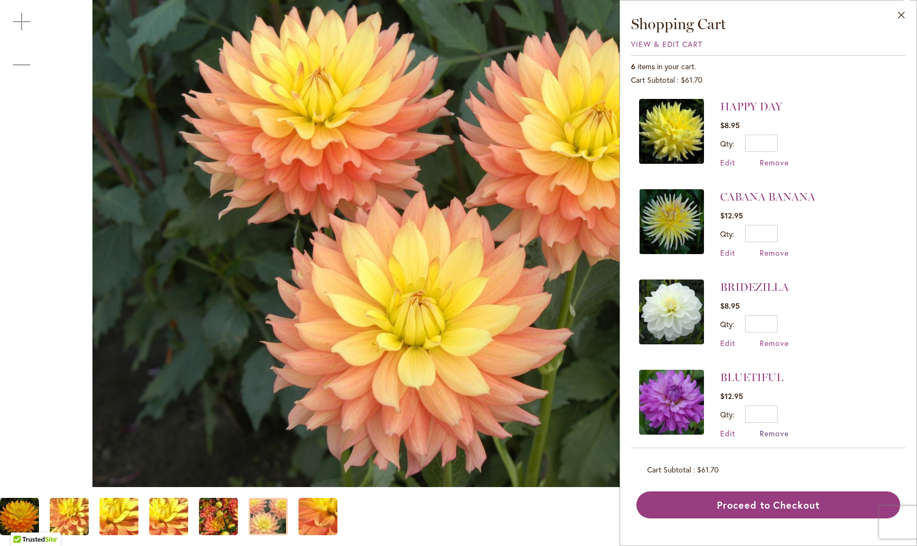
click at [760, 434] on span "Remove" at bounding box center [774, 433] width 29 height 10
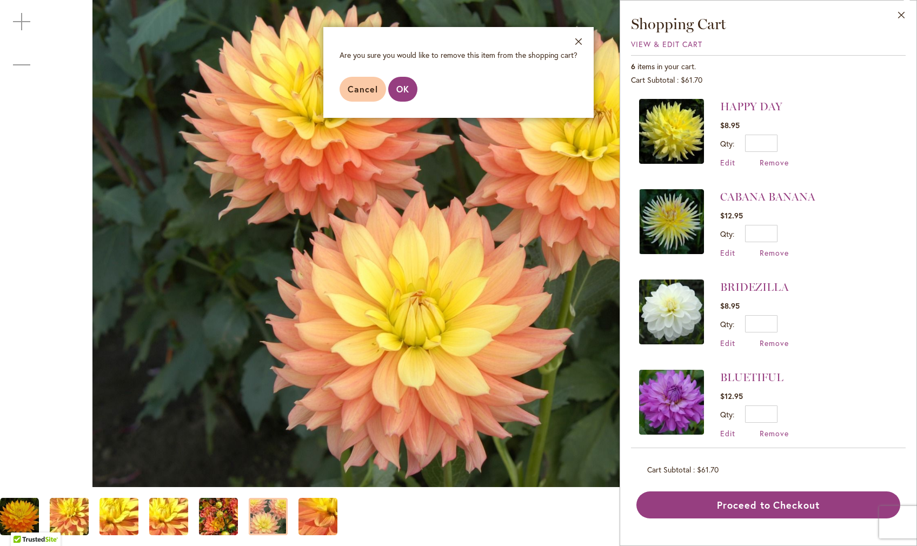
click at [348, 95] on span "Cancel" at bounding box center [363, 88] width 30 height 11
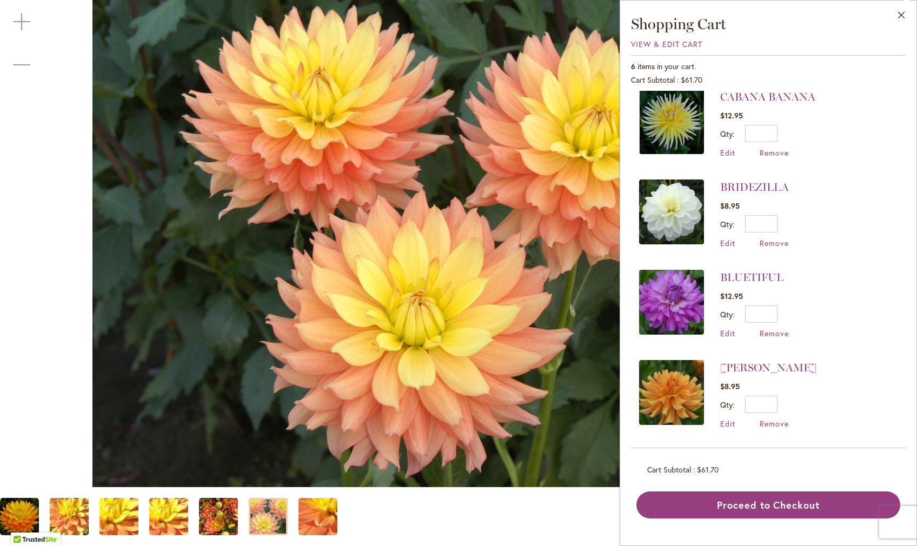
scroll to position [100, 0]
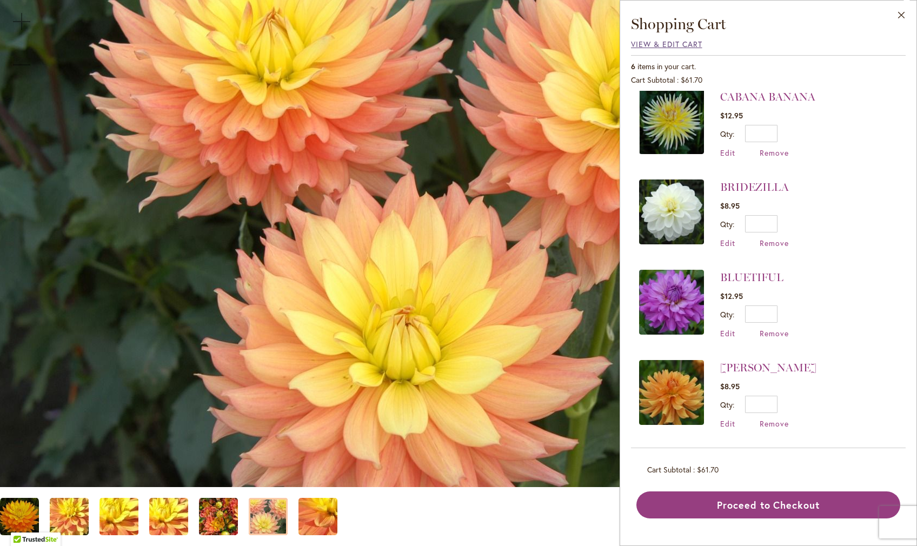
click at [631, 48] on span "View & Edit Cart" at bounding box center [666, 44] width 71 height 10
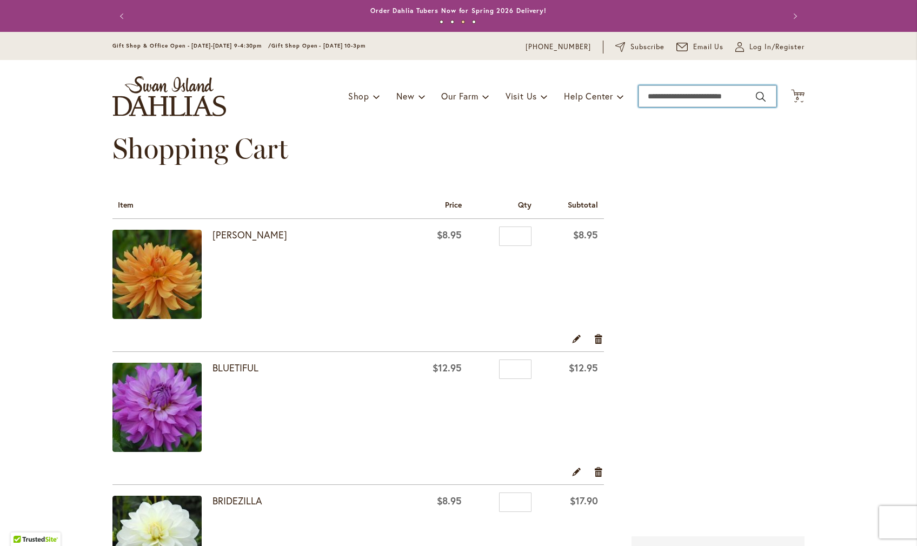
click at [663, 98] on input "Search" at bounding box center [708, 96] width 138 height 22
type input "******"
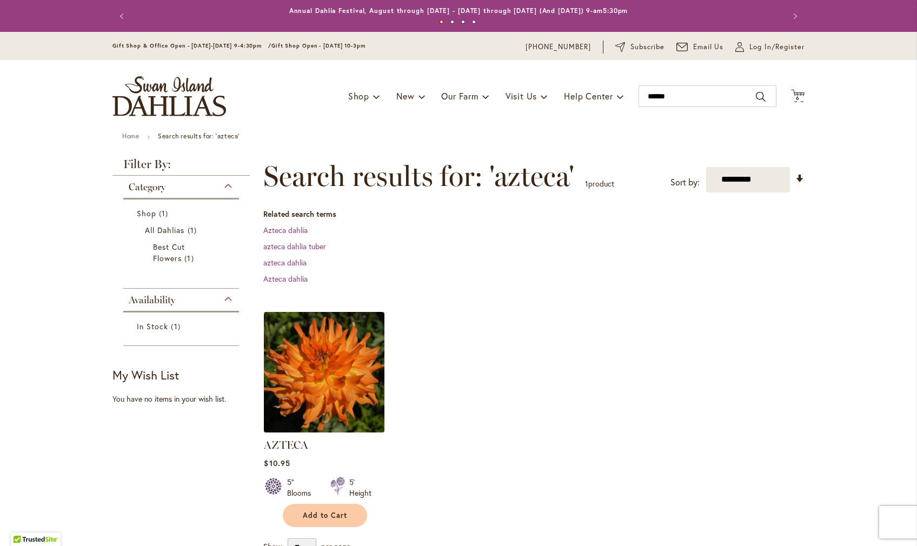
click at [343, 379] on img at bounding box center [324, 372] width 127 height 127
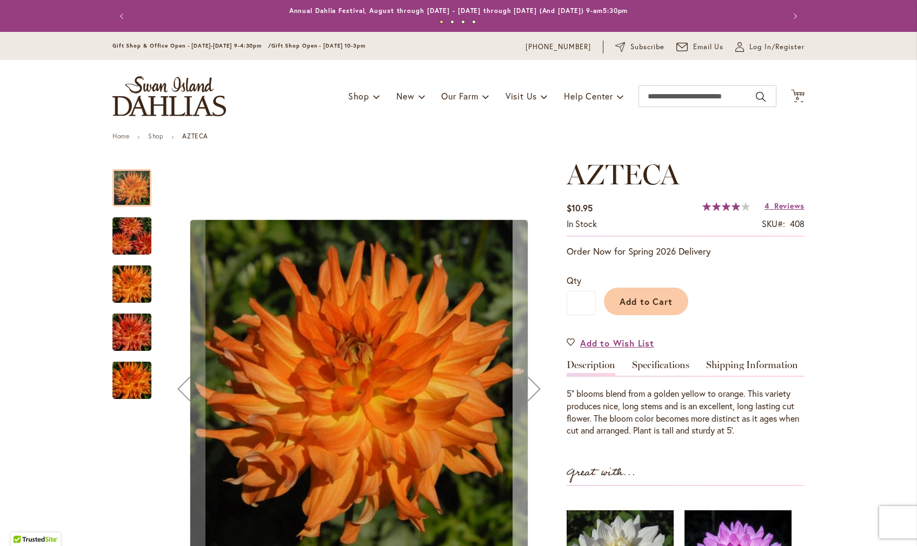
click at [535, 398] on div "Next" at bounding box center [534, 388] width 43 height 43
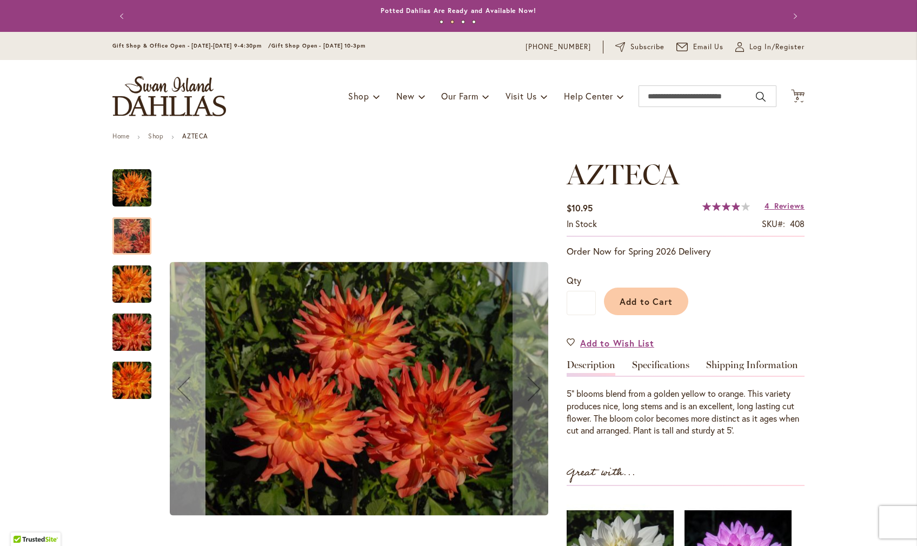
click at [181, 397] on div "Previous" at bounding box center [183, 388] width 43 height 43
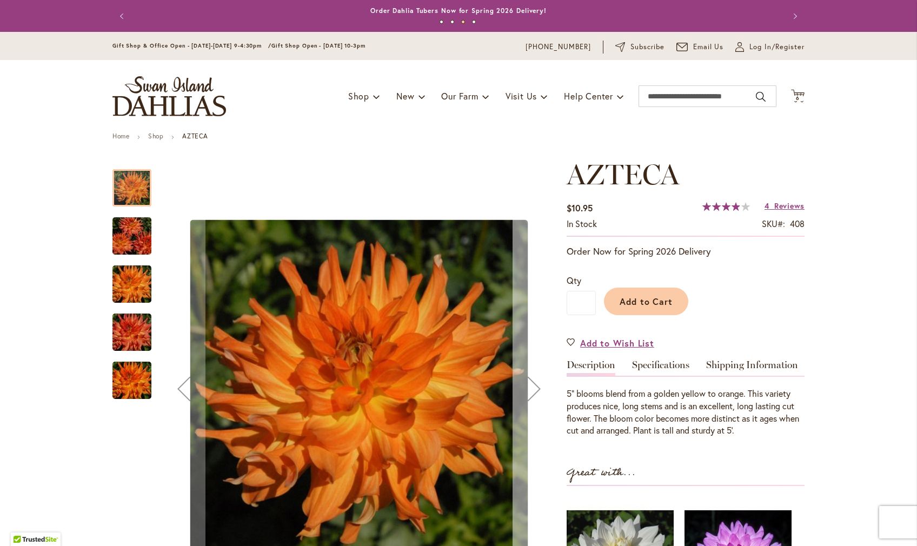
click at [533, 399] on div "Next" at bounding box center [534, 388] width 43 height 43
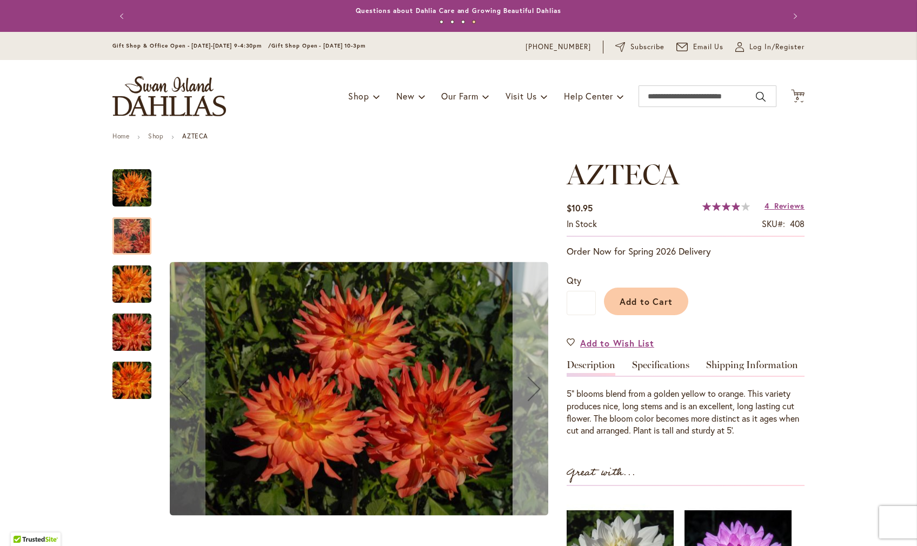
click at [533, 399] on div "Next" at bounding box center [534, 388] width 43 height 43
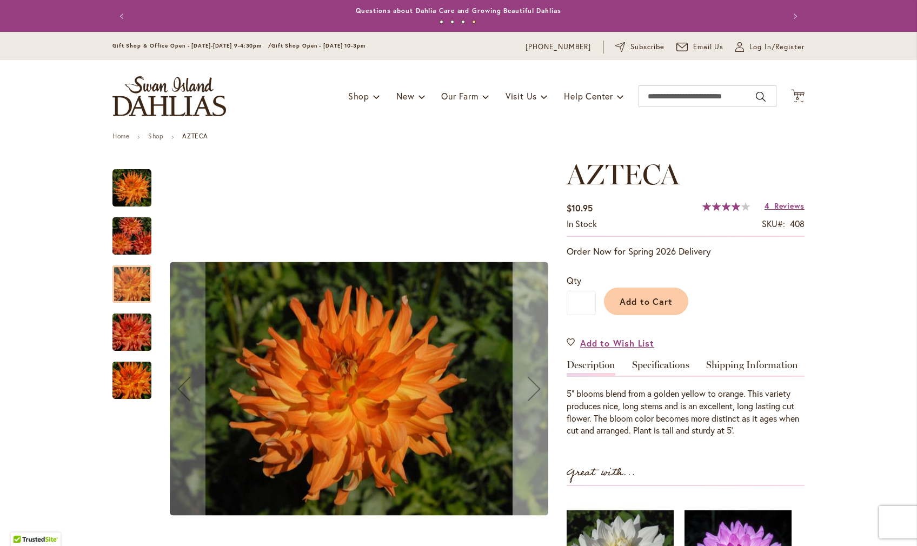
click at [533, 399] on div "Next" at bounding box center [534, 388] width 43 height 43
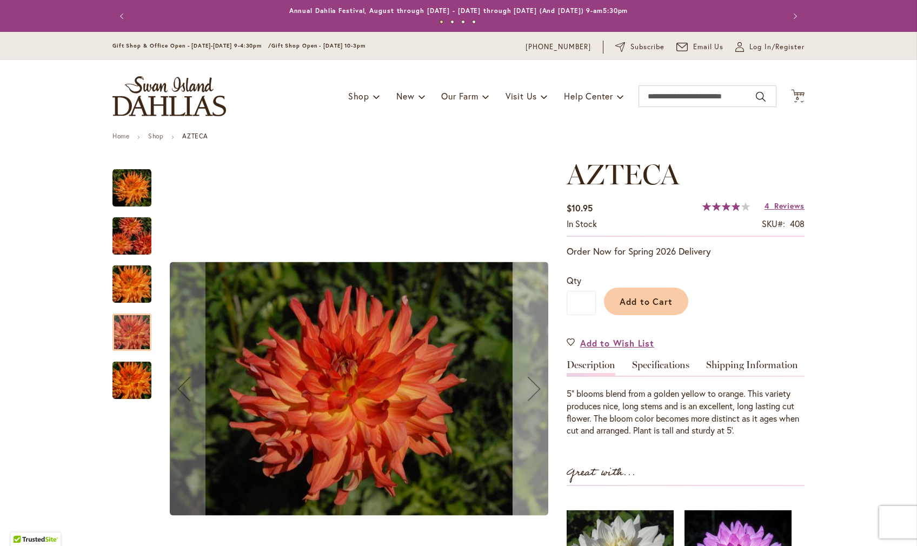
click at [533, 399] on div "Next" at bounding box center [534, 388] width 43 height 43
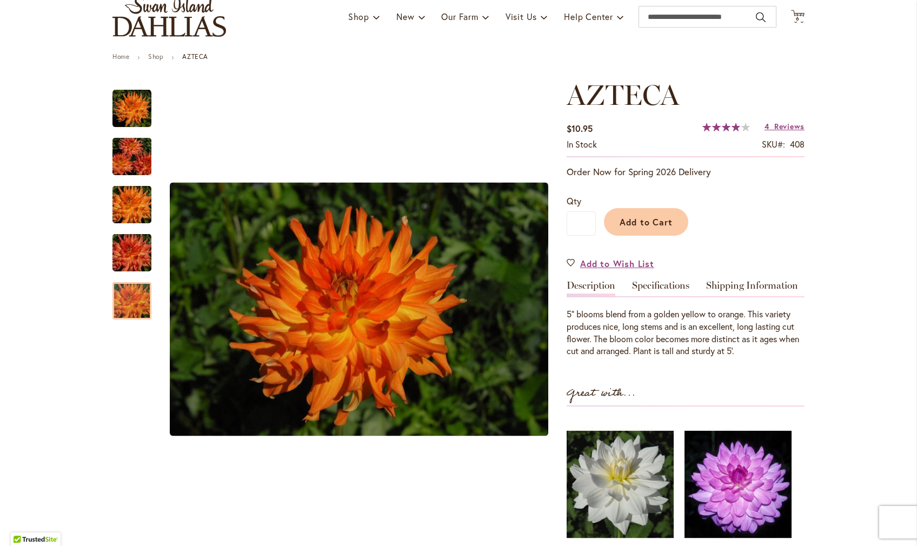
scroll to position [78, 0]
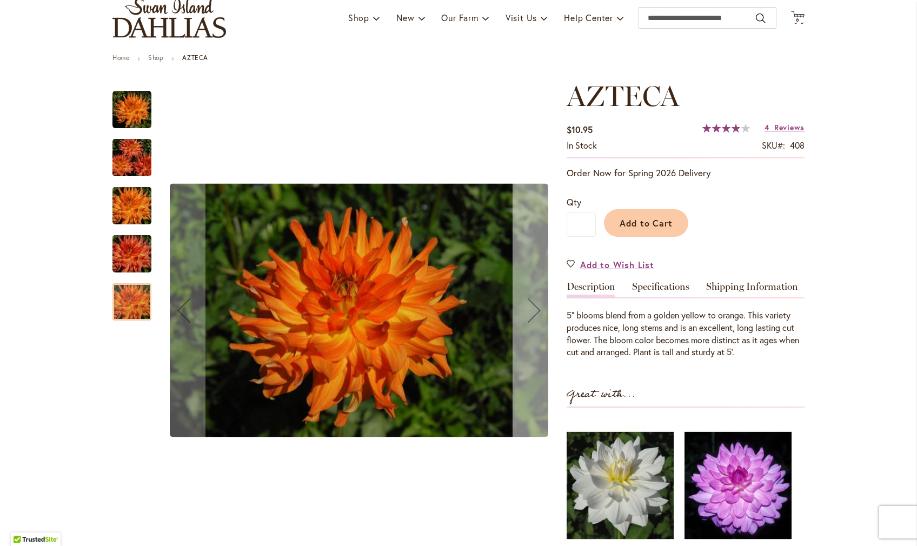
click at [533, 321] on div "Next" at bounding box center [534, 310] width 43 height 43
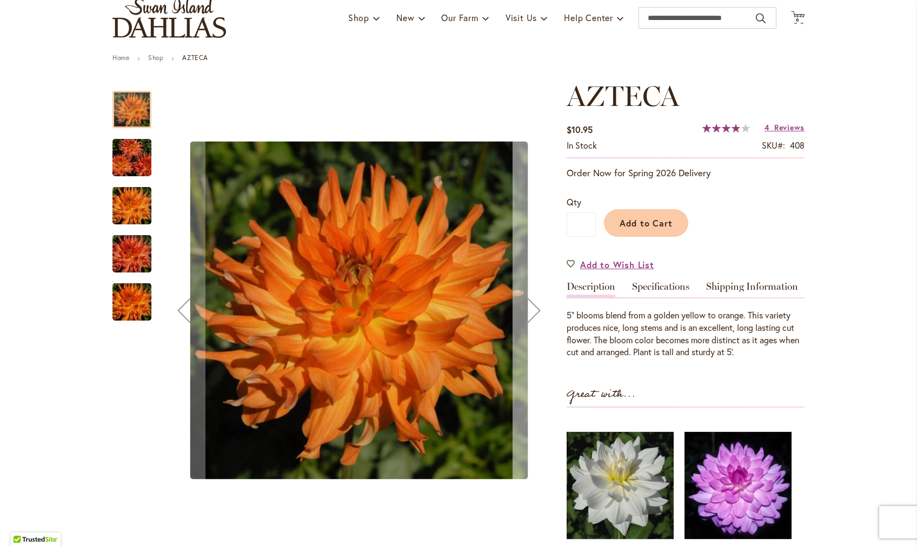
click at [533, 321] on div "Next" at bounding box center [534, 310] width 43 height 43
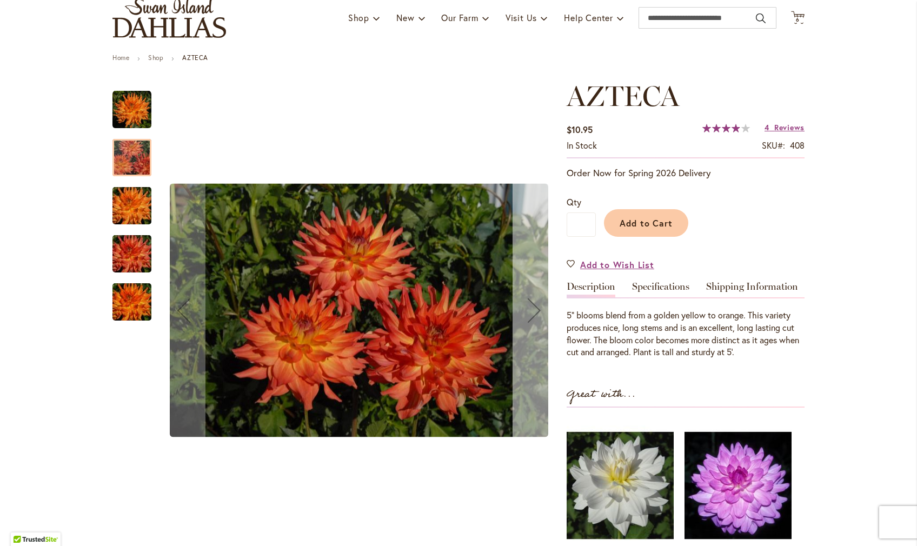
click at [533, 321] on div "Next" at bounding box center [534, 310] width 43 height 43
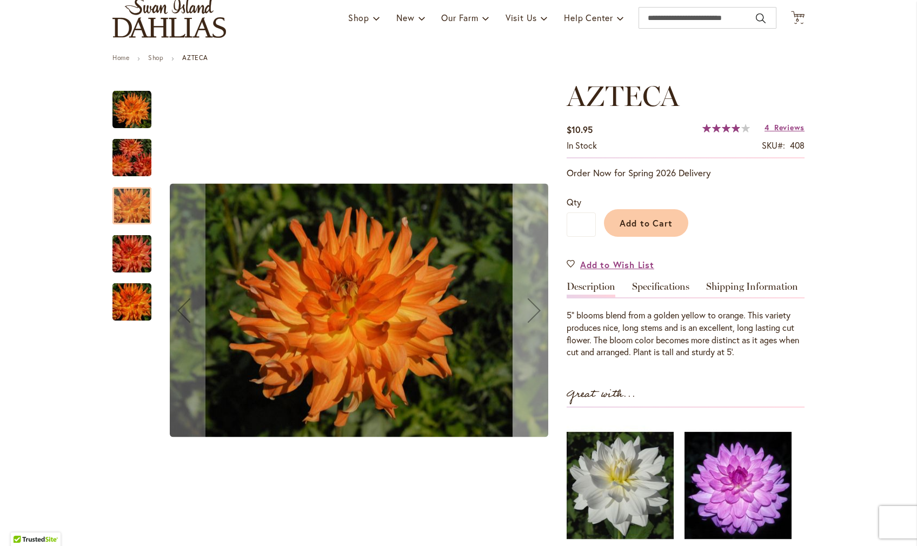
click at [533, 321] on div "Next" at bounding box center [534, 310] width 43 height 43
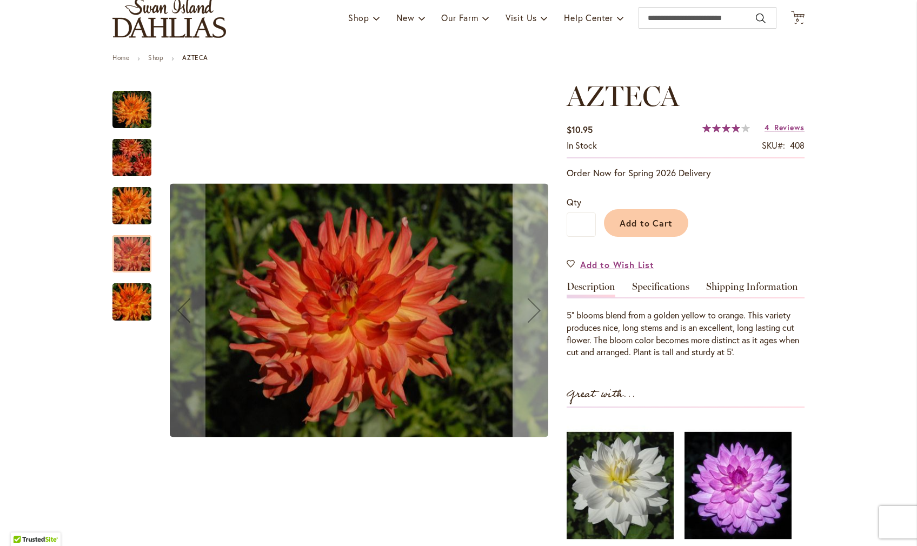
click at [533, 321] on div "Next" at bounding box center [534, 310] width 43 height 43
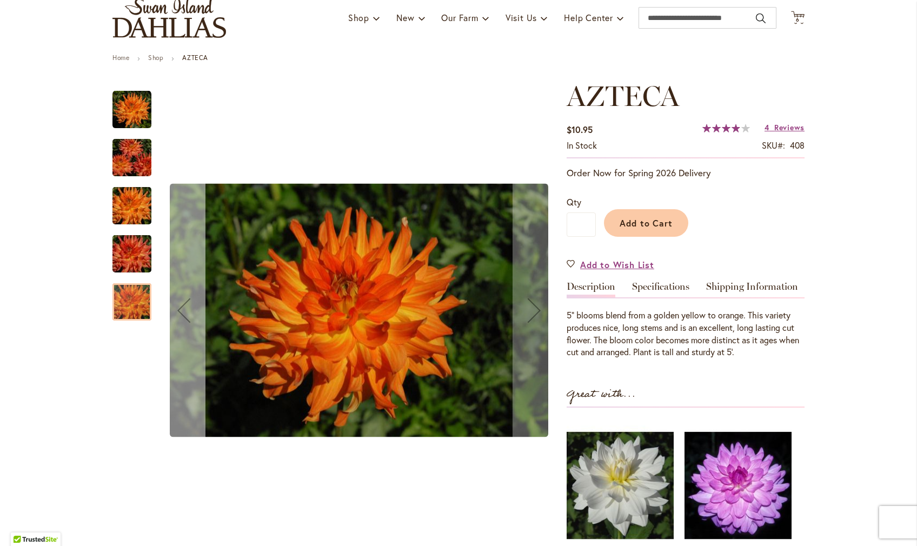
click at [186, 317] on div "Previous" at bounding box center [183, 310] width 43 height 43
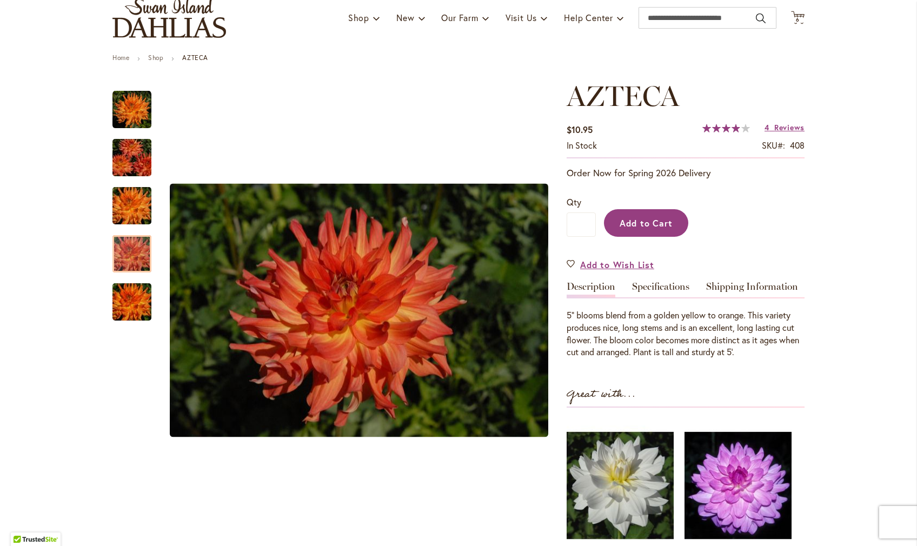
click at [648, 227] on span "Add to Cart" at bounding box center [647, 222] width 54 height 11
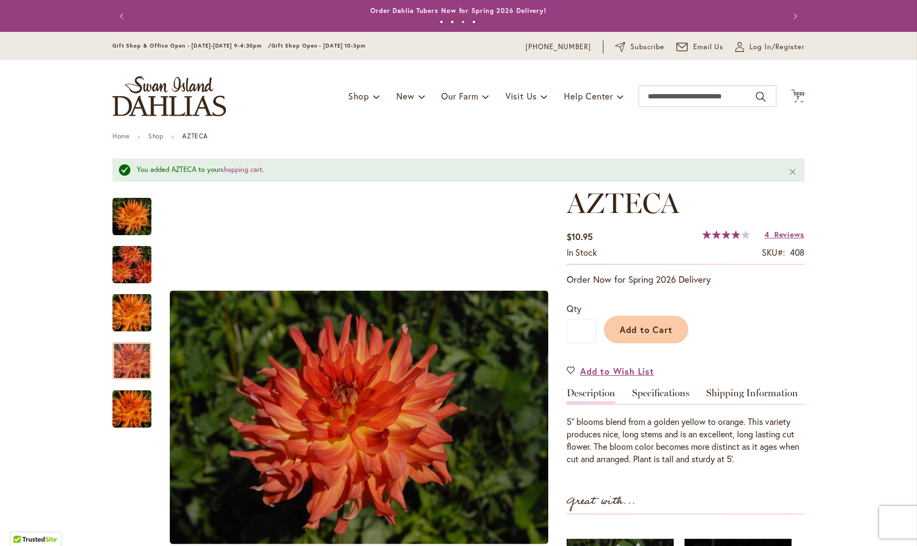
scroll to position [0, 0]
click at [794, 97] on span "7 7 items" at bounding box center [798, 98] width 11 height 5
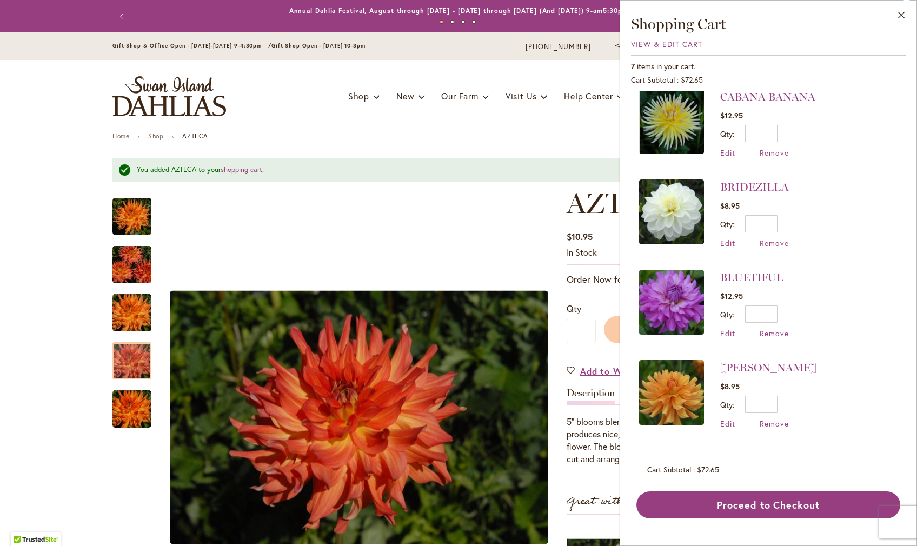
scroll to position [190, 0]
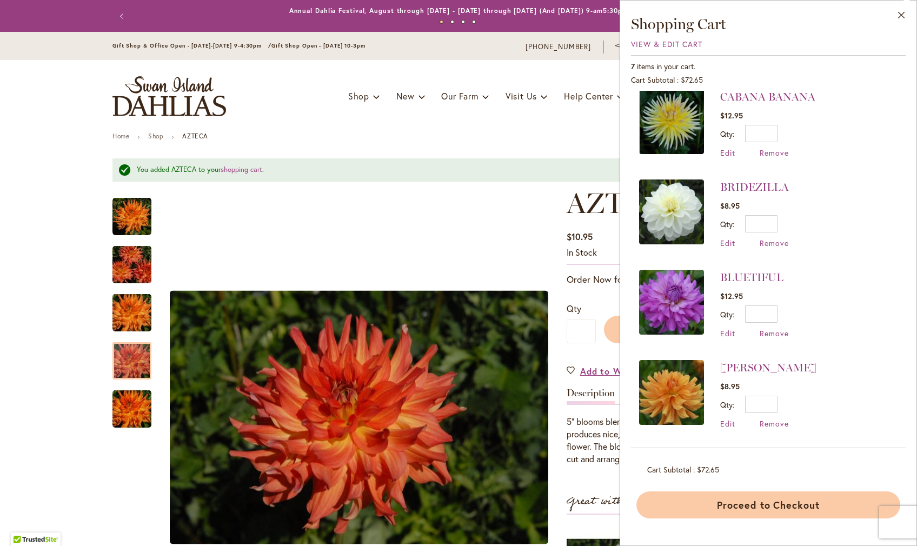
click at [748, 519] on button "Proceed to Checkout" at bounding box center [769, 505] width 264 height 27
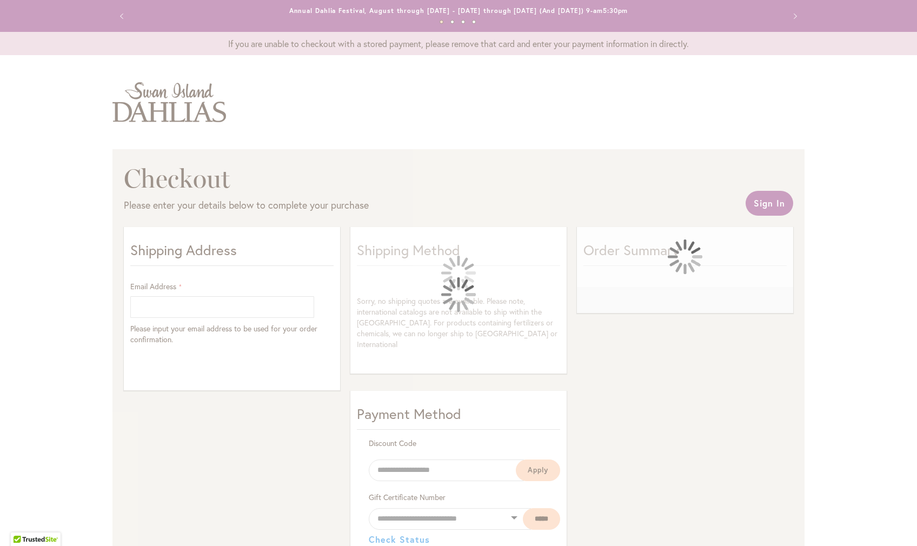
select select "**"
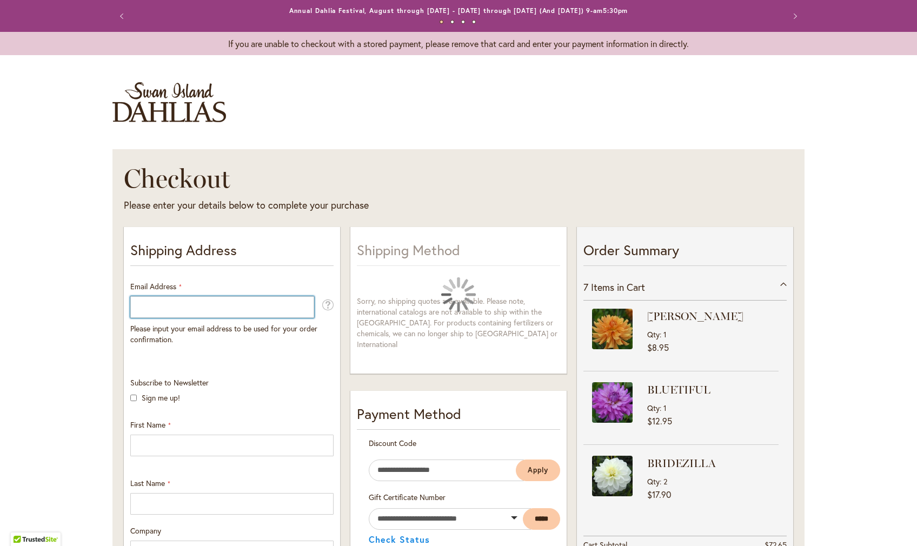
type input "**********"
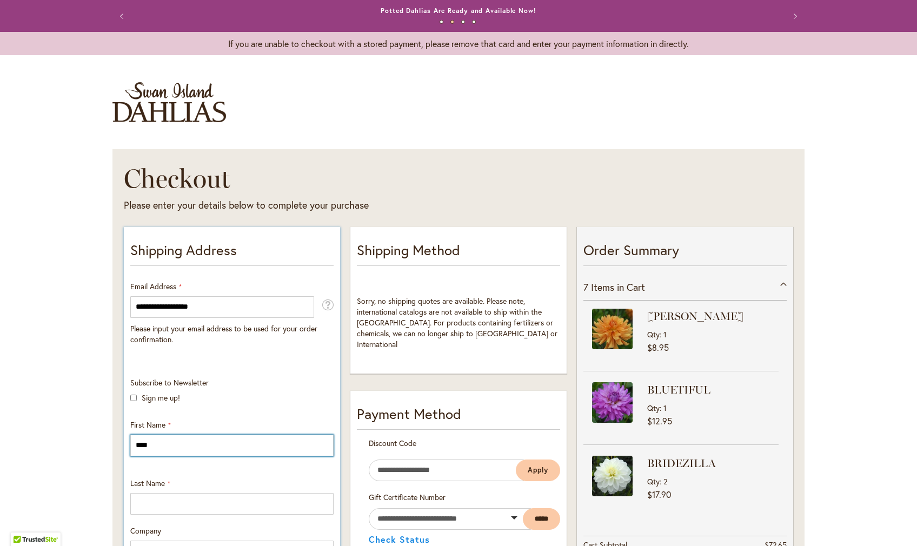
type input "****"
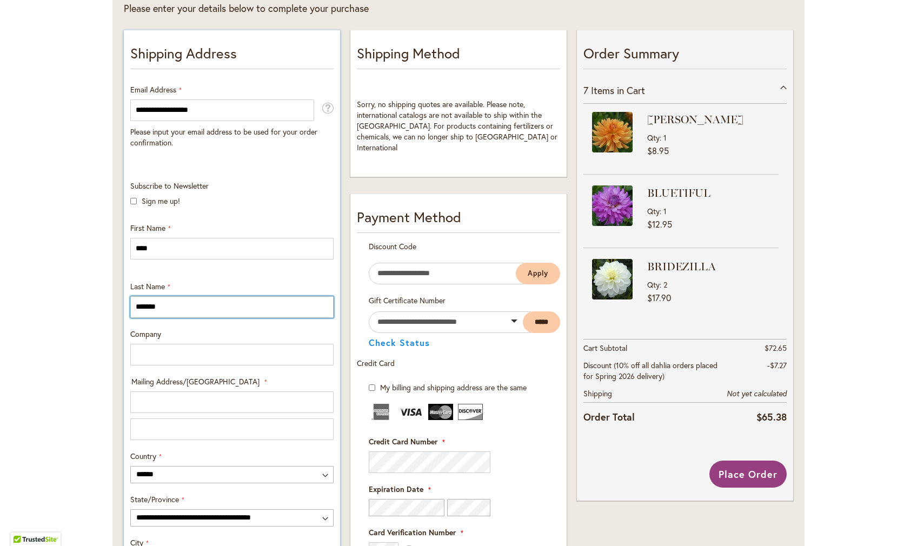
scroll to position [199, 0]
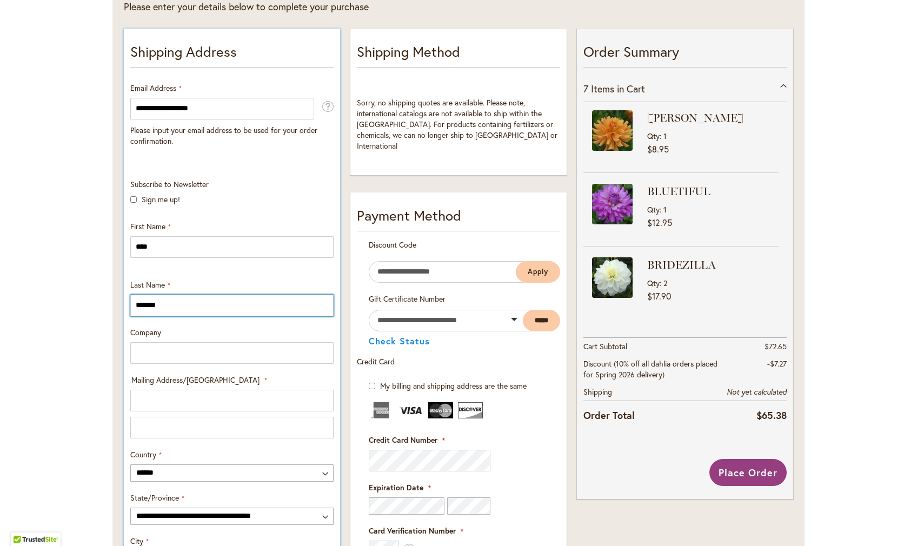
type input "*******"
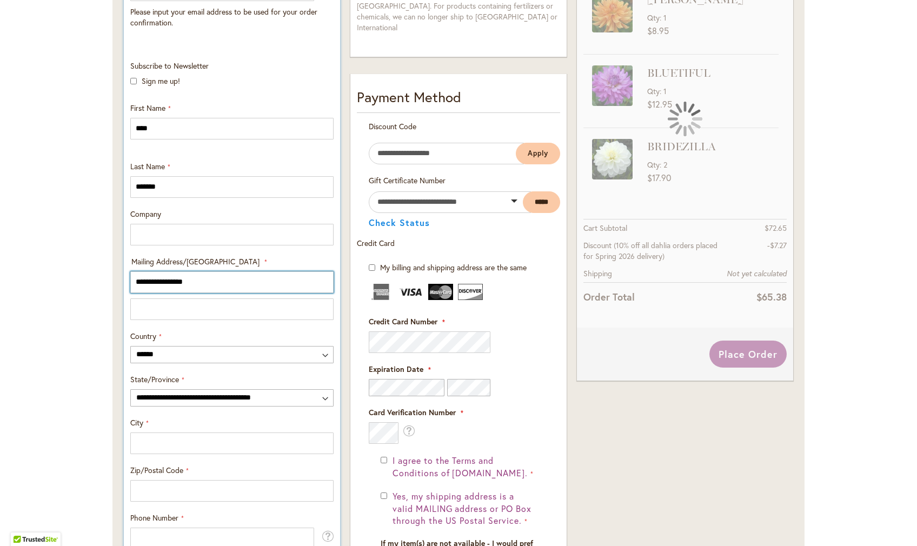
scroll to position [318, 0]
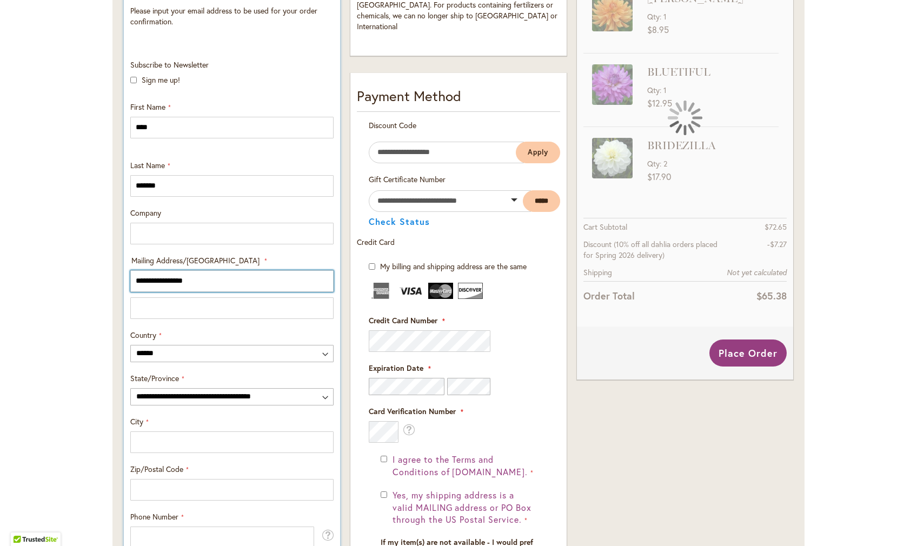
type input "**********"
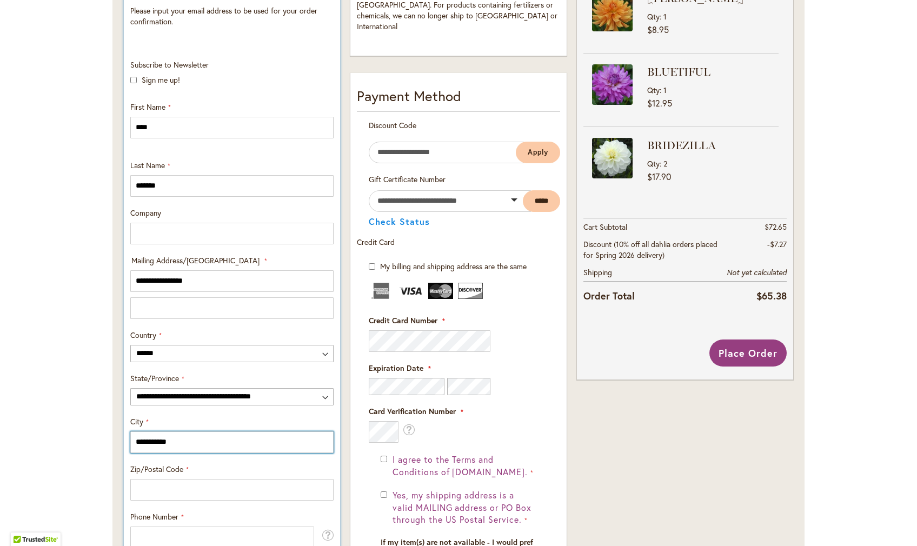
type input "**********"
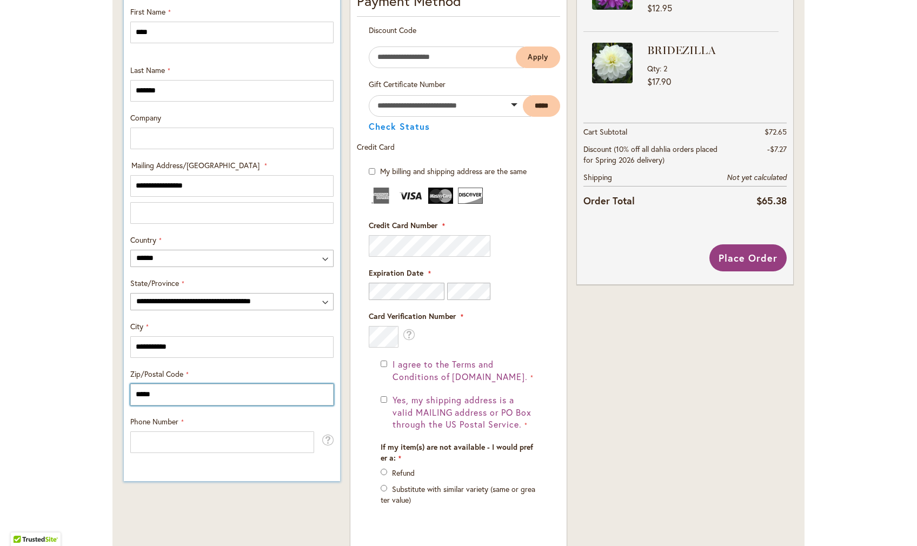
scroll to position [474, 0]
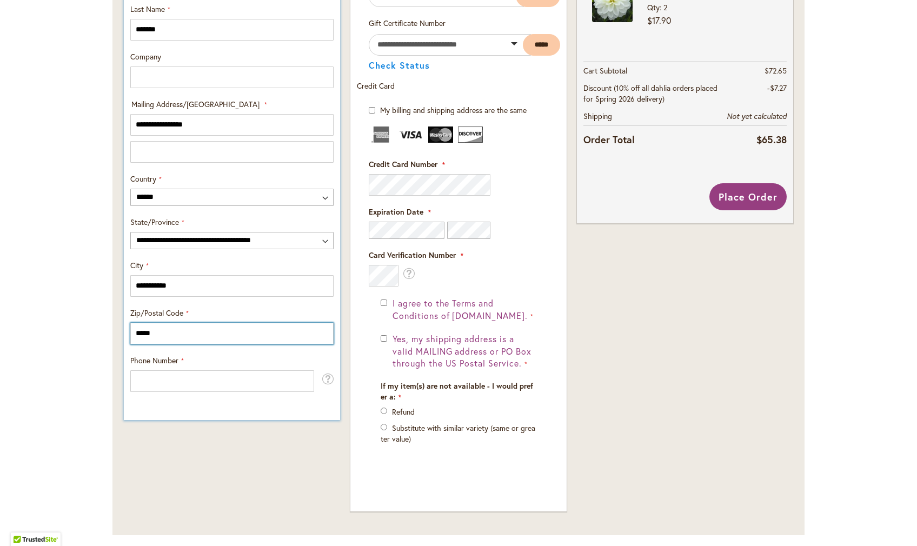
type input "*****"
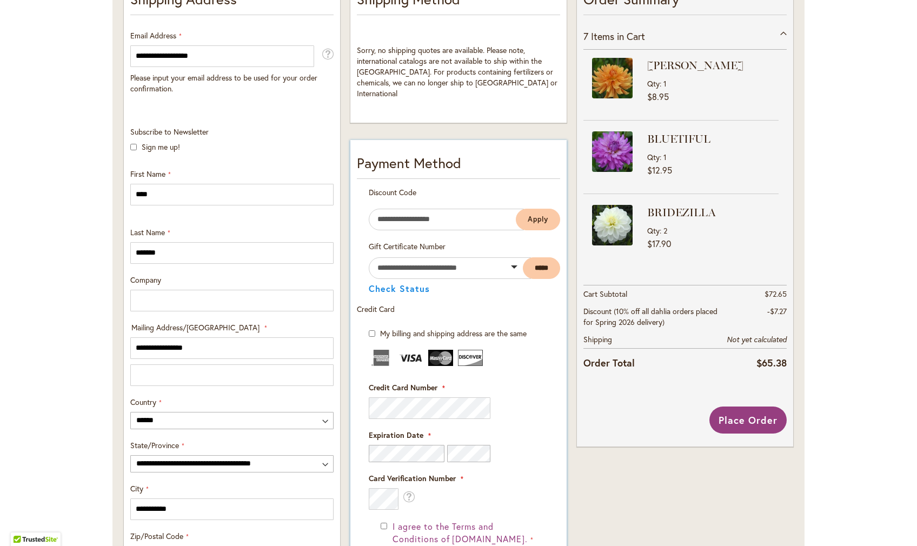
scroll to position [253, 0]
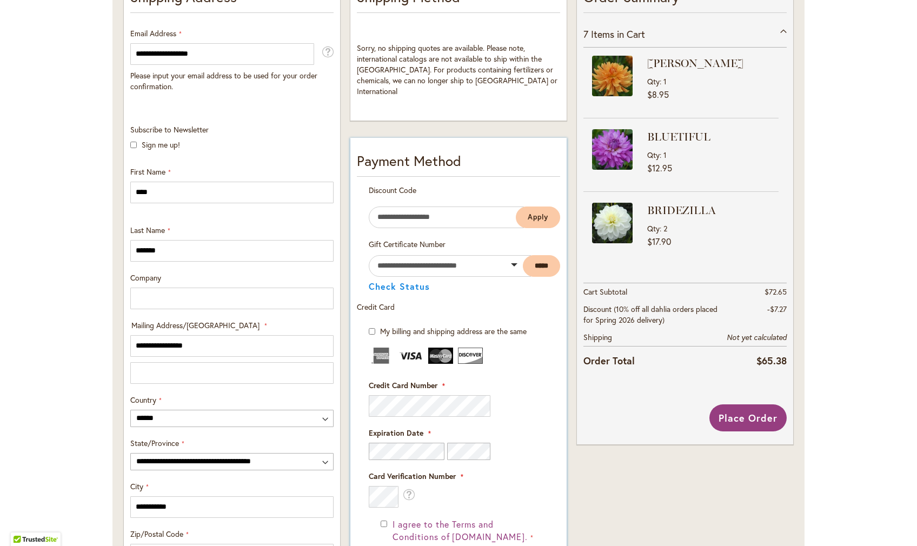
type input "**********"
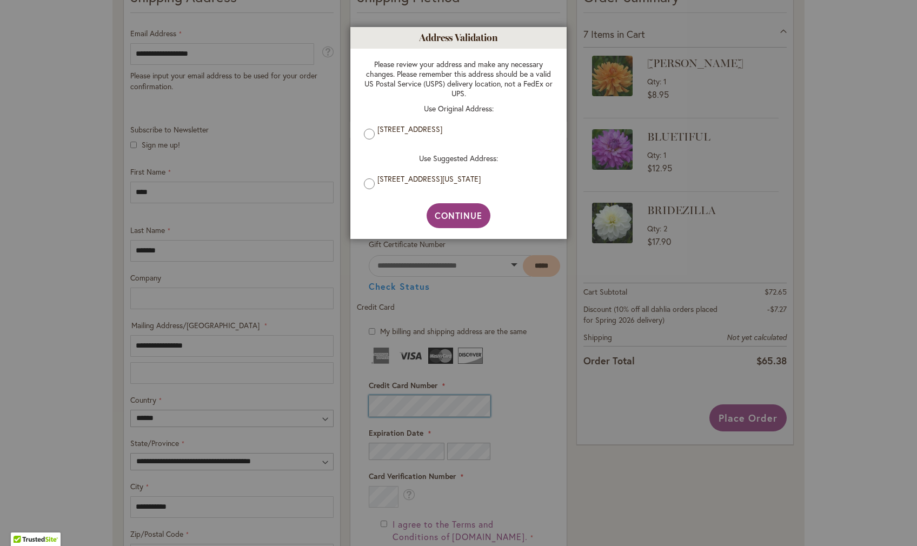
scroll to position [0, 0]
click at [462, 221] on span "Continue" at bounding box center [459, 215] width 48 height 11
type input "**********"
select select "**"
type input "**********"
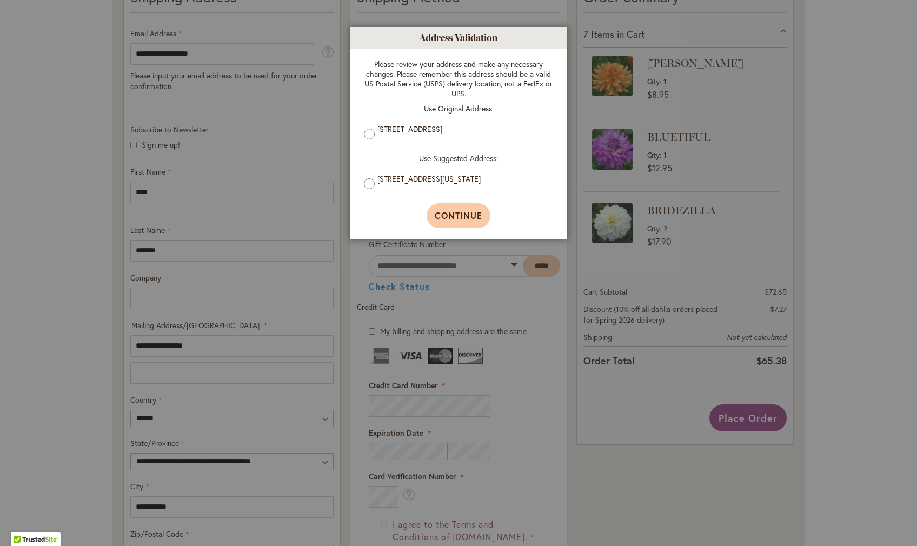
type input "**********"
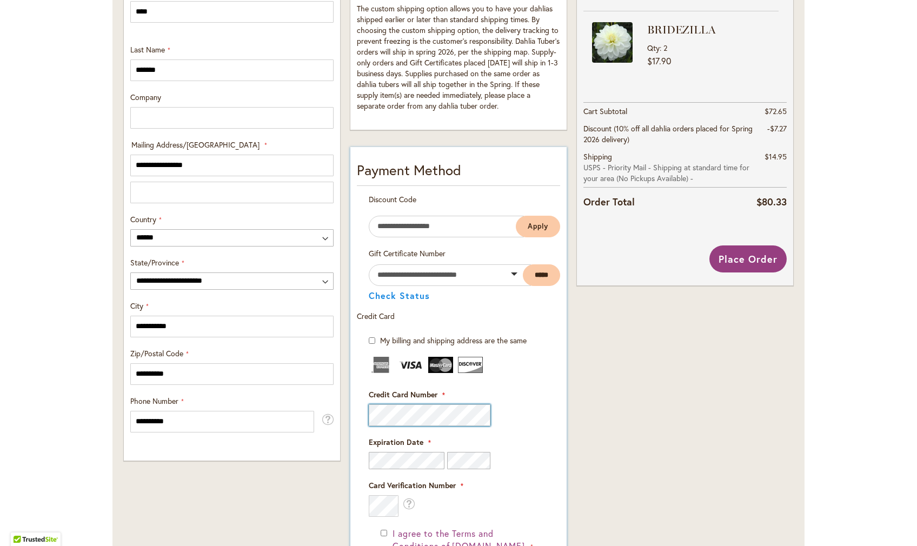
scroll to position [435, 0]
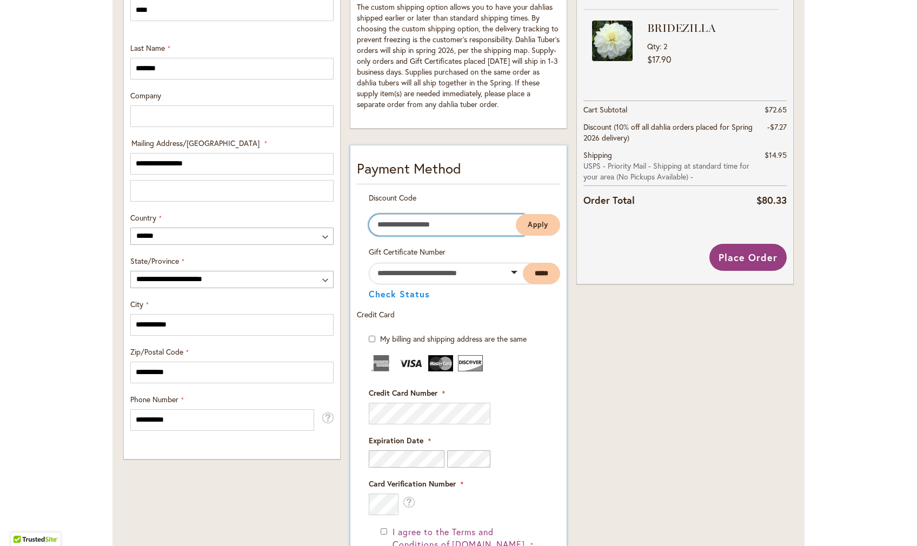
click at [426, 224] on input "Enter discount code" at bounding box center [446, 225] width 155 height 22
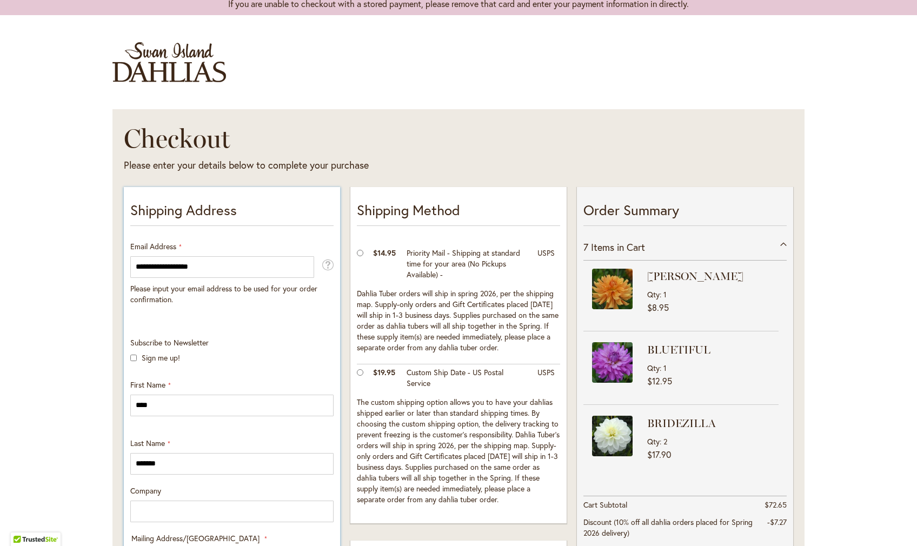
scroll to position [37, 0]
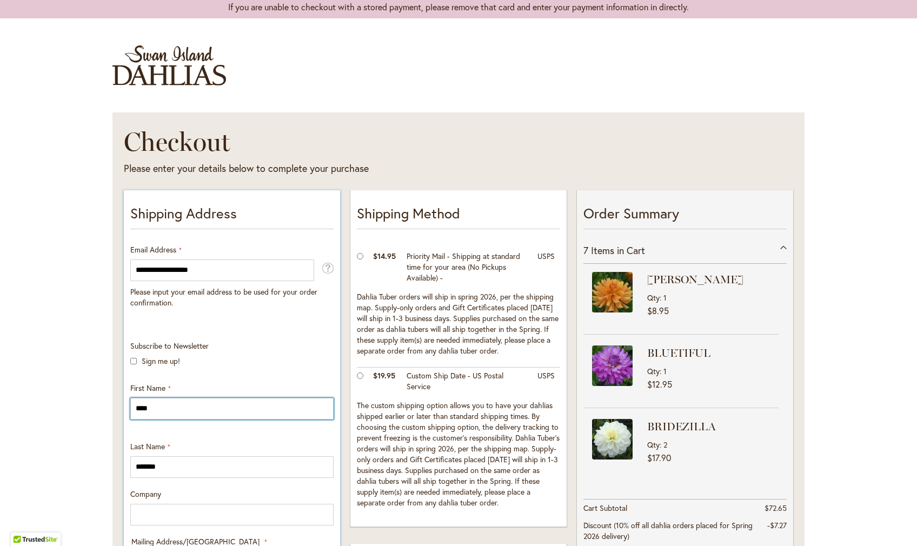
click at [157, 412] on input "****" at bounding box center [231, 409] width 203 height 22
type input "*"
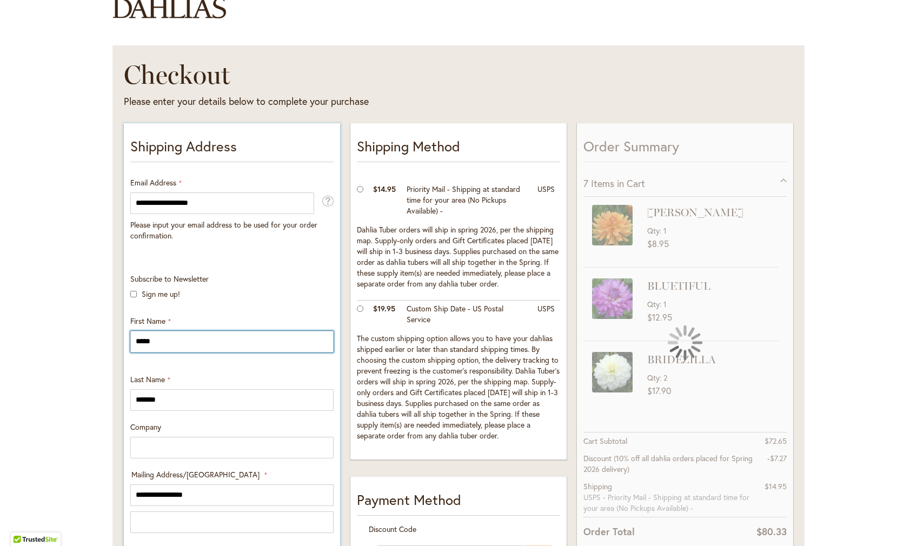
scroll to position [116, 0]
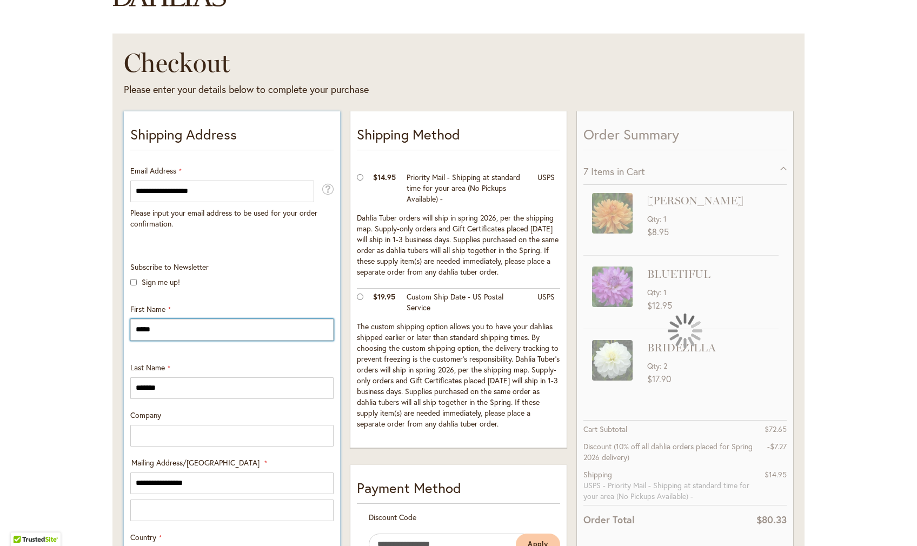
type input "*****"
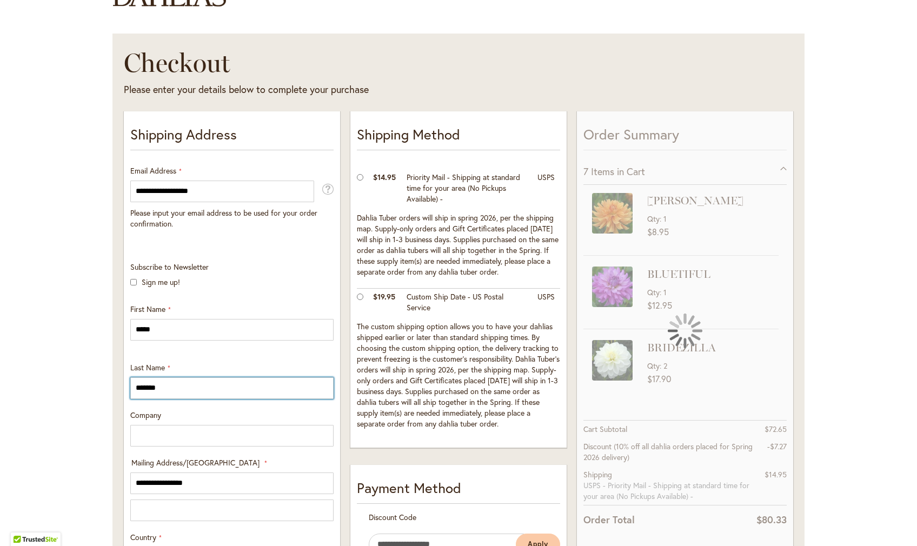
drag, startPoint x: 181, startPoint y: 389, endPoint x: 93, endPoint y: 384, distance: 88.3
click at [93, 384] on div "Toggle Nav Checkout Please enter your details below to complete your purchase S…" at bounding box center [458, 549] width 917 height 1199
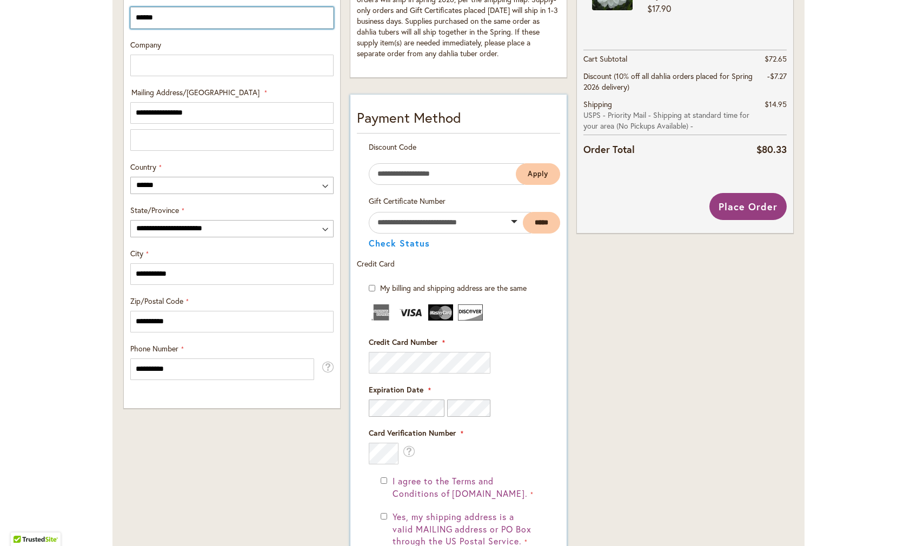
scroll to position [483, 0]
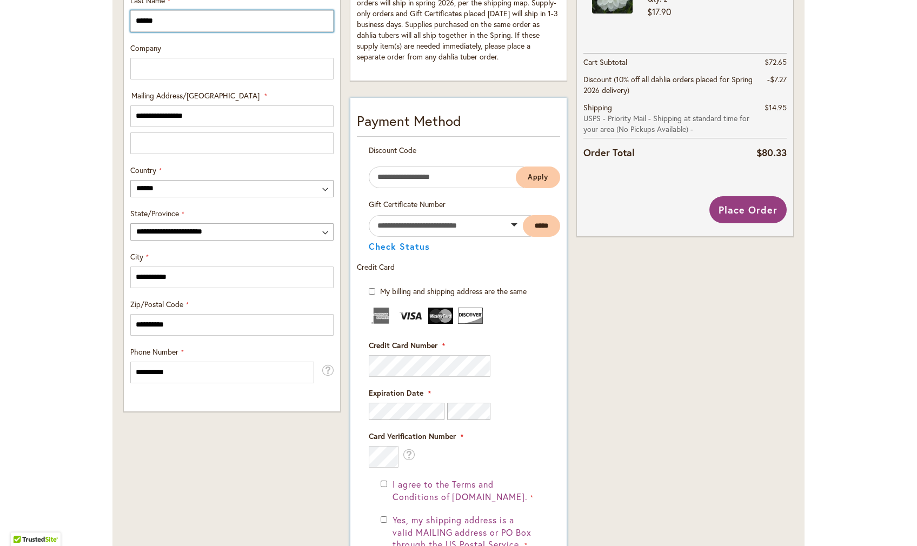
type input "******"
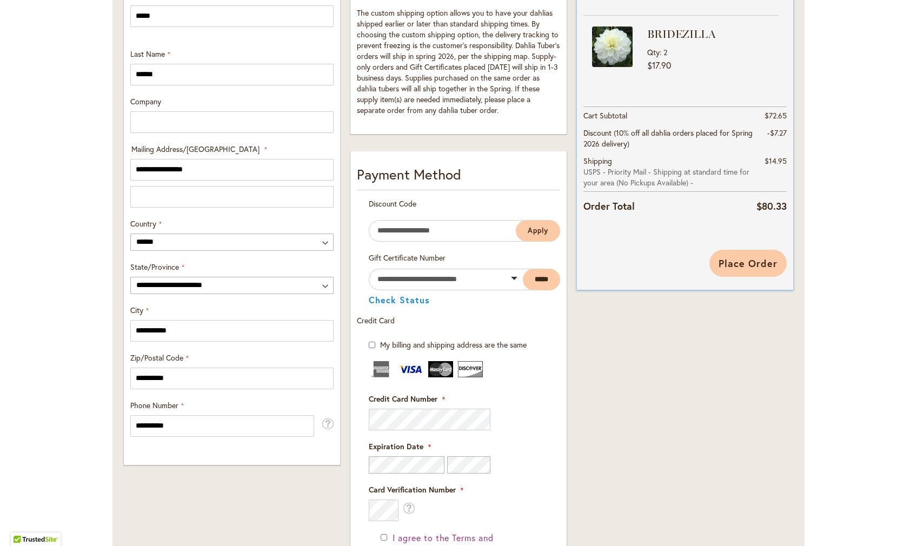
scroll to position [432, 0]
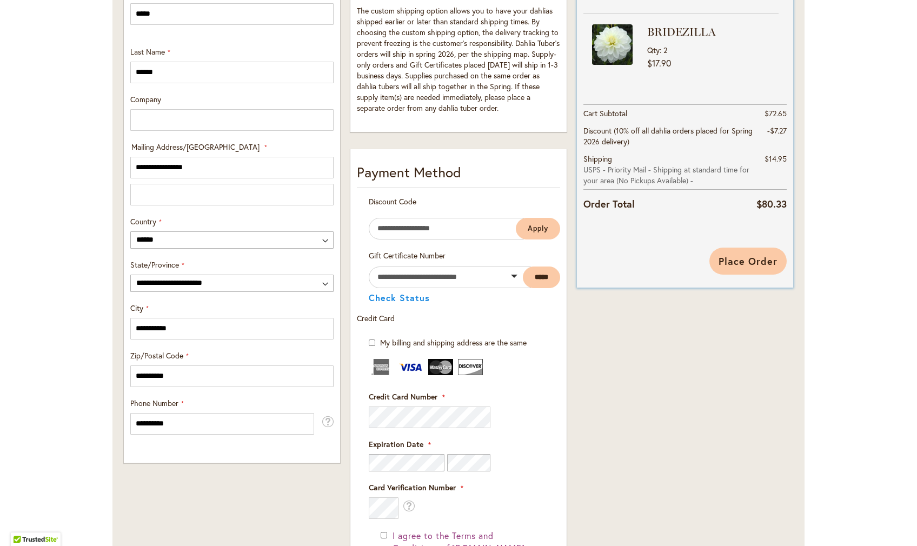
click at [723, 264] on span "Place Order" at bounding box center [748, 261] width 59 height 13
